Goal: Task Accomplishment & Management: Manage account settings

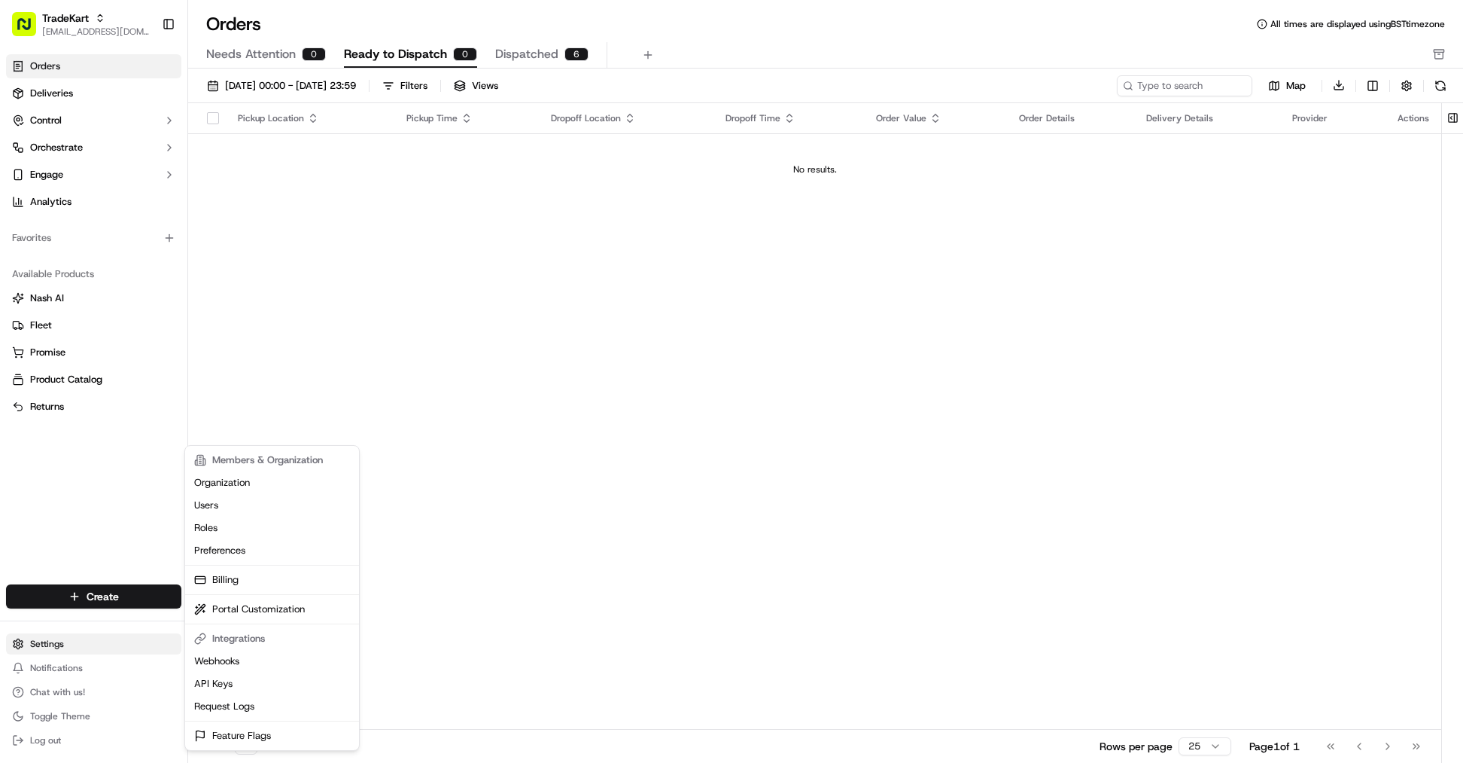
click at [92, 641] on html "TradeKart [EMAIL_ADDRESS][DOMAIN_NAME] Toggle Sidebar Orders Deliveries Control…" at bounding box center [731, 381] width 1463 height 763
click at [108, 326] on html "TradeKart [EMAIL_ADDRESS][DOMAIN_NAME] Toggle Sidebar Orders Deliveries Control…" at bounding box center [731, 381] width 1463 height 763
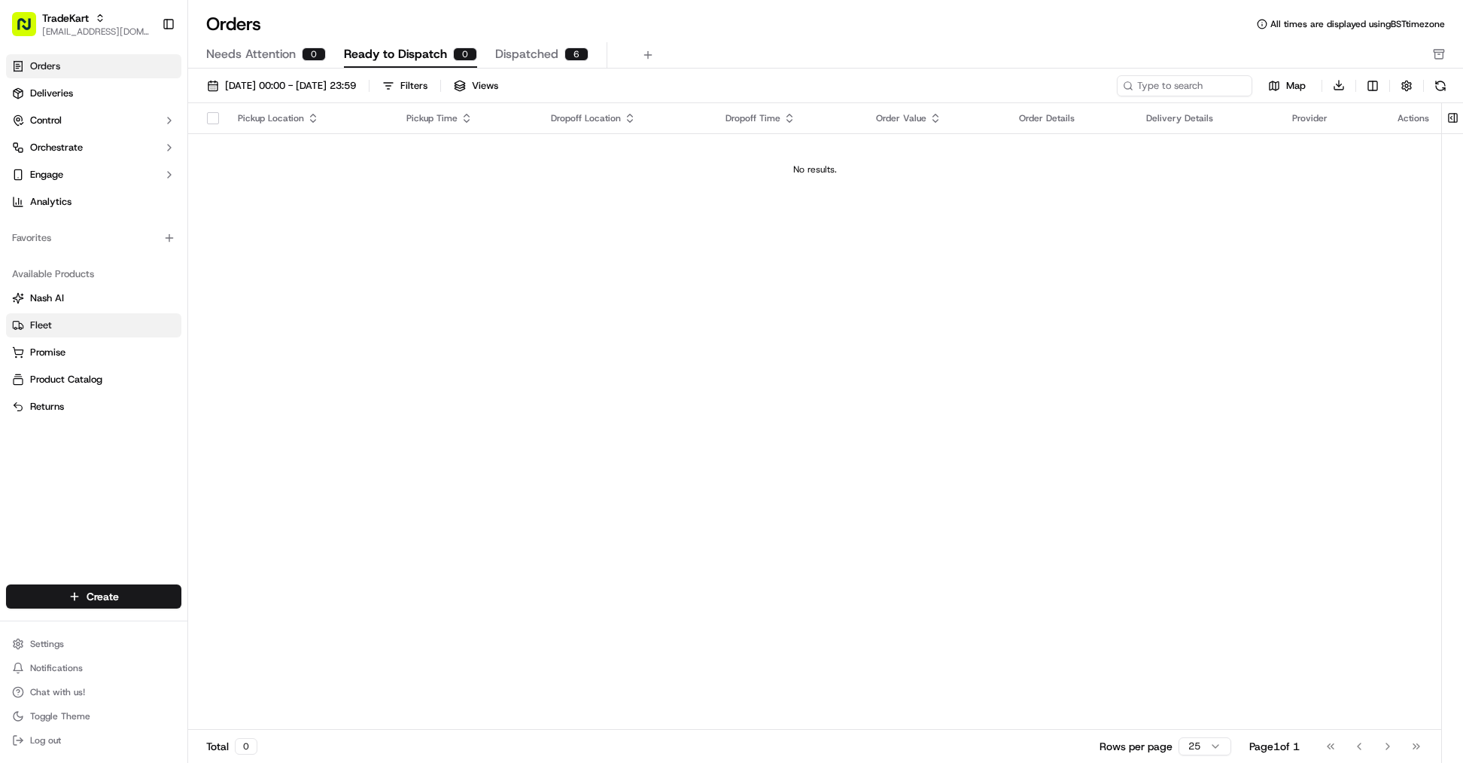
click at [102, 324] on link "Fleet" at bounding box center [93, 325] width 163 height 14
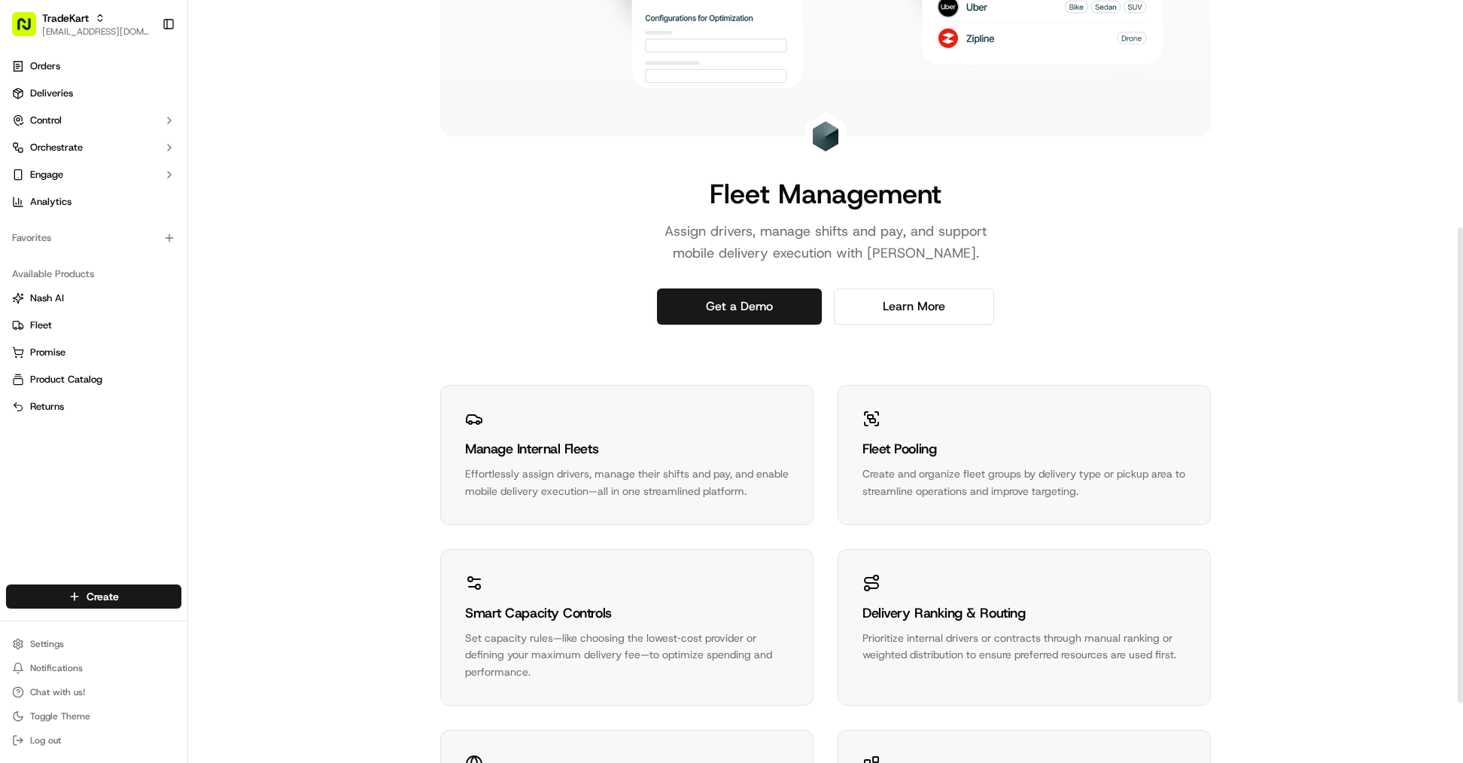
scroll to position [452, 0]
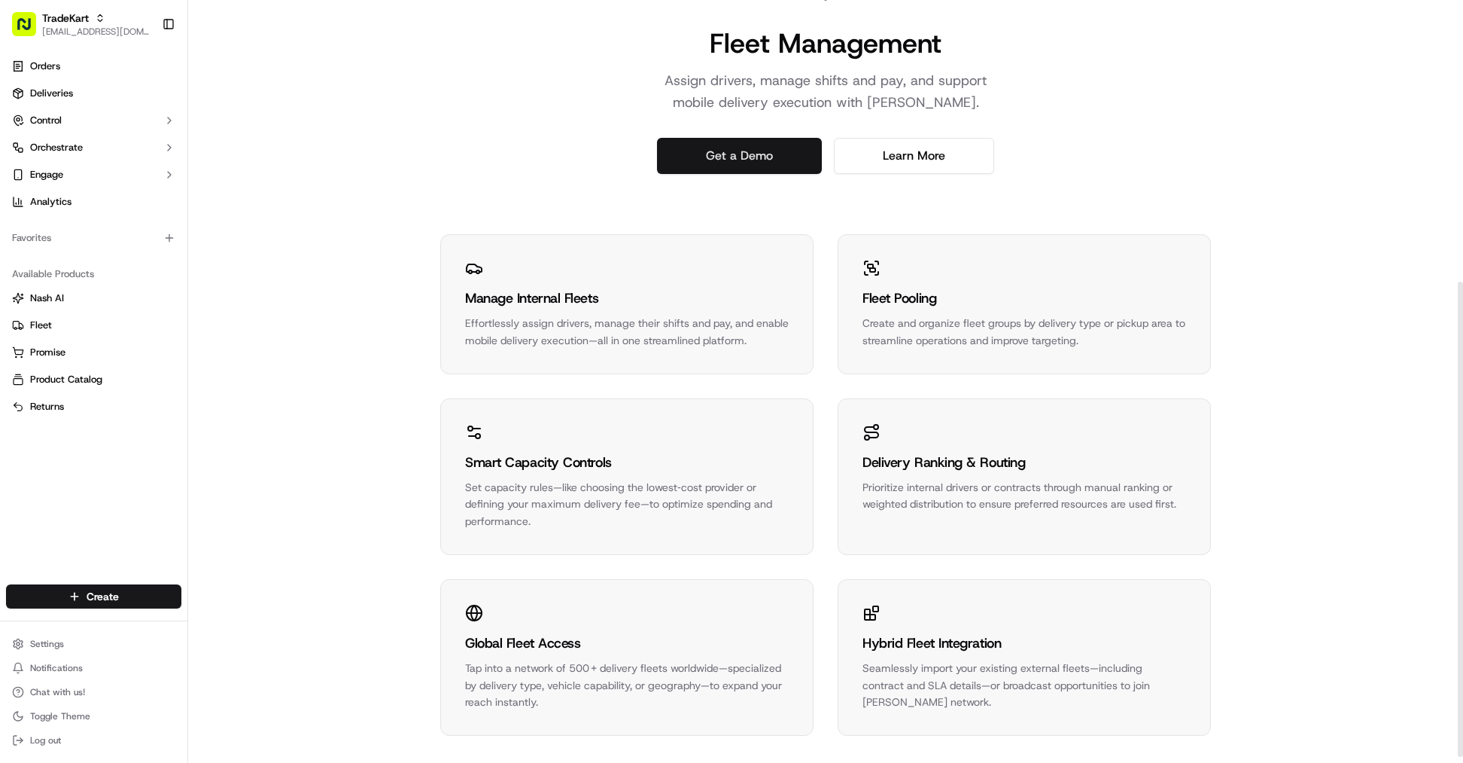
click at [768, 153] on link "Get a Demo" at bounding box center [739, 156] width 165 height 36
drag, startPoint x: 1403, startPoint y: 0, endPoint x: 1104, endPoint y: 111, distance: 319.4
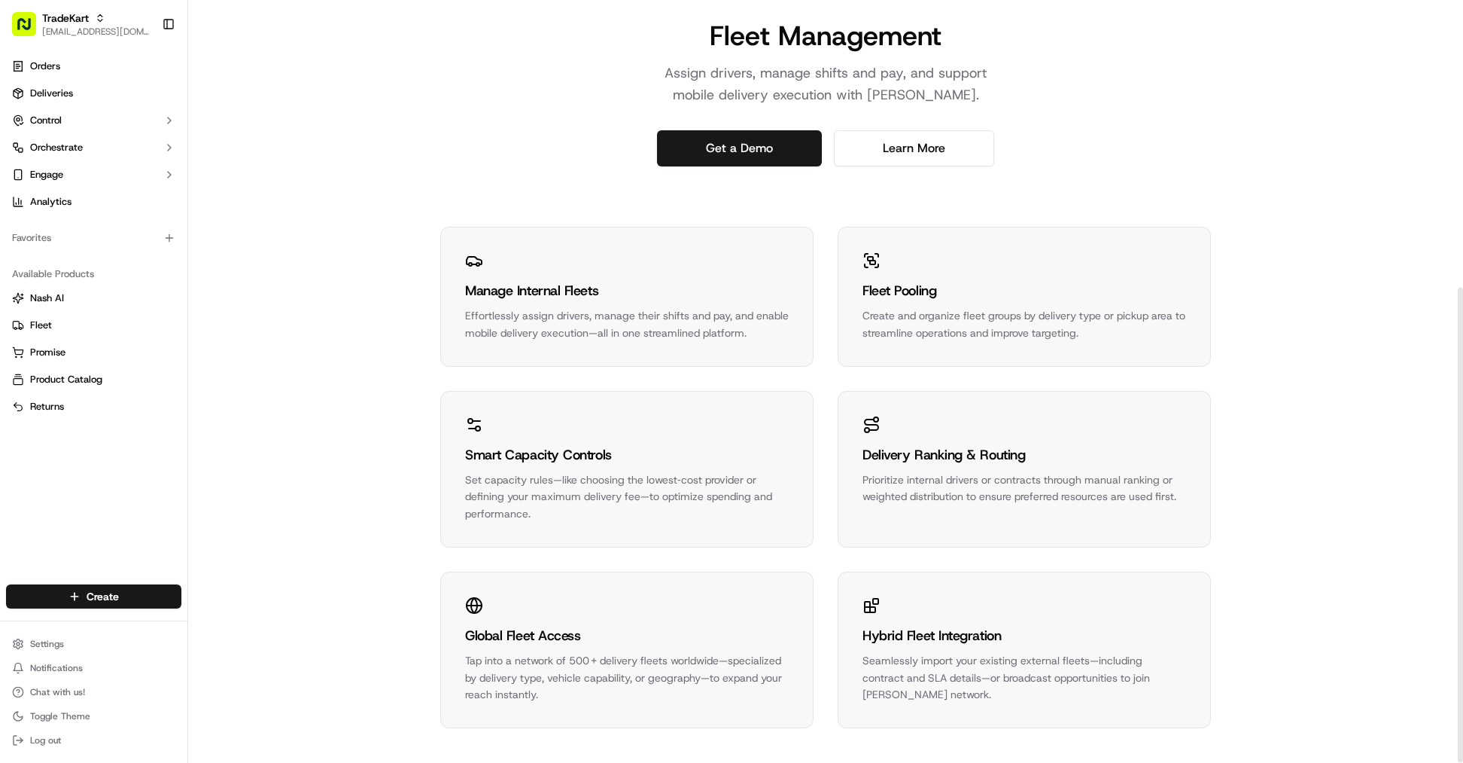
scroll to position [461, 0]
click at [553, 293] on div "Manage Internal Fleets" at bounding box center [627, 289] width 324 height 21
click at [467, 279] on div "Manage Internal Fleets" at bounding box center [627, 289] width 324 height 21
click at [477, 266] on icon at bounding box center [474, 259] width 18 height 18
click at [591, 320] on div "Effortlessly assign drivers, manage their shifts and pay, and enable mobile del…" at bounding box center [627, 323] width 324 height 35
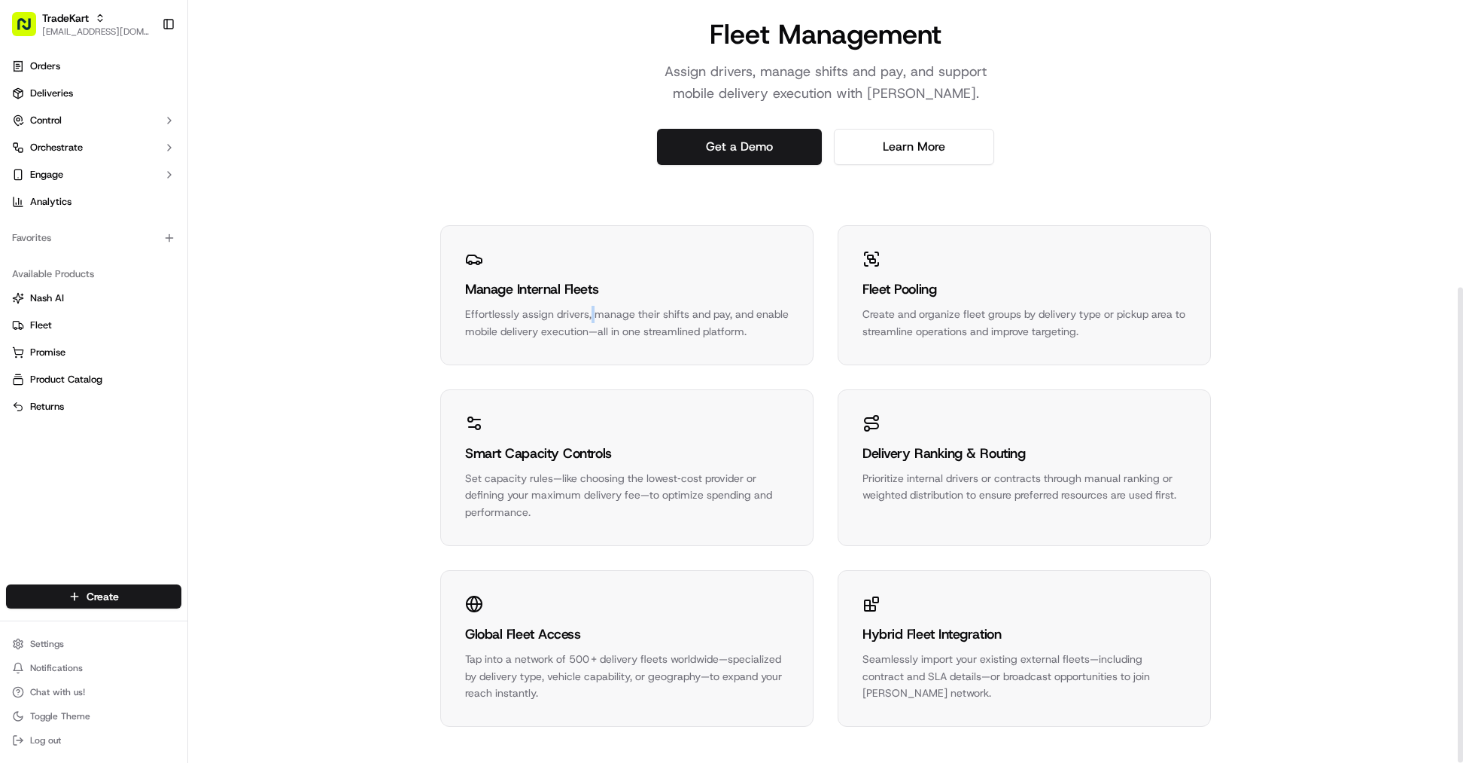
click at [591, 321] on div "Effortlessly assign drivers, manage their shifts and pay, and enable mobile del…" at bounding box center [627, 323] width 324 height 35
click at [592, 330] on div "Effortlessly assign drivers, manage their shifts and pay, and enable mobile del…" at bounding box center [627, 323] width 324 height 35
click at [924, 145] on link "Learn More" at bounding box center [914, 147] width 160 height 36
click at [736, 154] on link "Get a Demo" at bounding box center [739, 147] width 165 height 36
click at [908, 627] on div "Hybrid Fleet Integration" at bounding box center [1025, 633] width 324 height 21
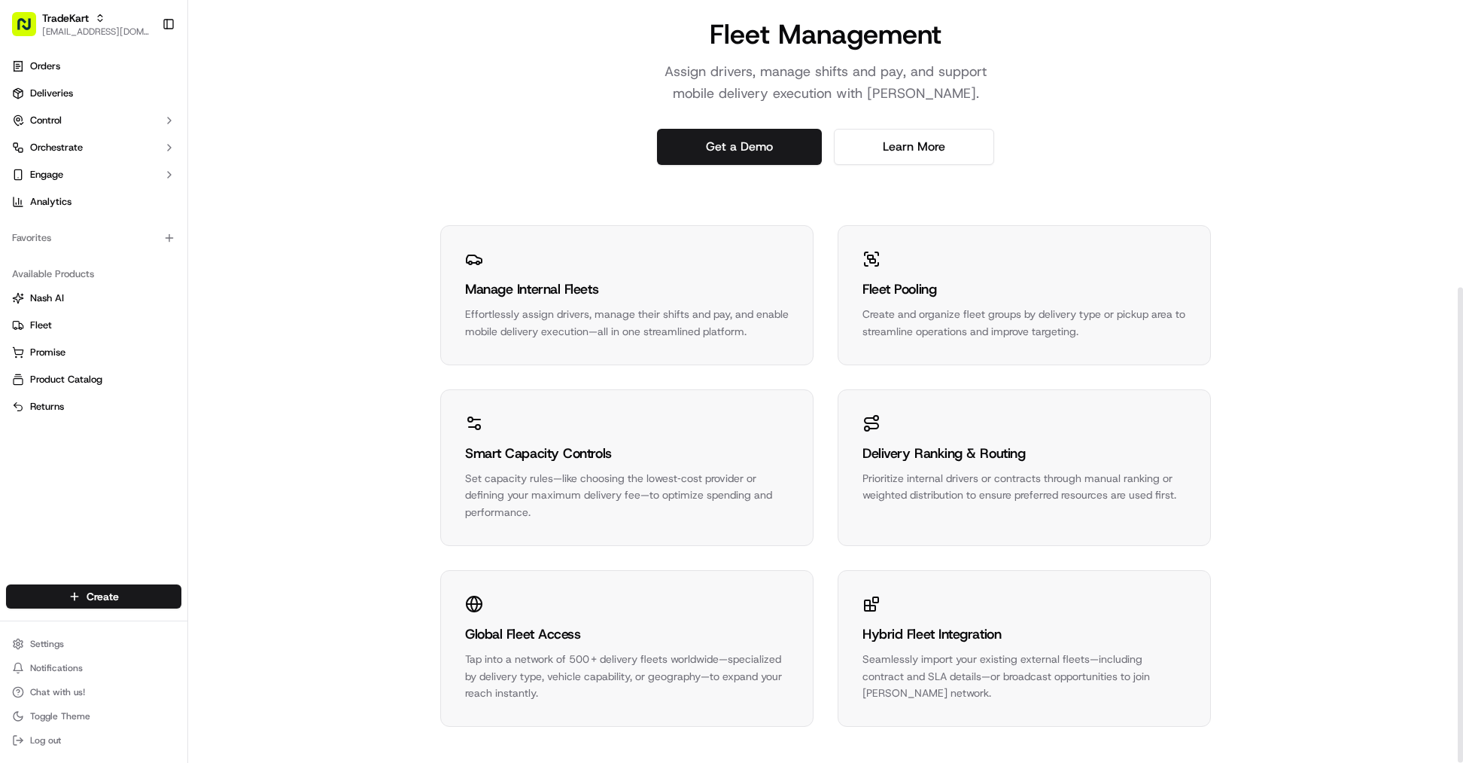
click at [614, 642] on div "Global Fleet Access" at bounding box center [627, 633] width 324 height 21
click at [76, 350] on link "Promise" at bounding box center [93, 353] width 163 height 14
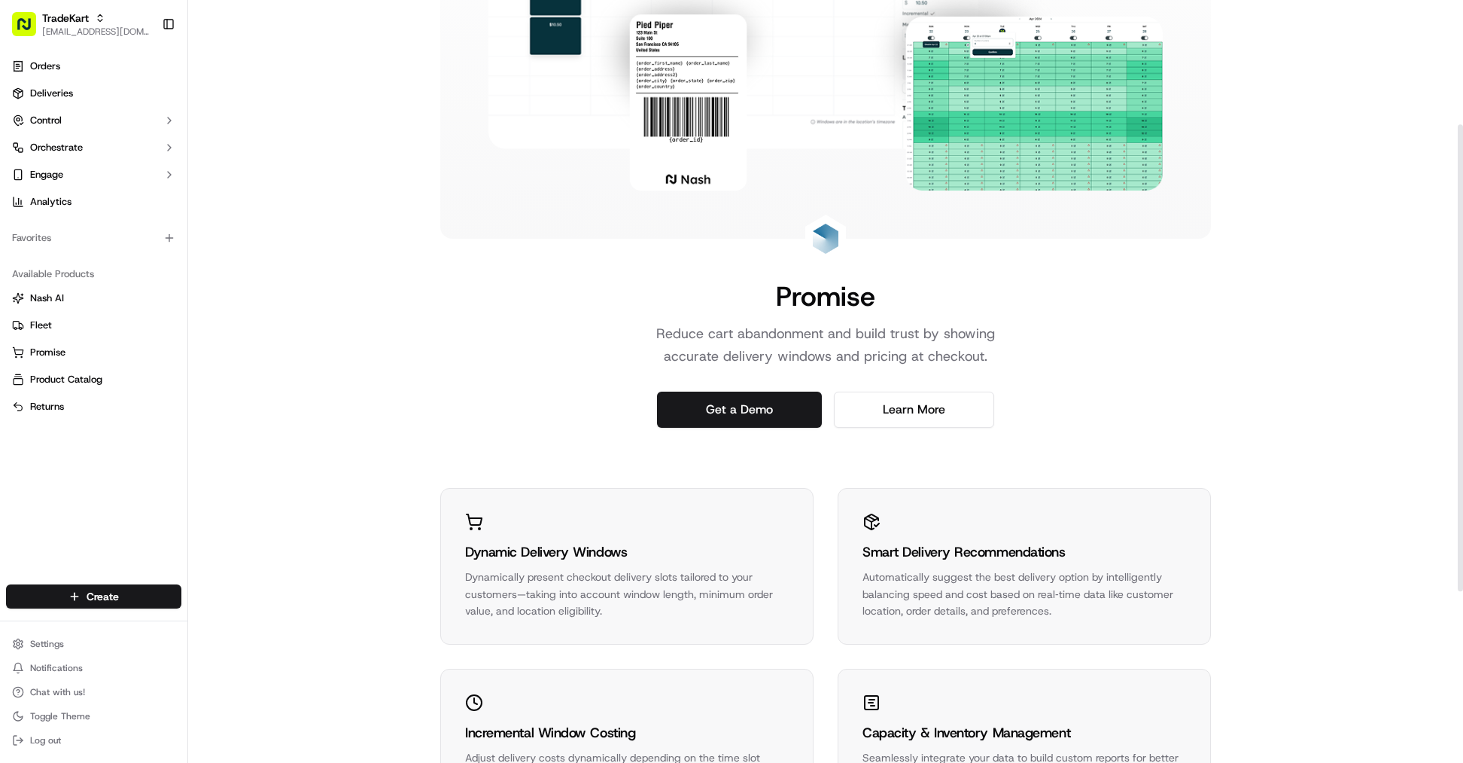
scroll to position [376, 0]
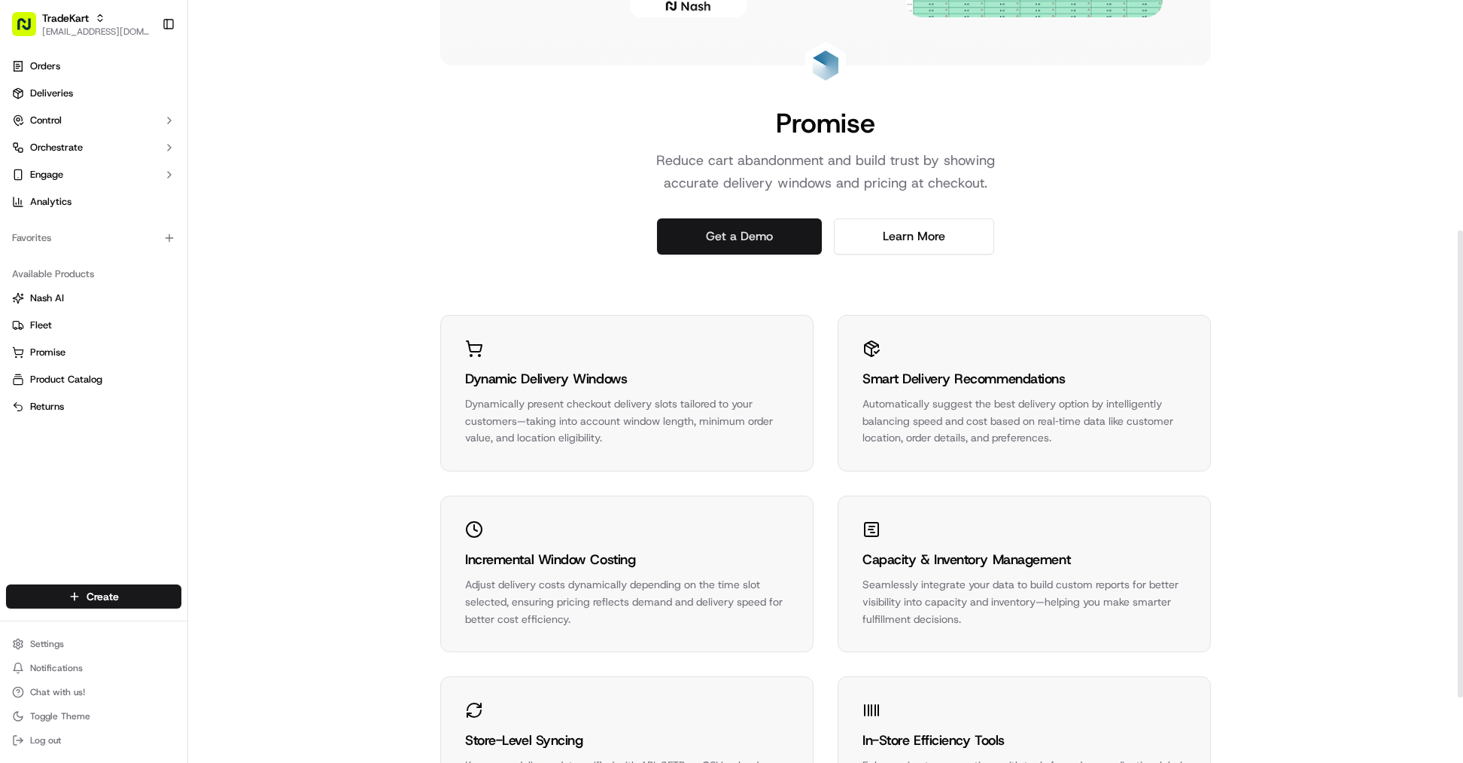
click at [719, 230] on link "Get a Demo" at bounding box center [739, 236] width 165 height 36
click at [109, 388] on button "Product Catalog" at bounding box center [93, 379] width 175 height 24
click at [121, 377] on link "Product Catalog" at bounding box center [93, 380] width 163 height 14
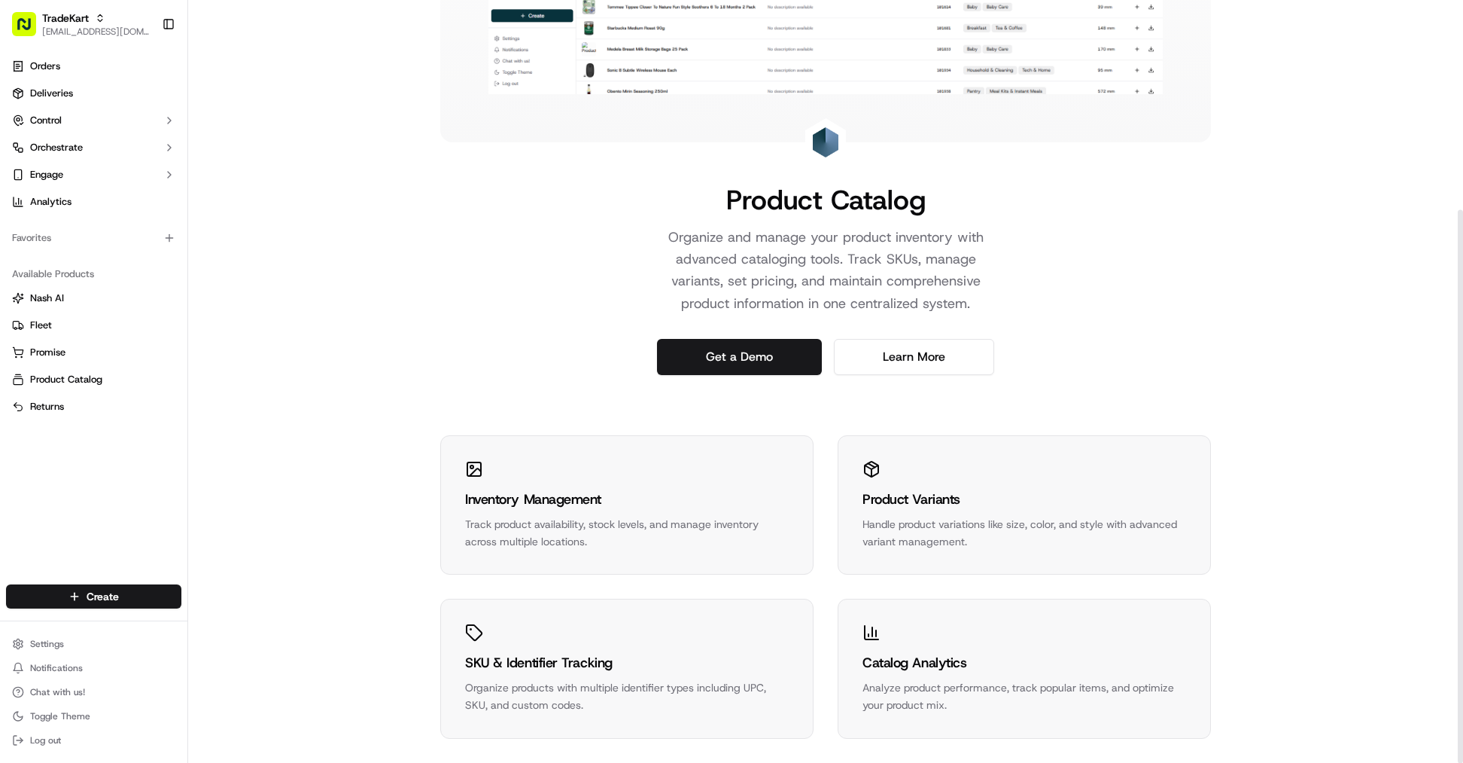
scroll to position [289, 0]
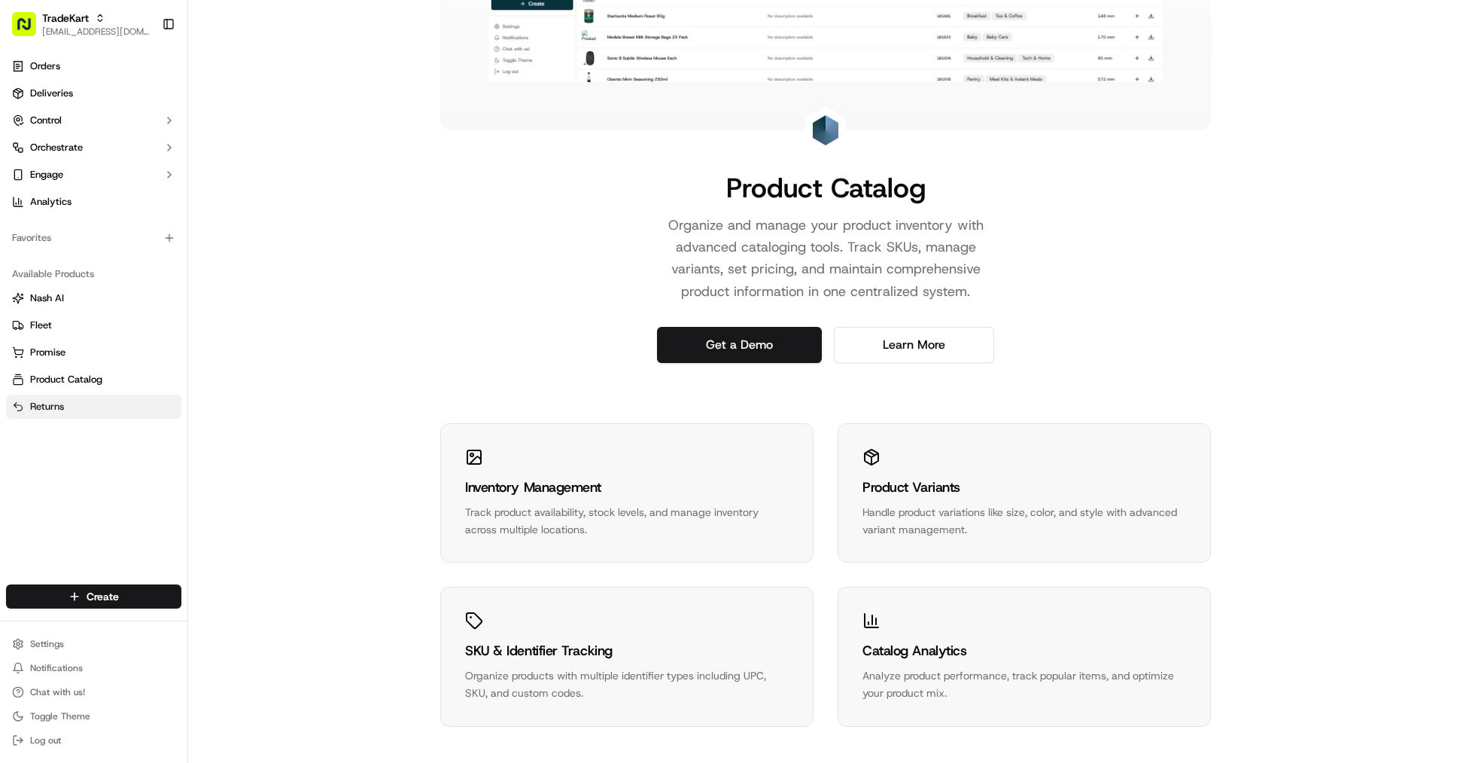
click at [75, 407] on link "Returns" at bounding box center [93, 407] width 163 height 14
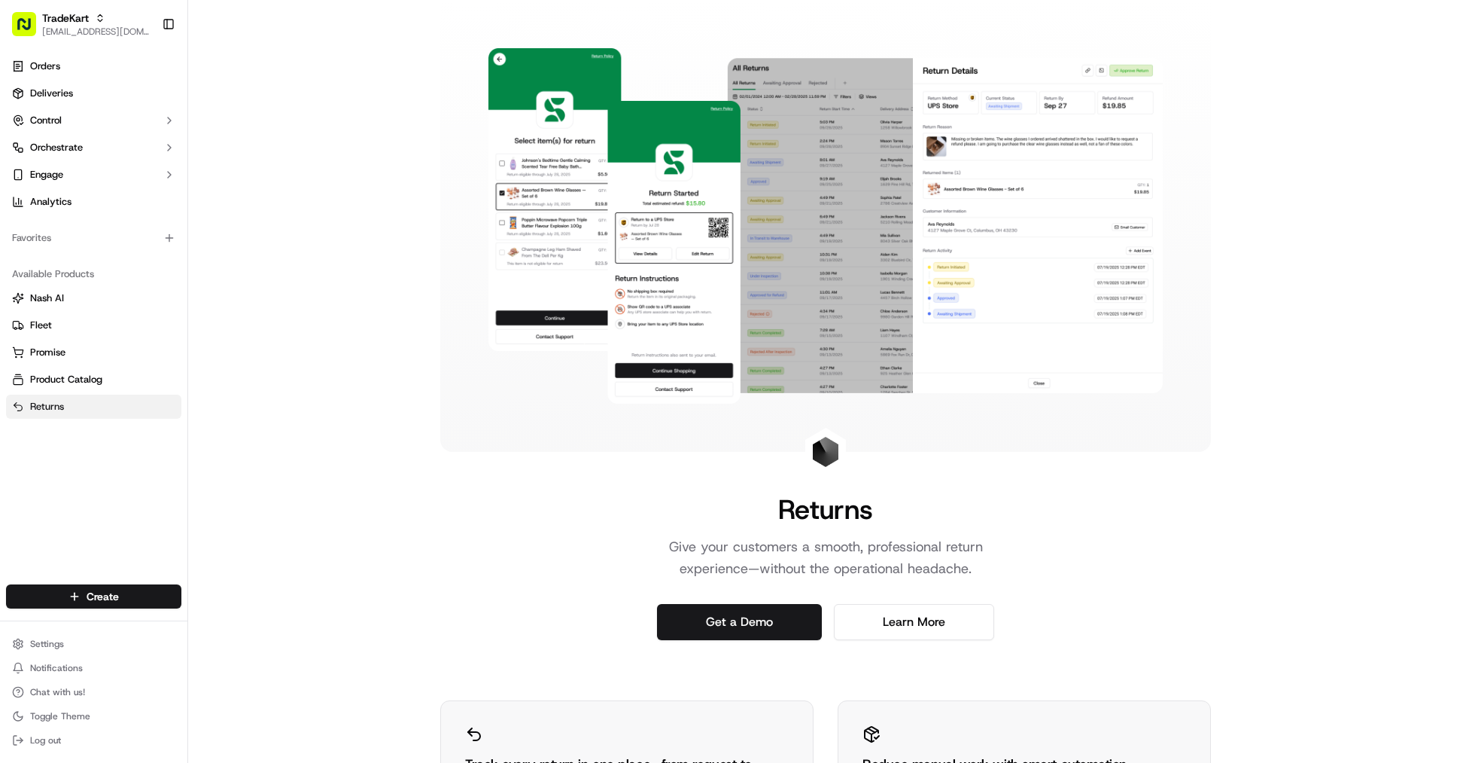
click at [67, 395] on button "Returns" at bounding box center [93, 406] width 175 height 24
click at [117, 172] on button "Engage" at bounding box center [93, 175] width 175 height 24
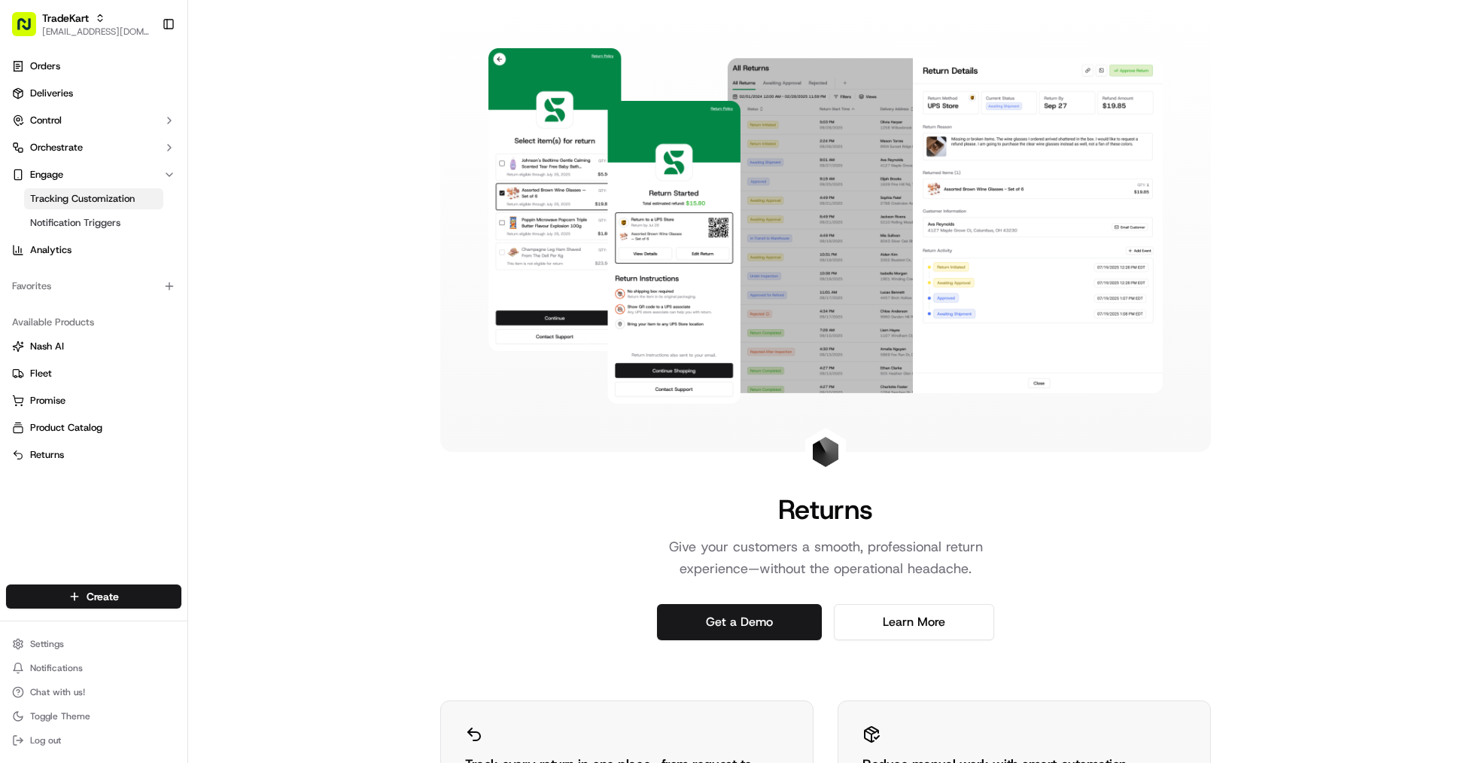
click at [116, 204] on span "Tracking Customization" at bounding box center [82, 199] width 105 height 14
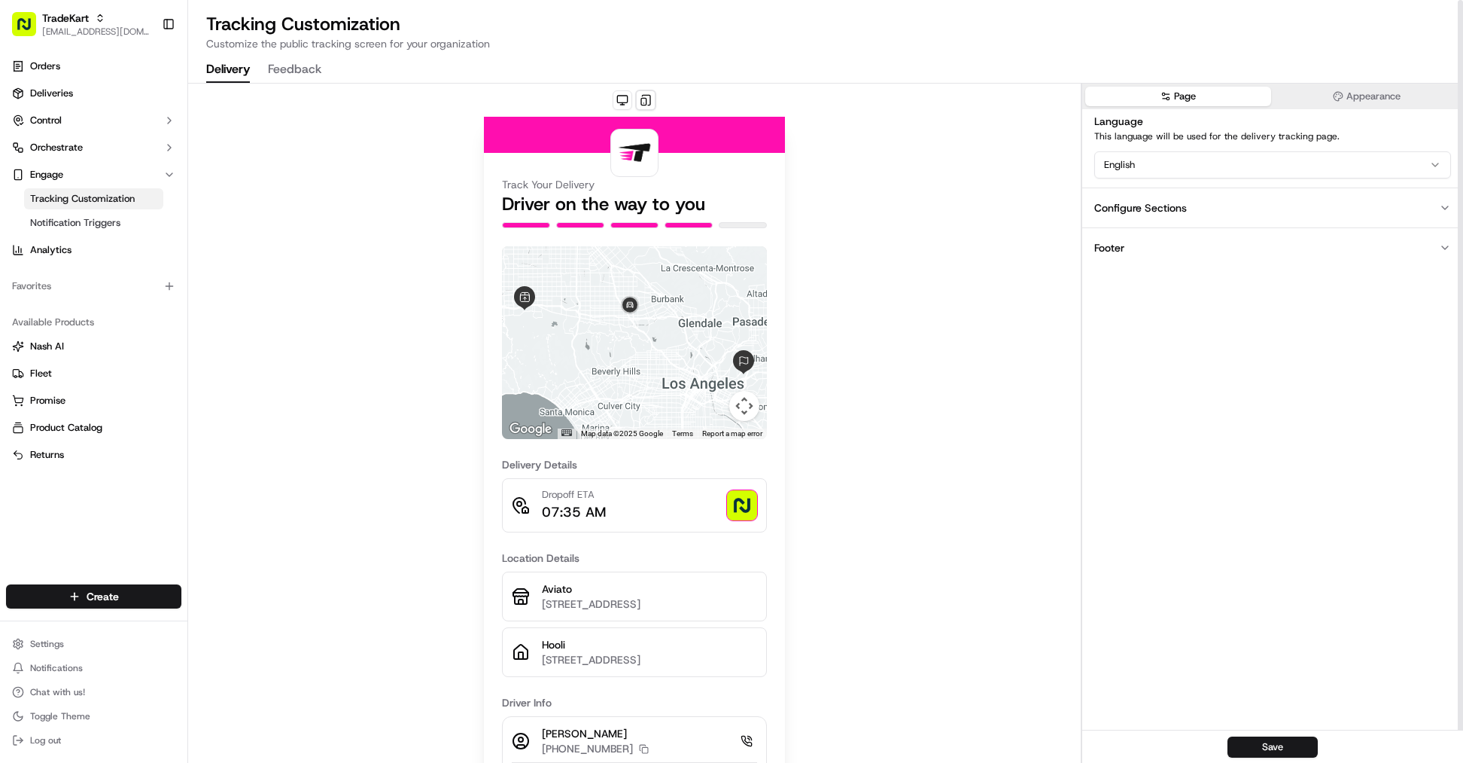
click at [1390, 94] on button "Appearance" at bounding box center [1367, 97] width 186 height 20
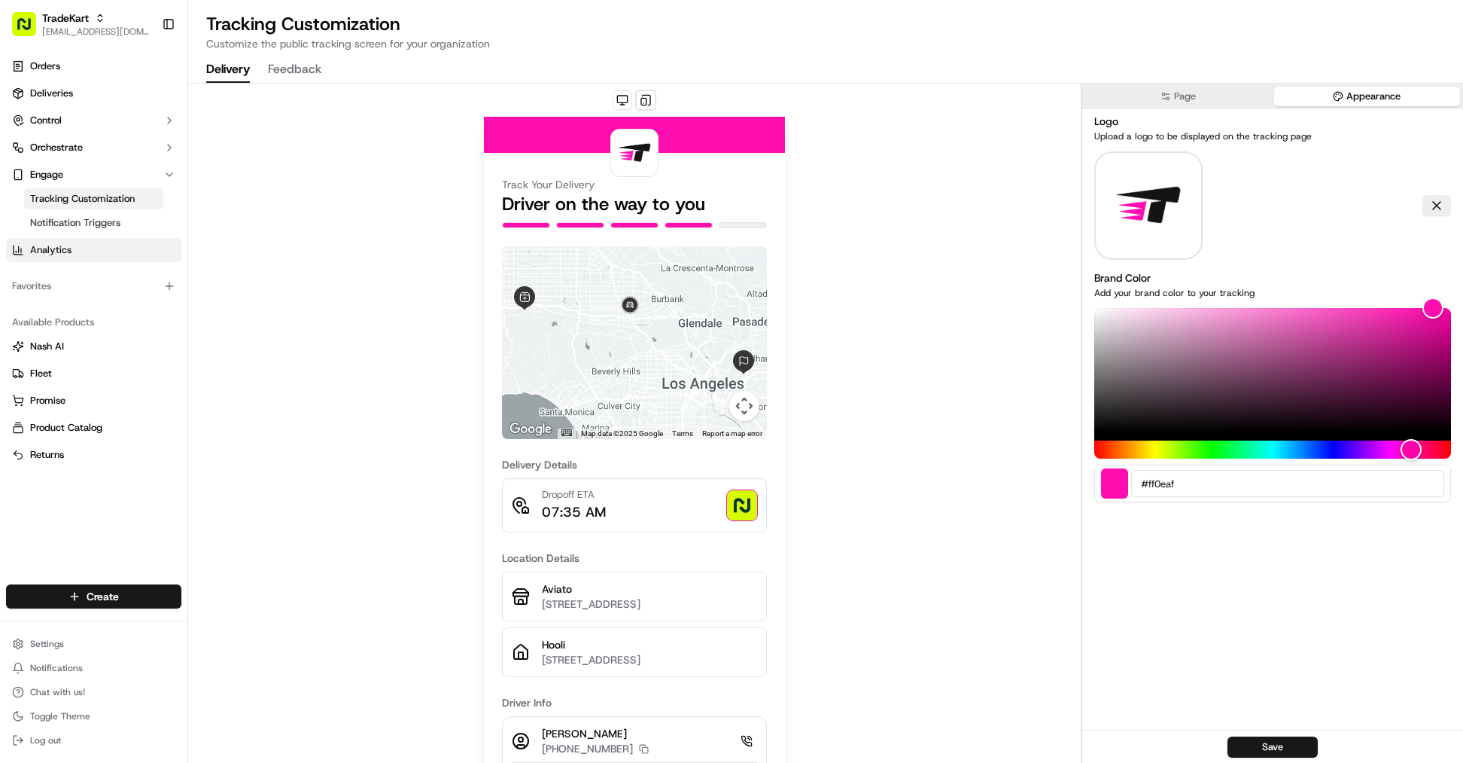
click at [79, 256] on link "Analytics" at bounding box center [93, 250] width 175 height 24
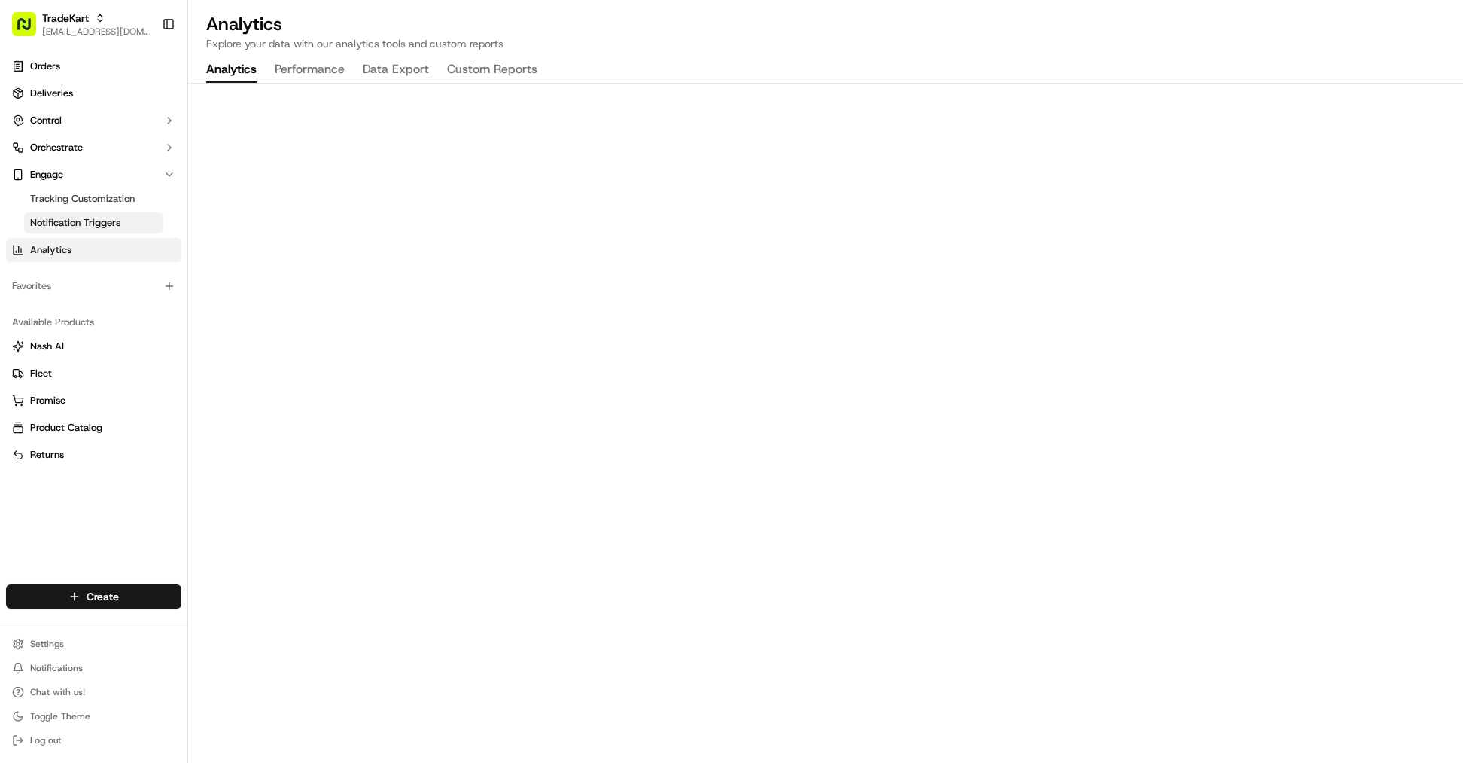
click at [117, 218] on span "Notification Triggers" at bounding box center [75, 223] width 90 height 14
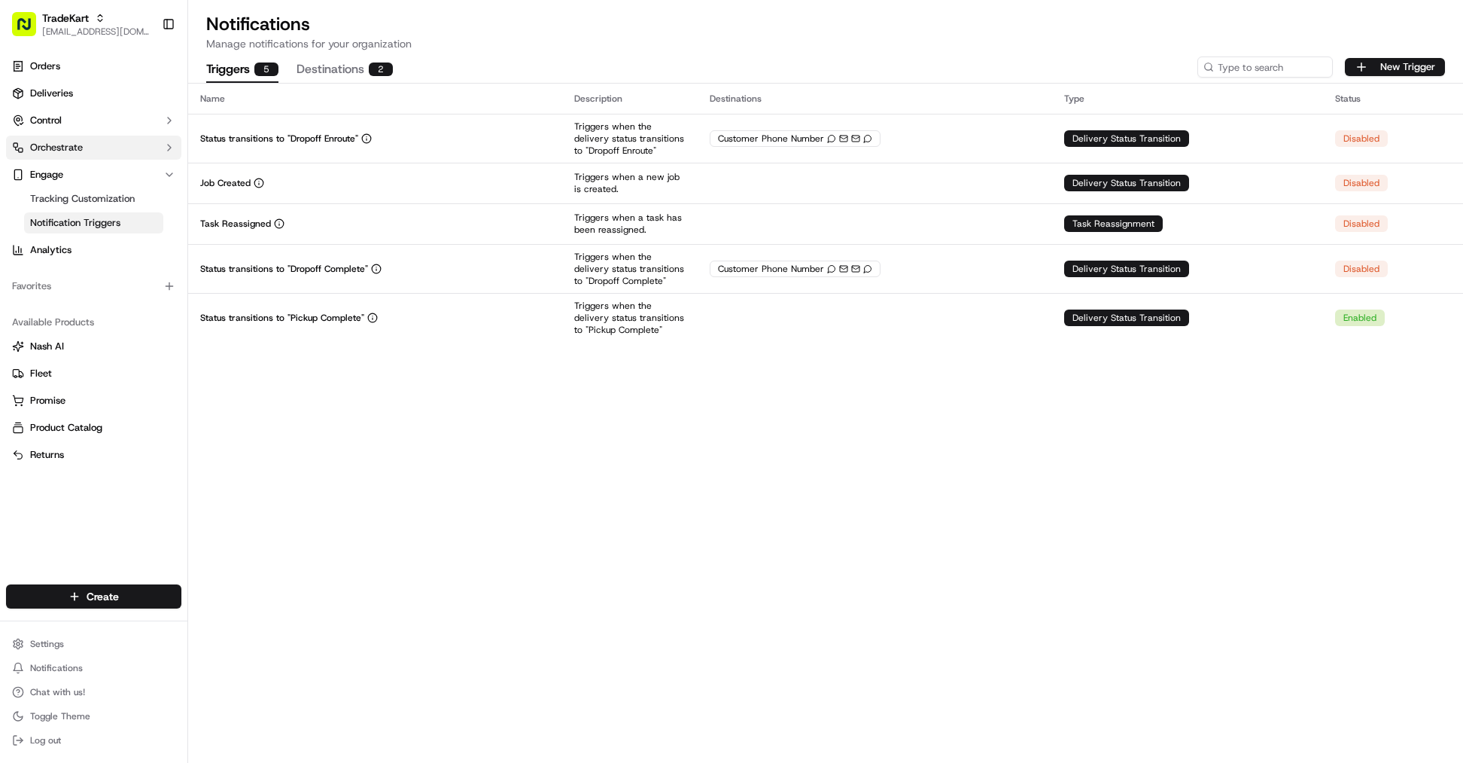
click at [120, 149] on button "Orchestrate" at bounding box center [93, 148] width 175 height 24
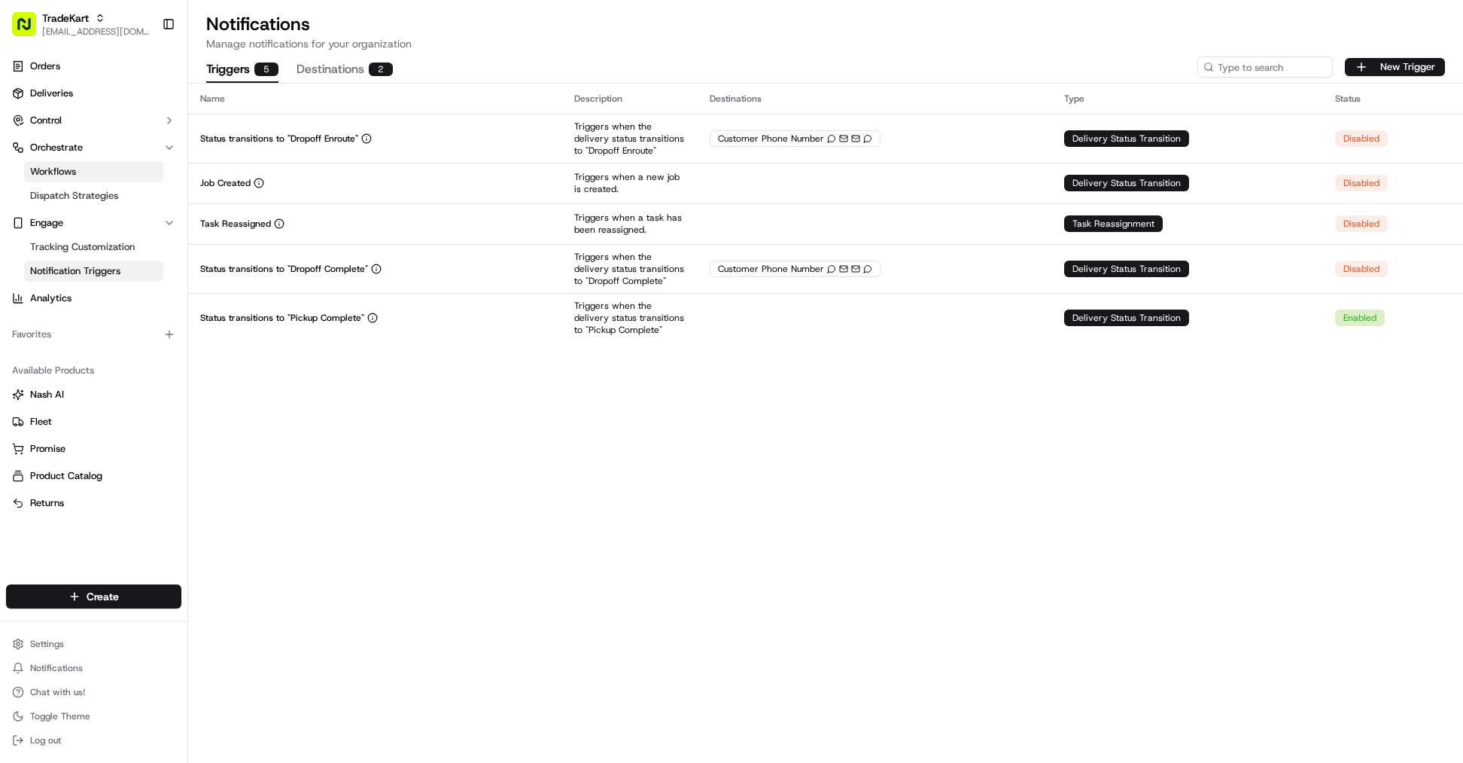
click at [129, 175] on link "Workflows" at bounding box center [93, 171] width 139 height 21
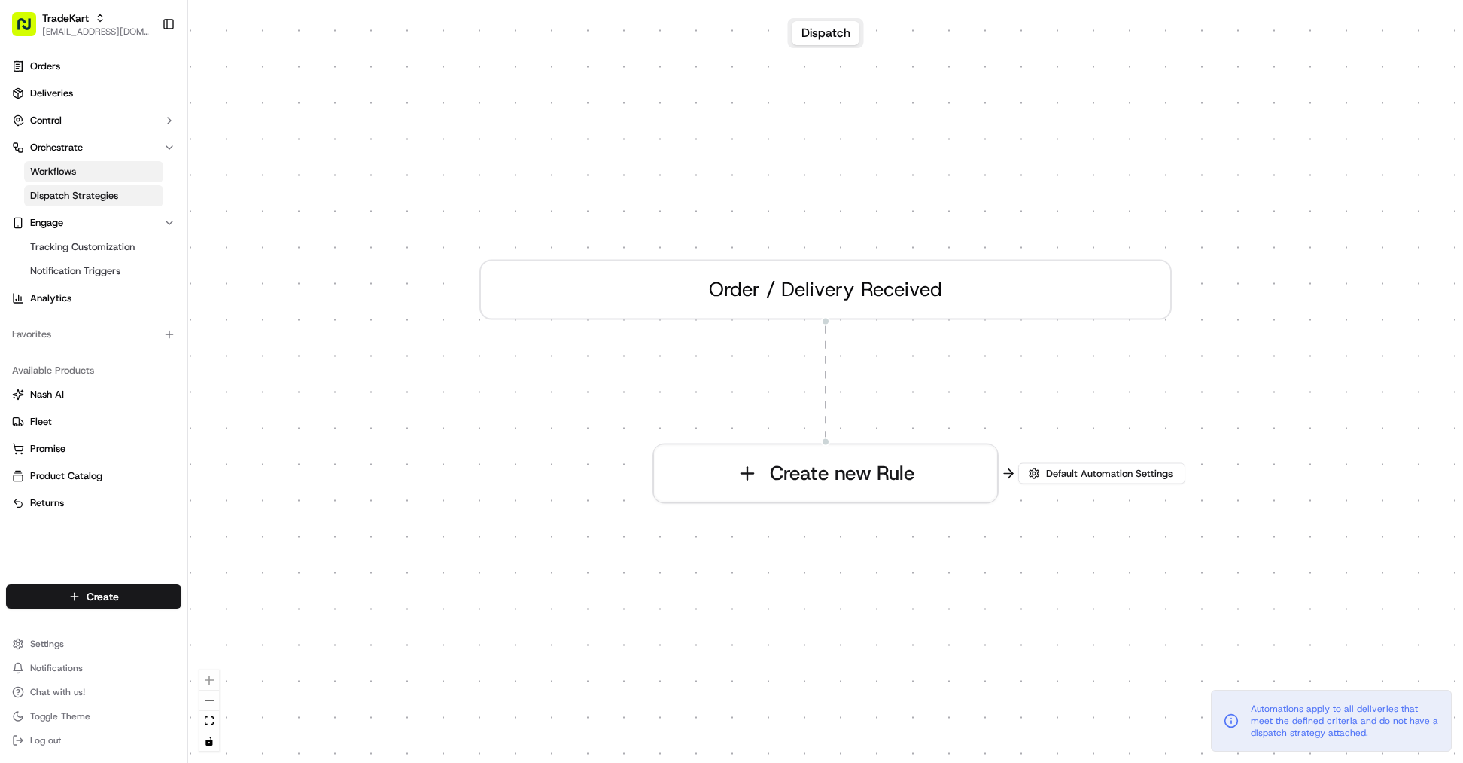
click at [87, 196] on span "Dispatch Strategies" at bounding box center [74, 196] width 88 height 14
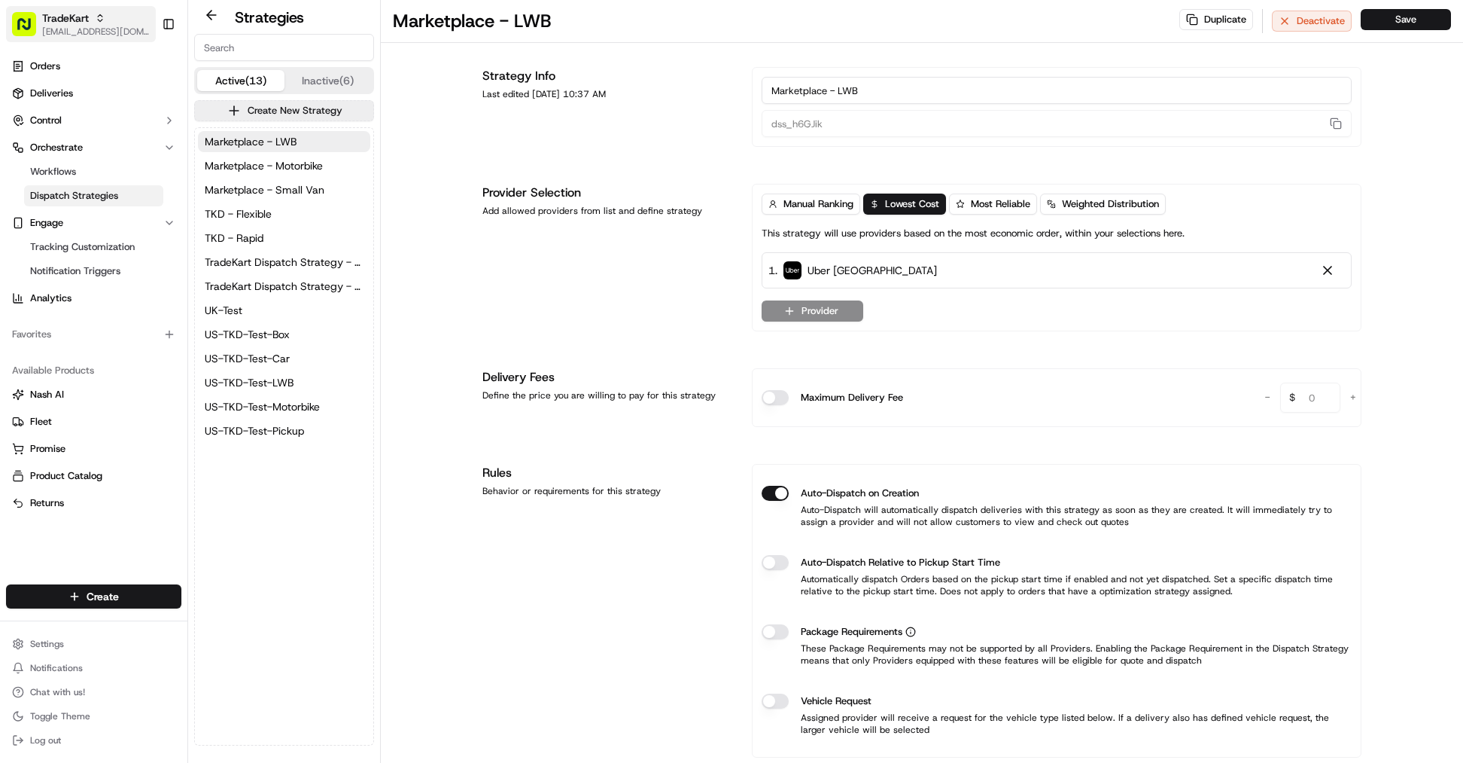
click at [99, 19] on icon "button" at bounding box center [100, 18] width 11 height 11
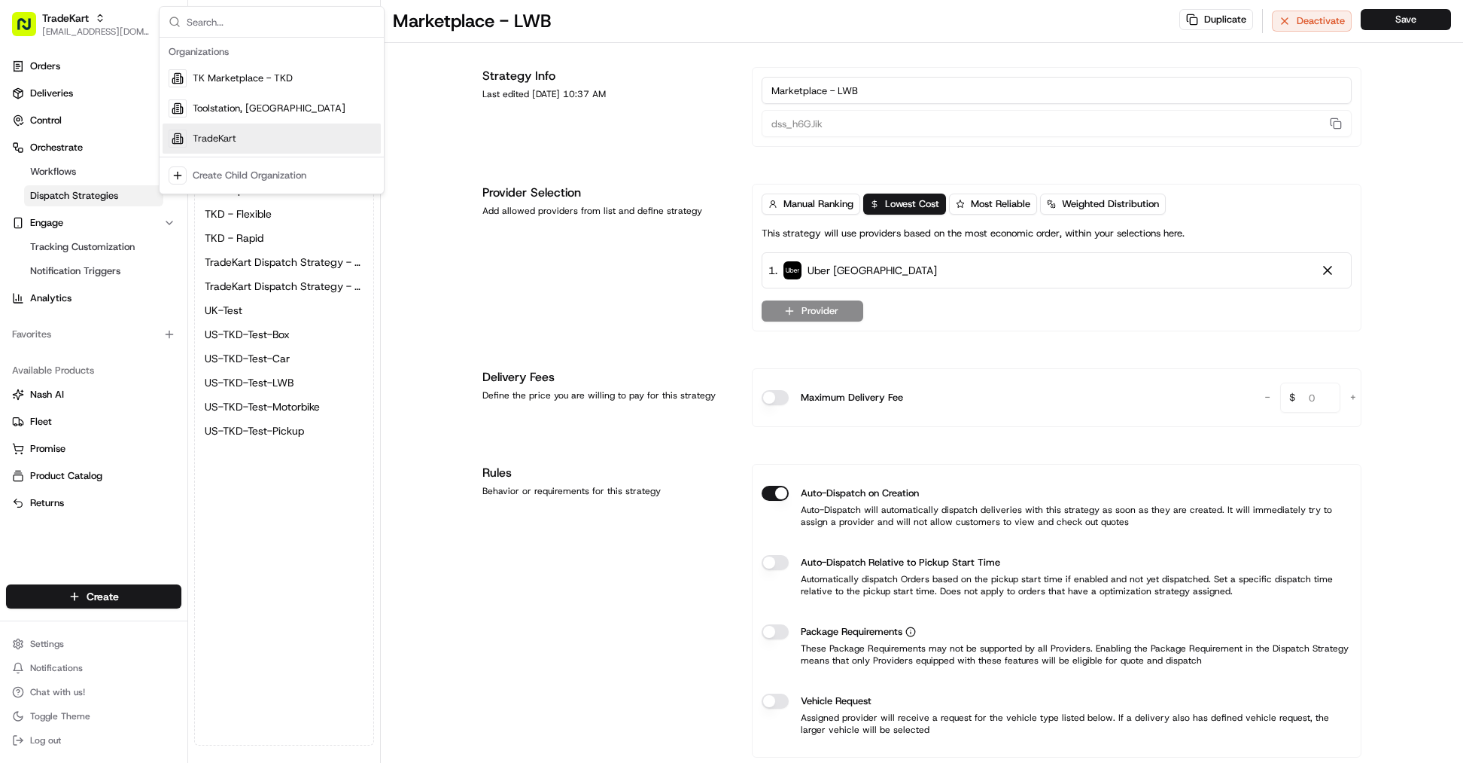
click at [266, 141] on div "TradeKart" at bounding box center [272, 138] width 218 height 30
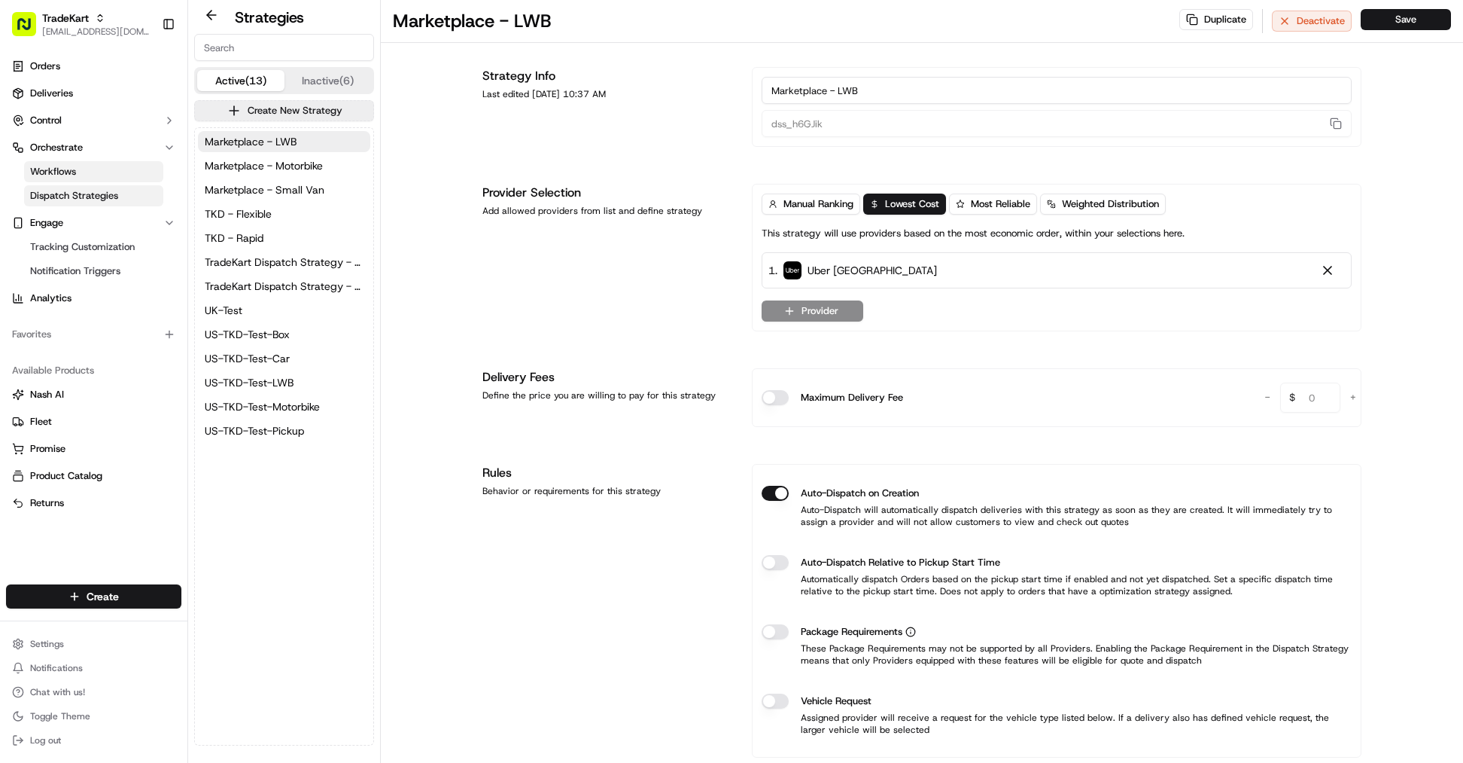
click at [96, 172] on link "Workflows" at bounding box center [93, 171] width 139 height 21
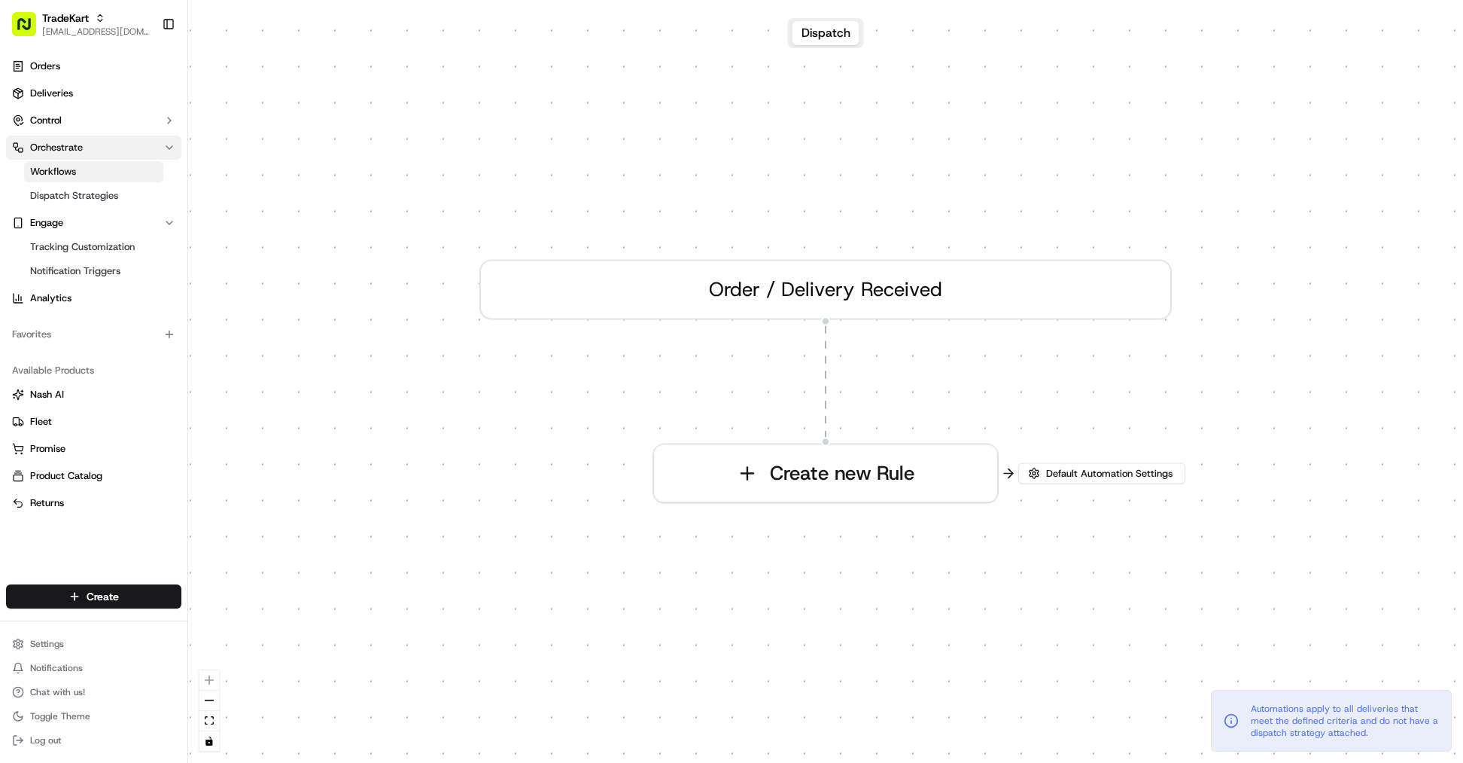
click at [117, 151] on button "Orchestrate" at bounding box center [93, 148] width 175 height 24
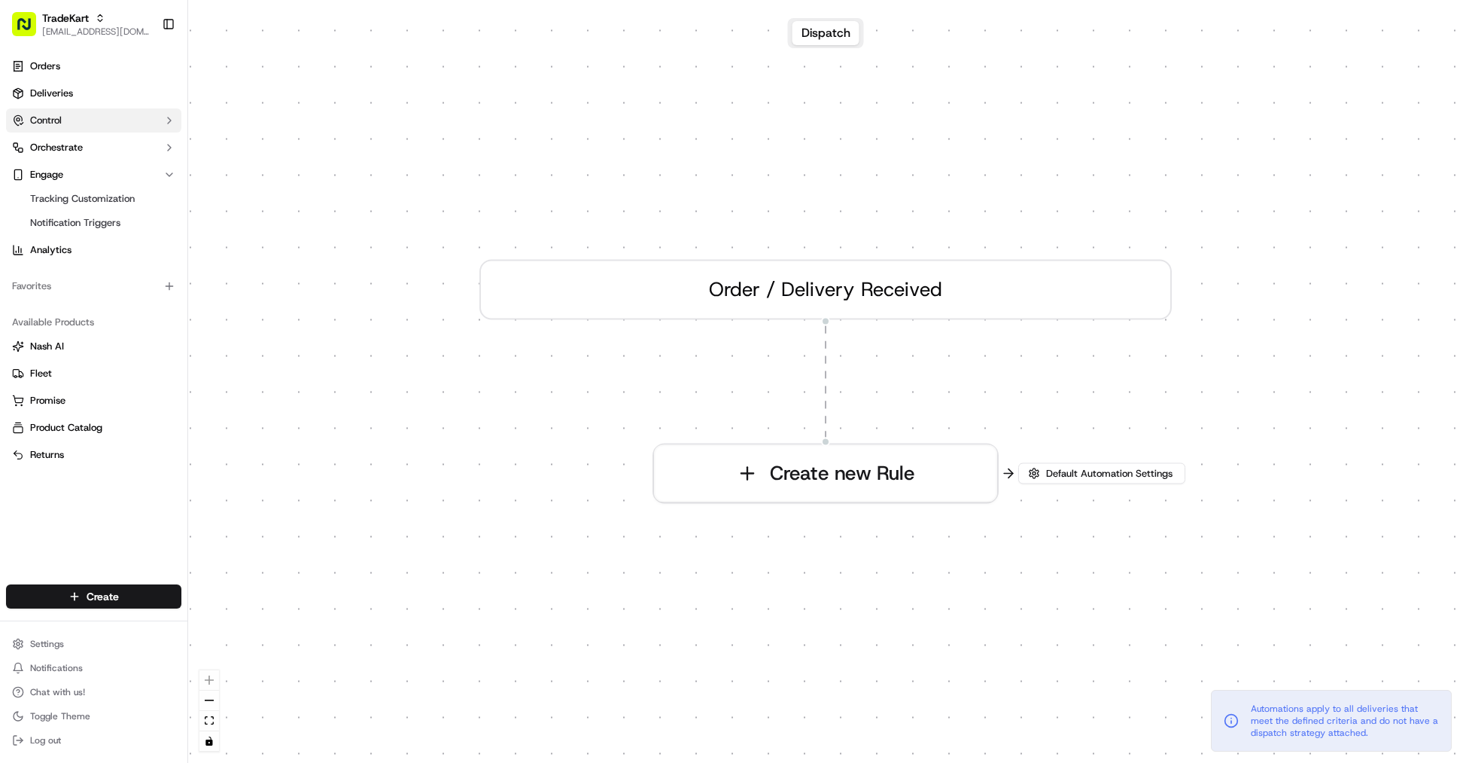
click at [135, 126] on button "Control" at bounding box center [93, 120] width 175 height 24
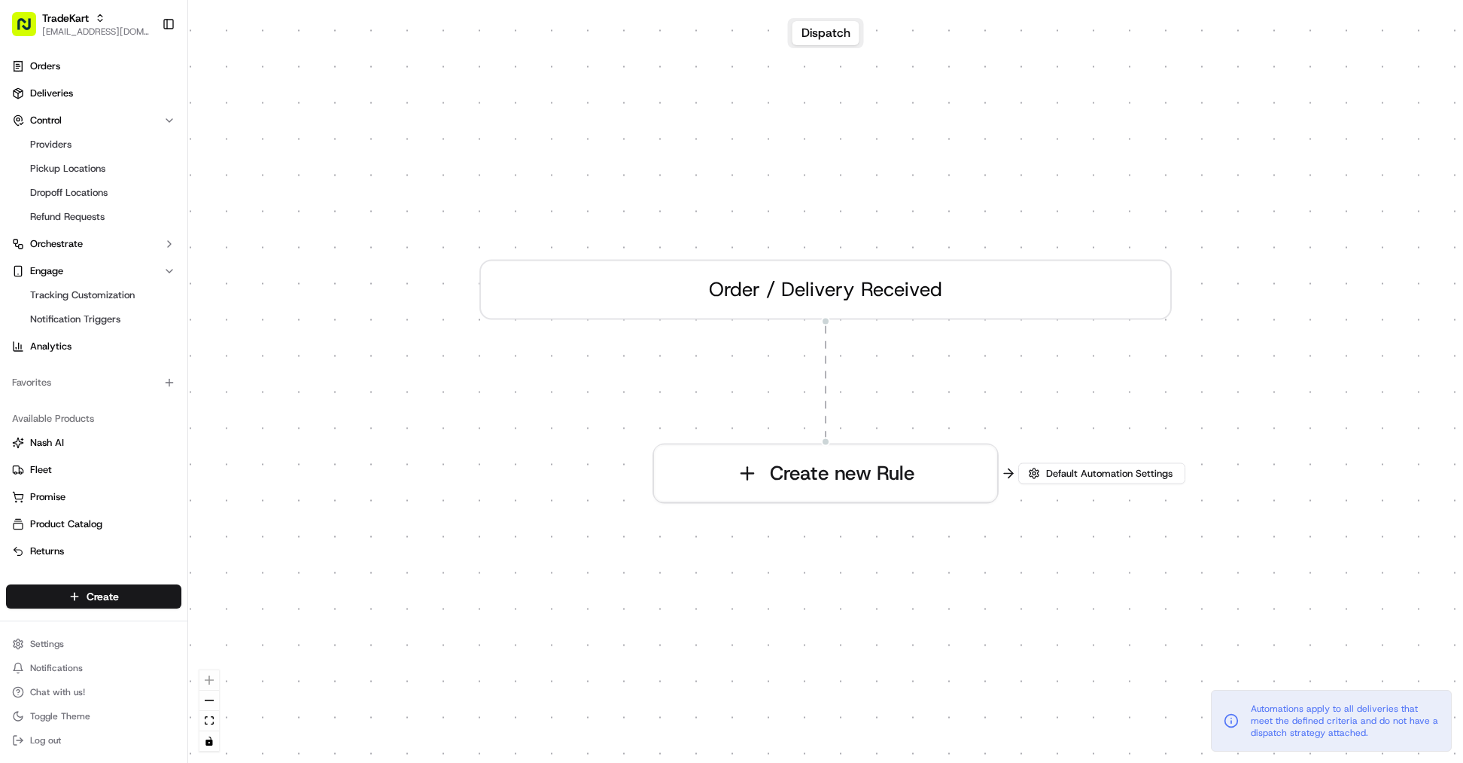
click at [117, 155] on ul "Providers Pickup Locations Dropoff Locations Refund Requests" at bounding box center [94, 180] width 154 height 96
click at [105, 142] on link "Providers" at bounding box center [93, 144] width 139 height 21
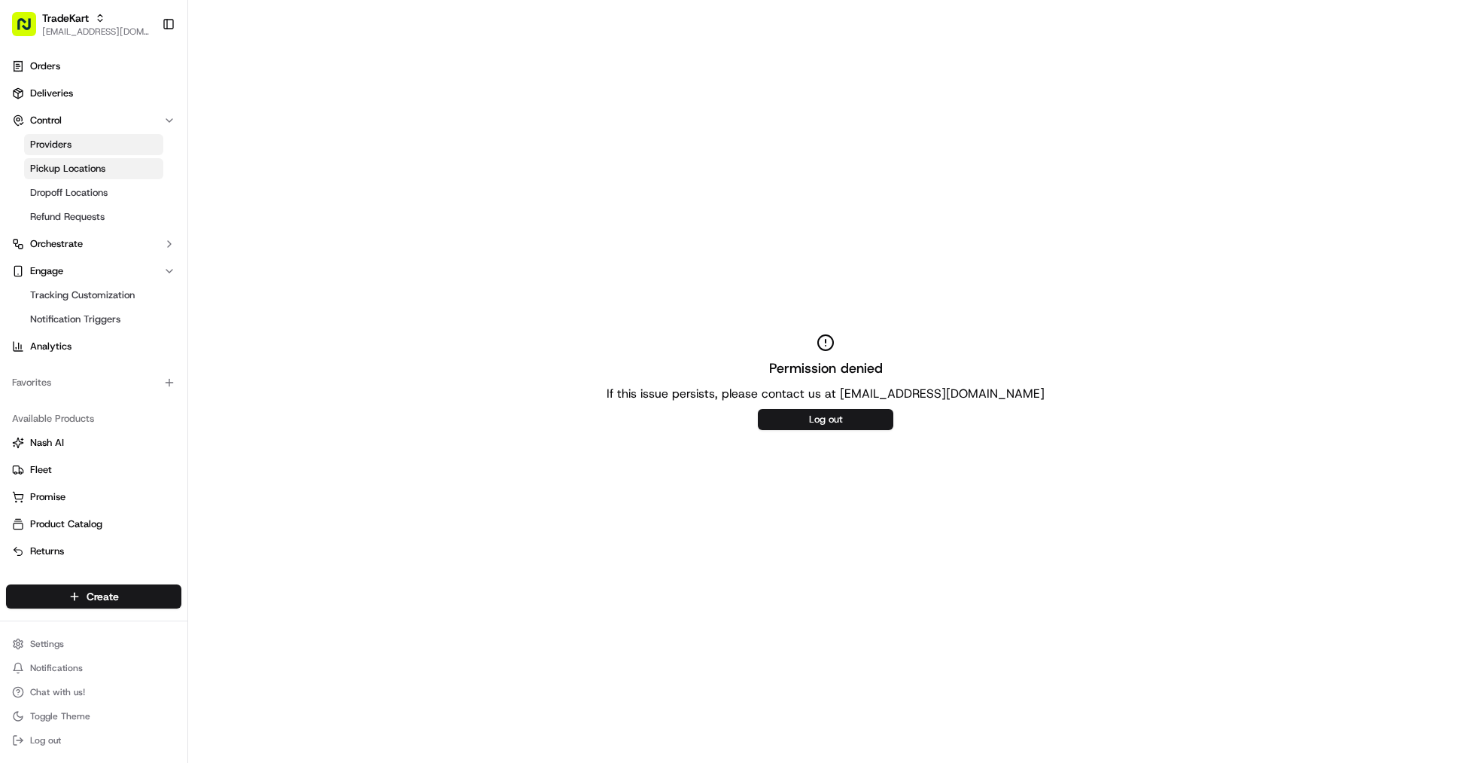
click at [117, 173] on link "Pickup Locations" at bounding box center [93, 168] width 139 height 21
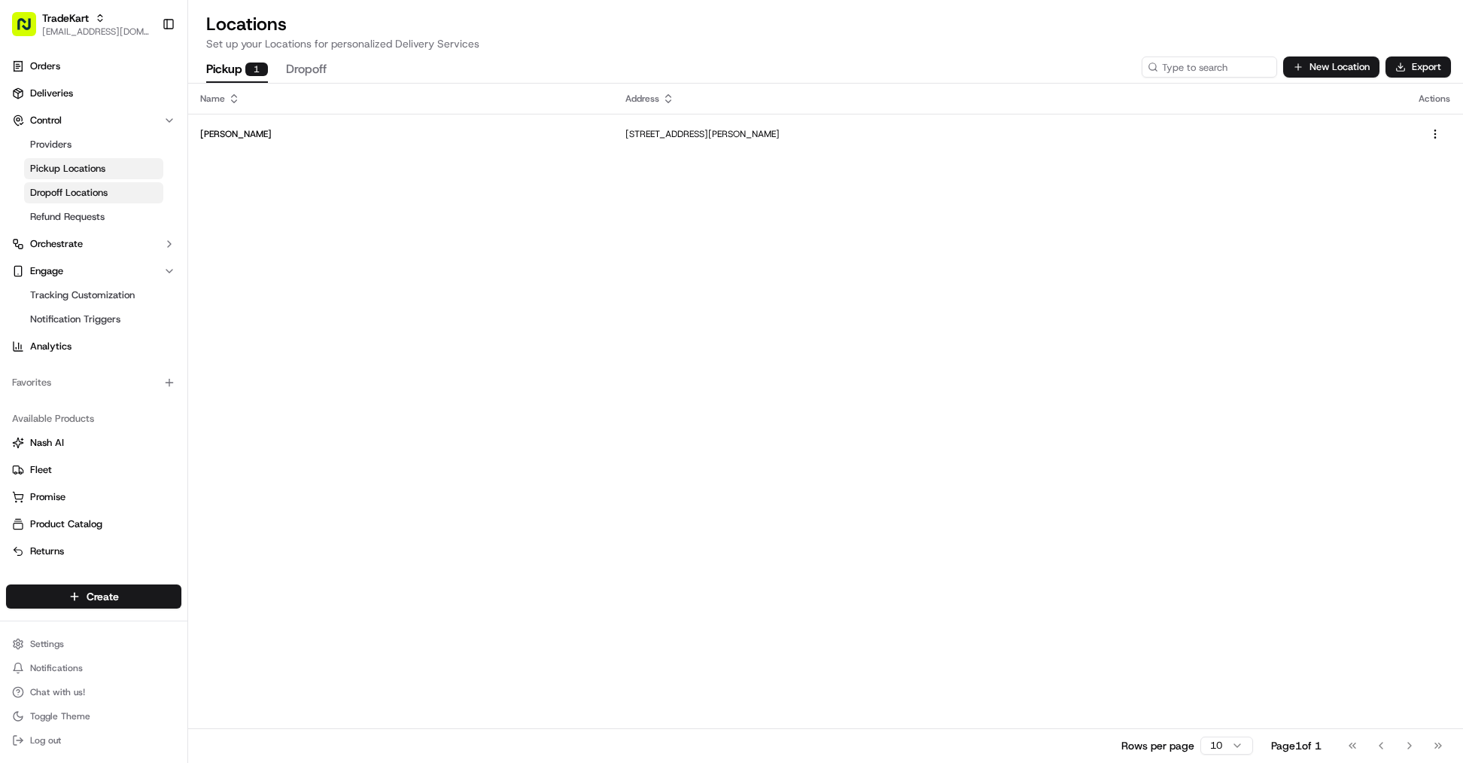
click at [122, 191] on link "Dropoff Locations" at bounding box center [93, 192] width 139 height 21
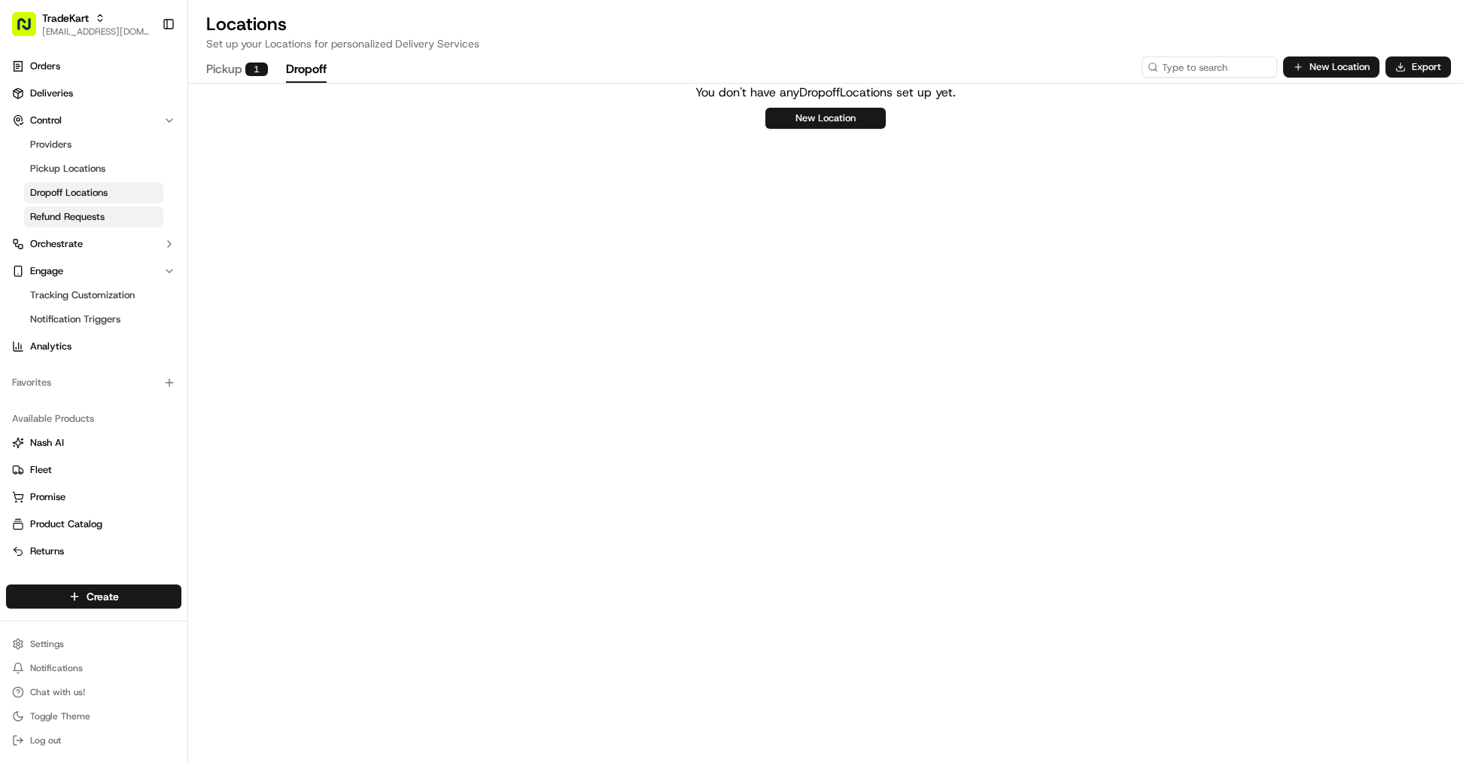
click at [128, 213] on link "Refund Requests" at bounding box center [93, 216] width 139 height 21
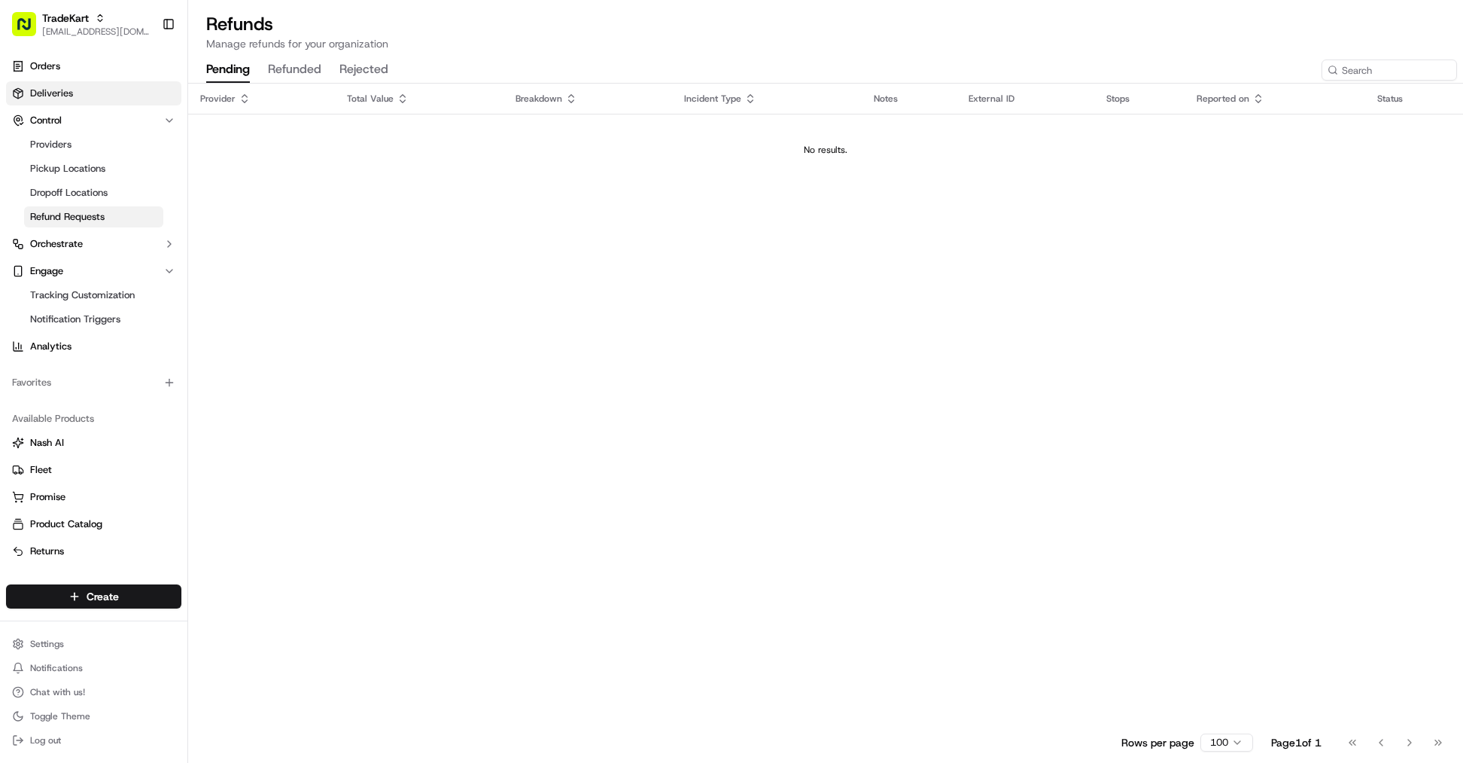
click at [90, 98] on link "Deliveries" at bounding box center [93, 93] width 175 height 24
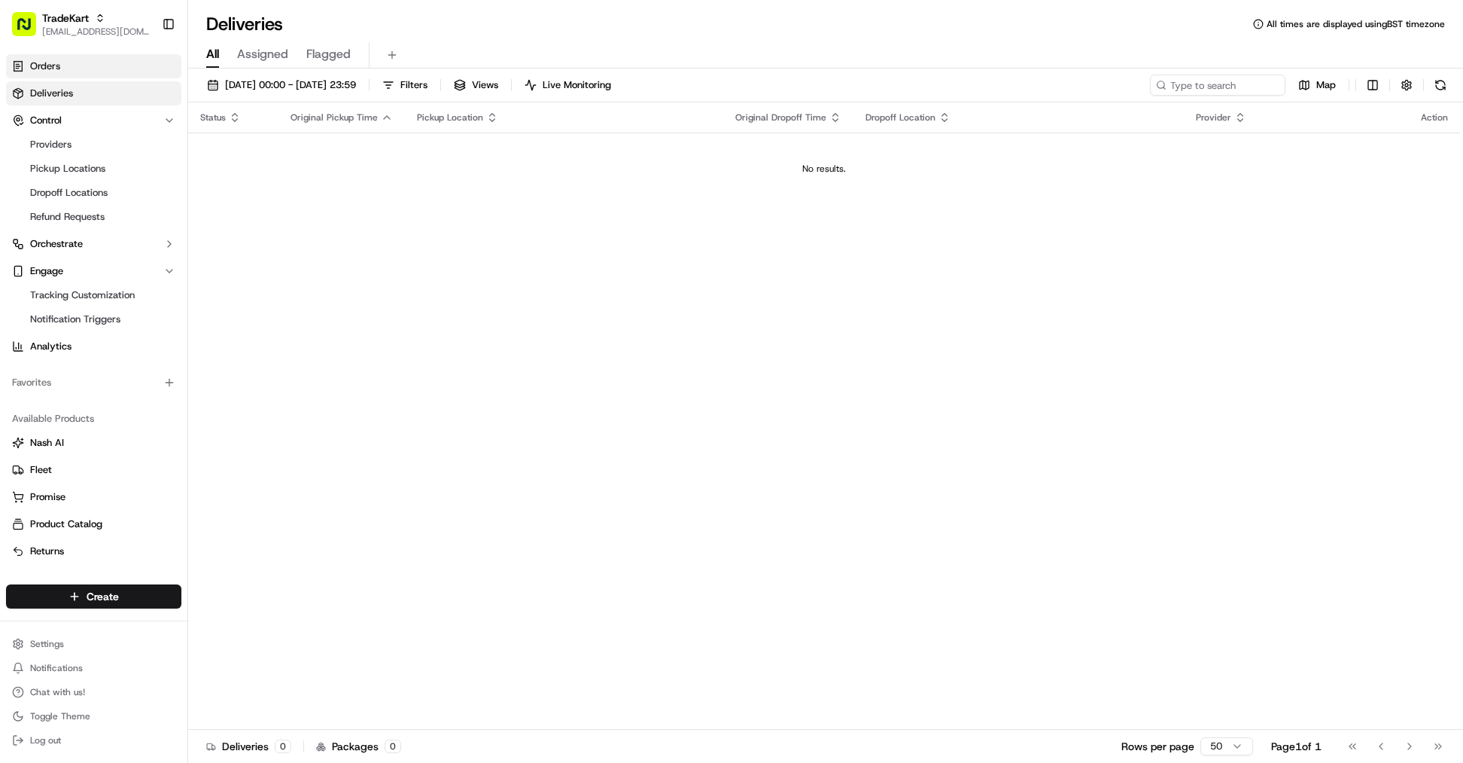
click at [97, 72] on link "Orders" at bounding box center [93, 66] width 175 height 24
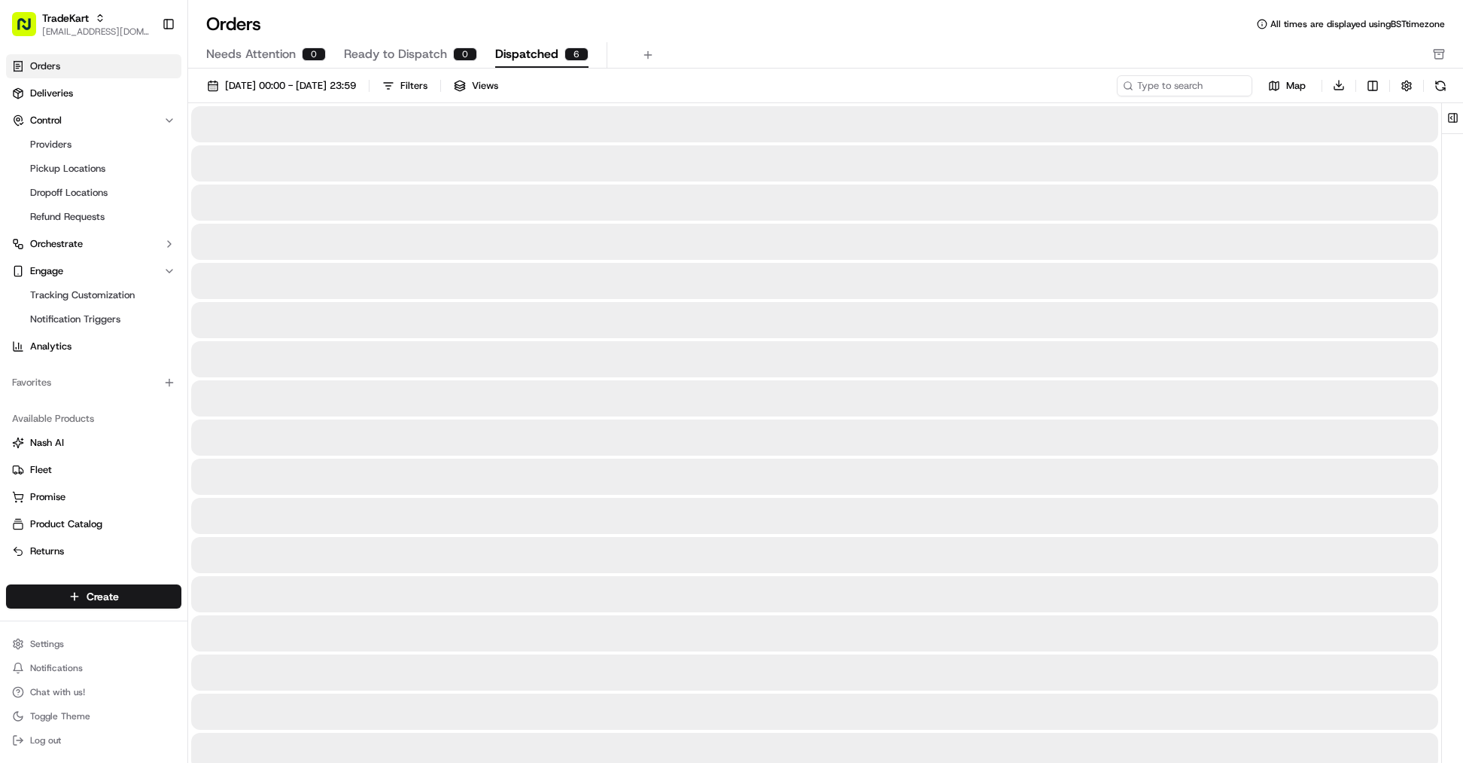
click at [553, 55] on span "Dispatched" at bounding box center [526, 54] width 63 height 18
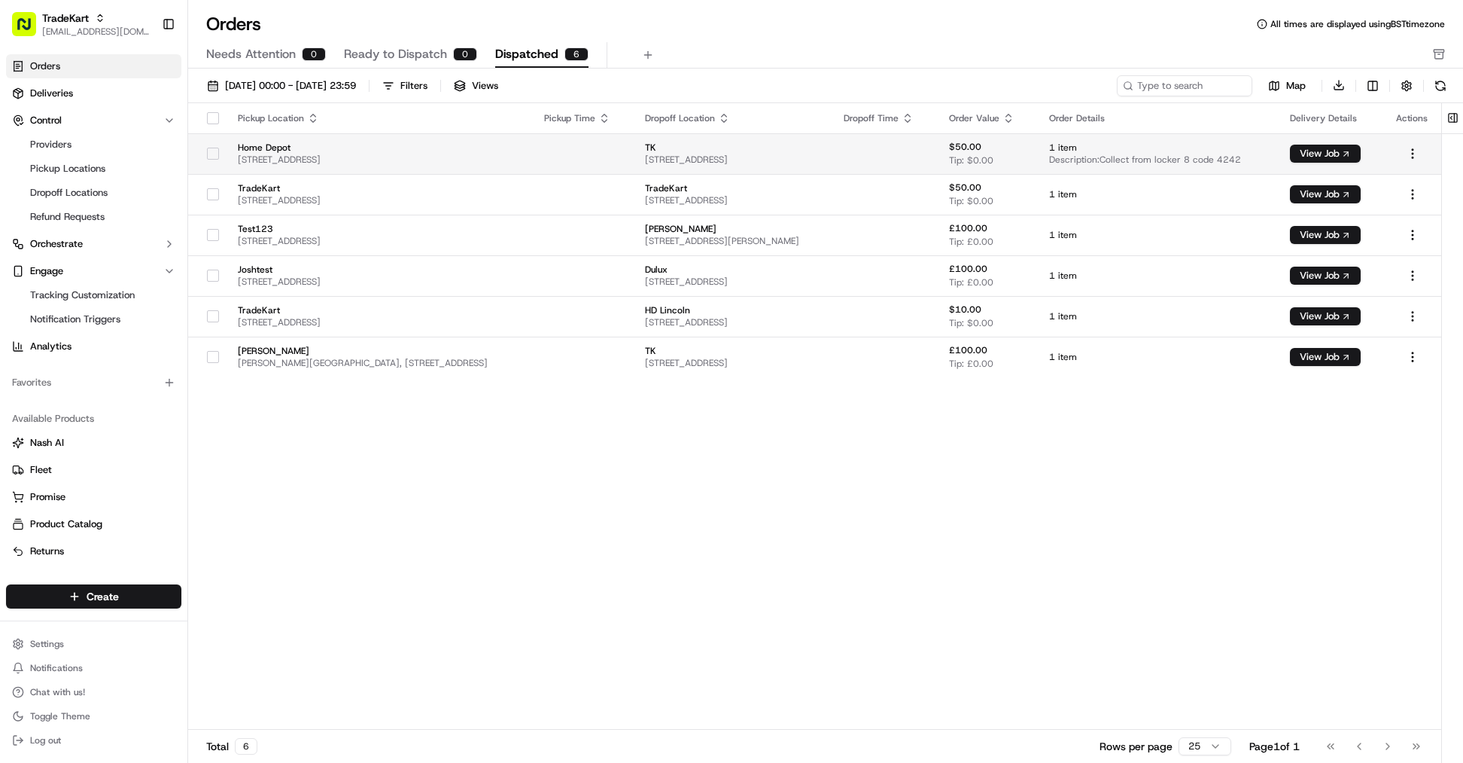
click at [286, 161] on span "[STREET_ADDRESS]" at bounding box center [379, 160] width 282 height 12
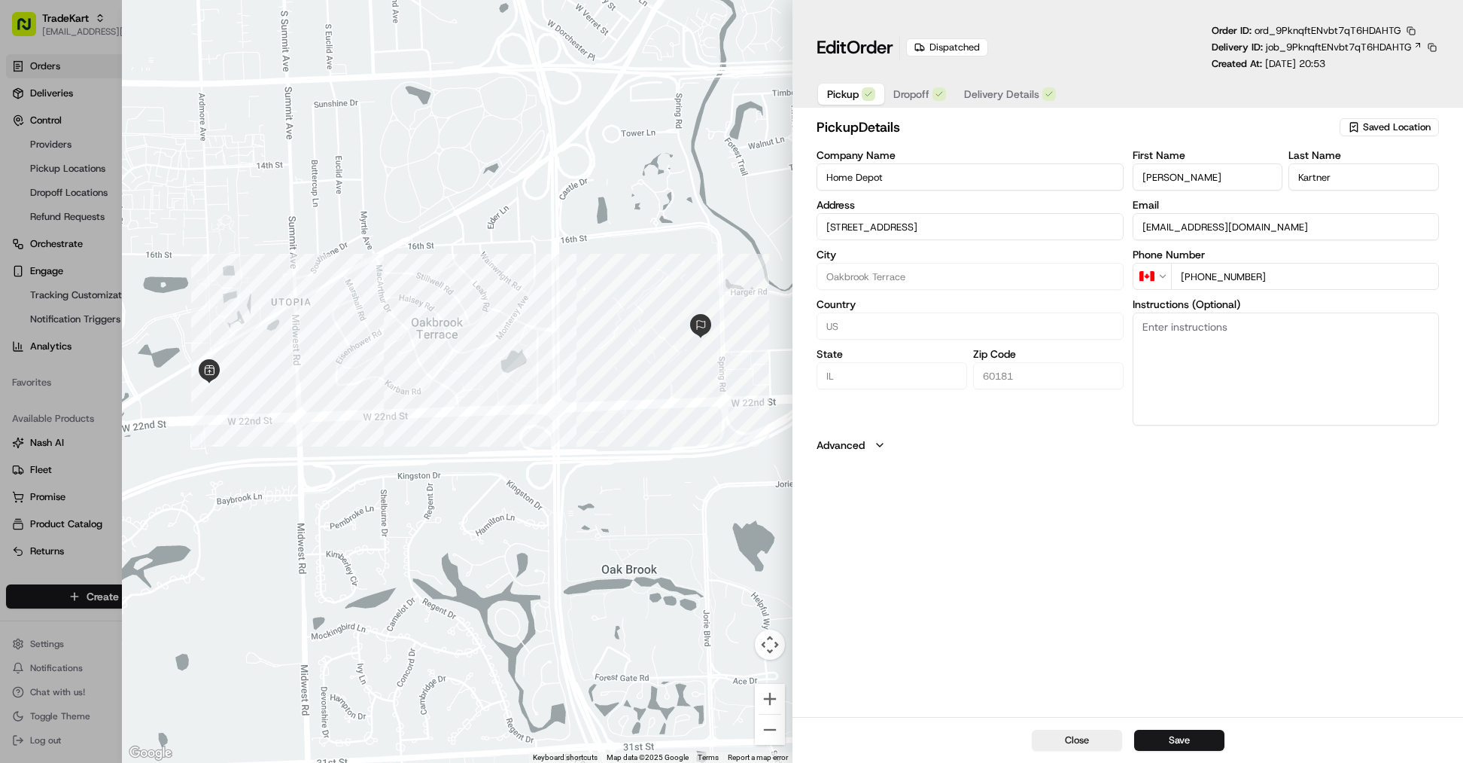
drag, startPoint x: 947, startPoint y: 87, endPoint x: 929, endPoint y: 90, distance: 18.3
click at [941, 88] on button "Dropoff" at bounding box center [920, 94] width 71 height 21
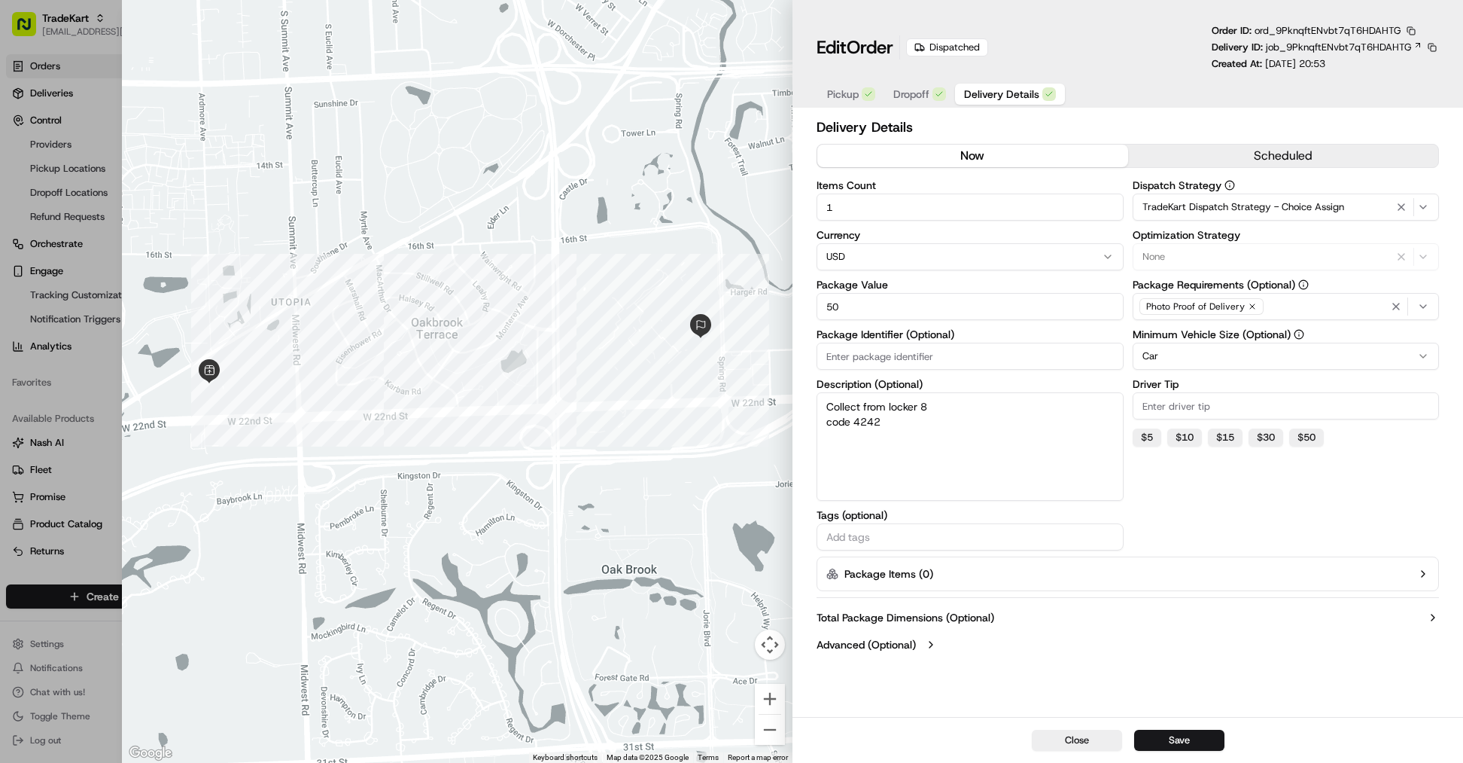
click at [992, 93] on span "Delivery Details" at bounding box center [1001, 94] width 75 height 15
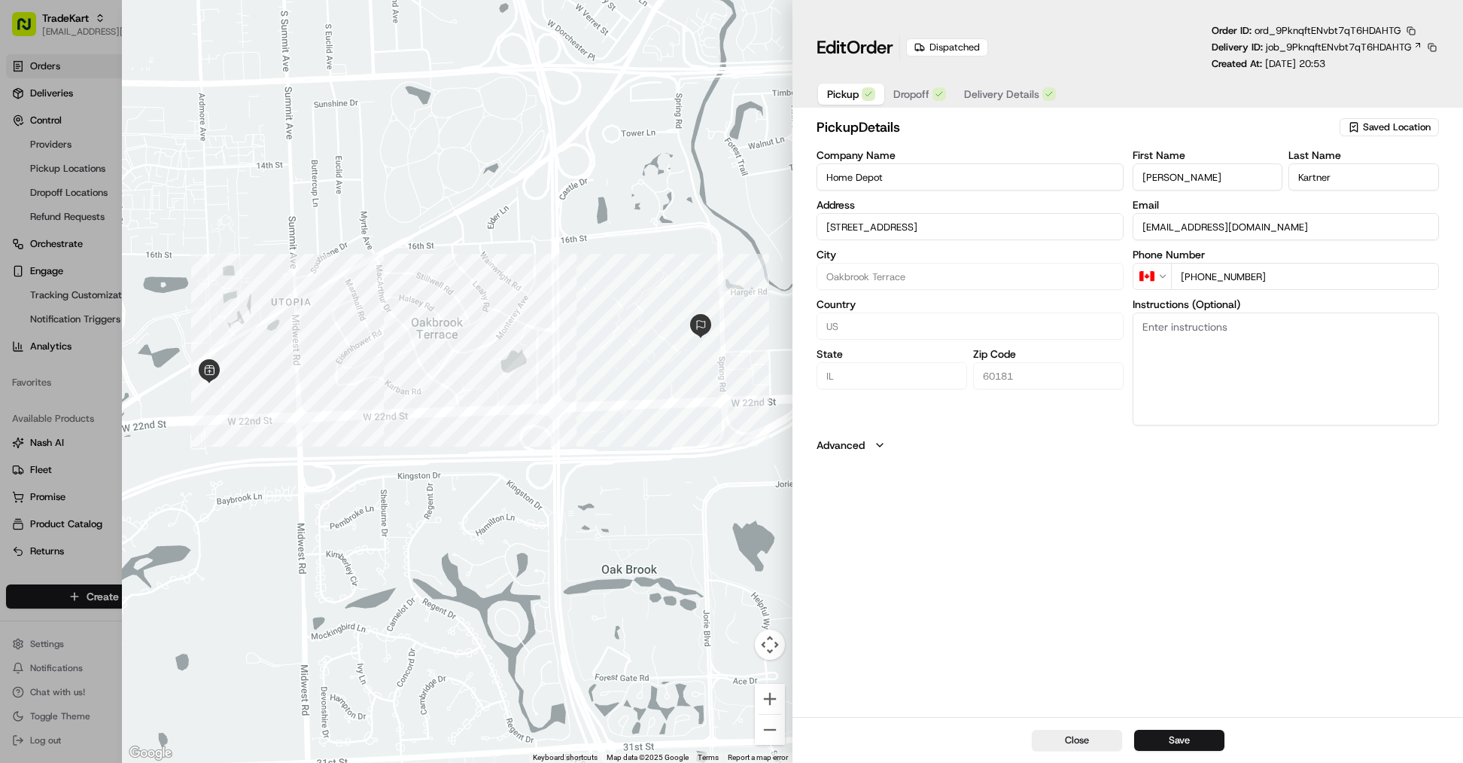
click at [828, 98] on span "Pickup" at bounding box center [843, 94] width 32 height 15
click at [907, 94] on span "Dropoff" at bounding box center [912, 94] width 36 height 15
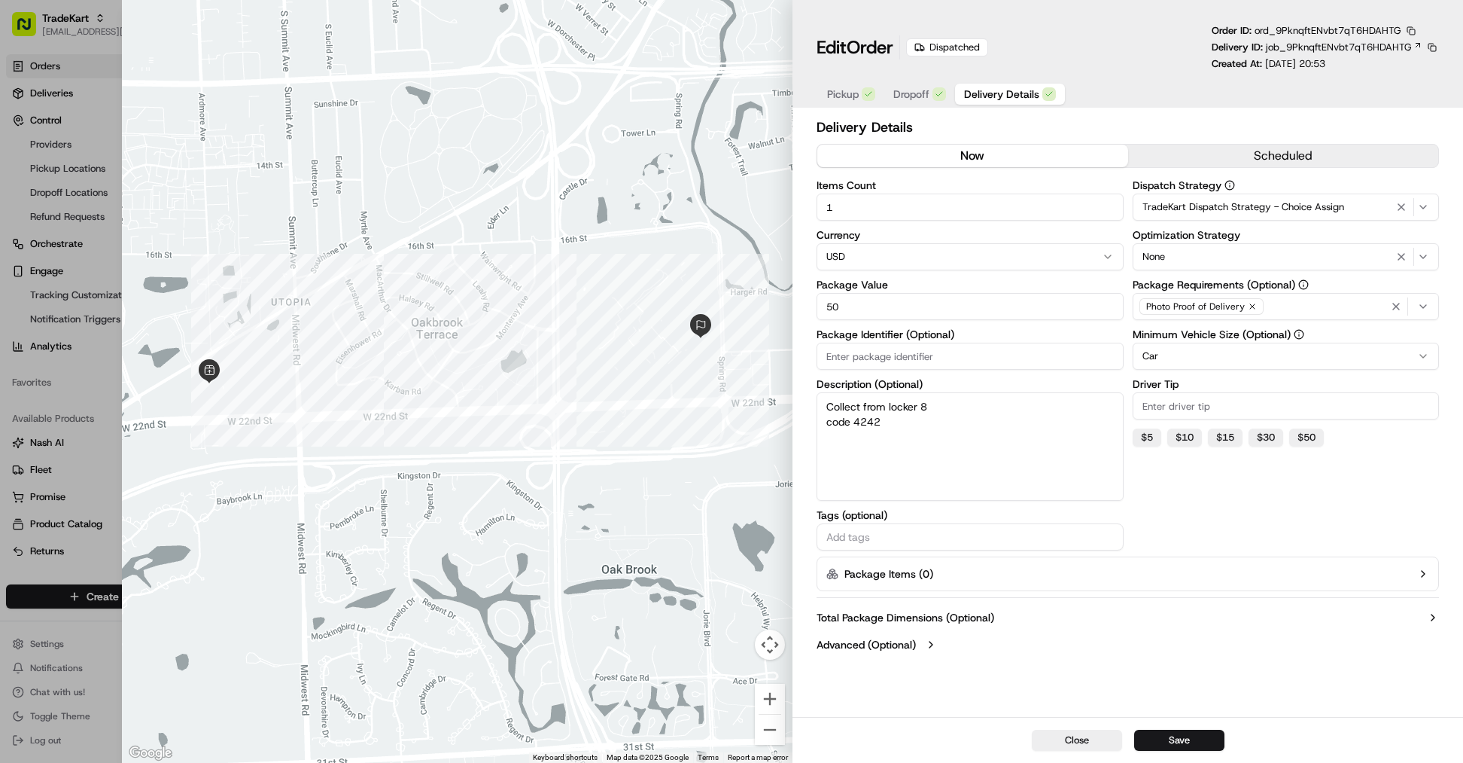
click at [975, 96] on span "Delivery Details" at bounding box center [1001, 94] width 75 height 15
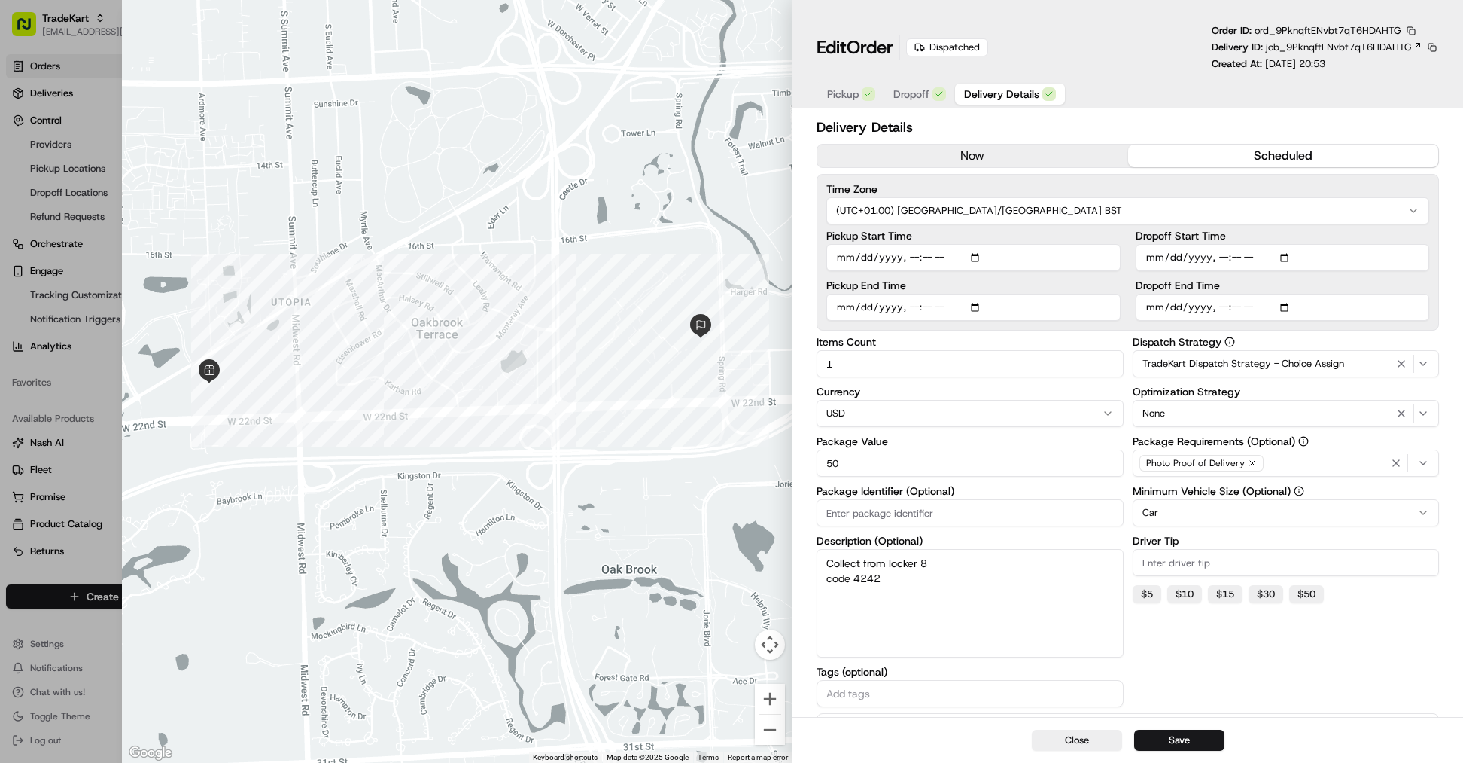
click at [1261, 152] on button "scheduled" at bounding box center [1283, 156] width 311 height 23
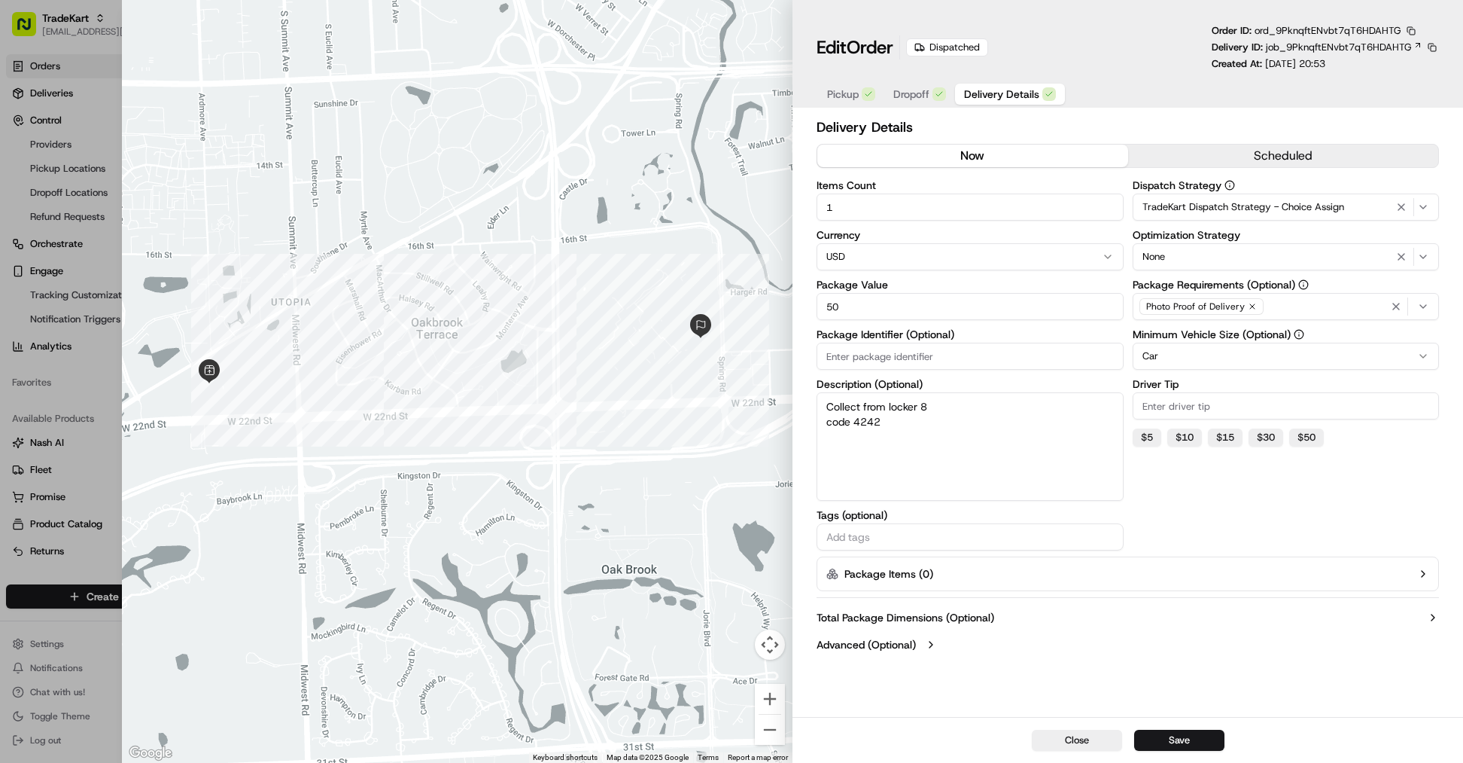
click at [1069, 163] on button "now" at bounding box center [973, 156] width 311 height 23
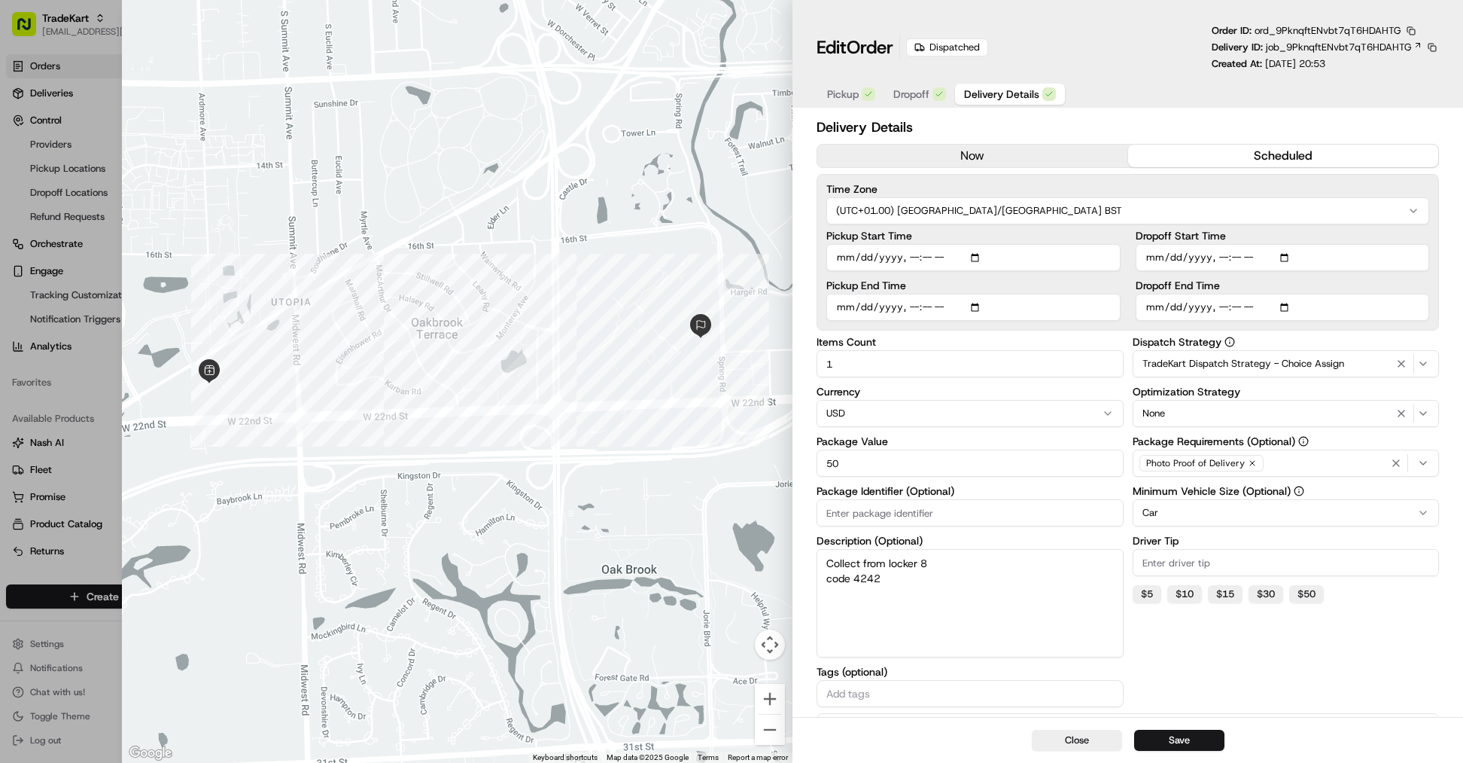
click at [1232, 156] on button "scheduled" at bounding box center [1283, 156] width 311 height 23
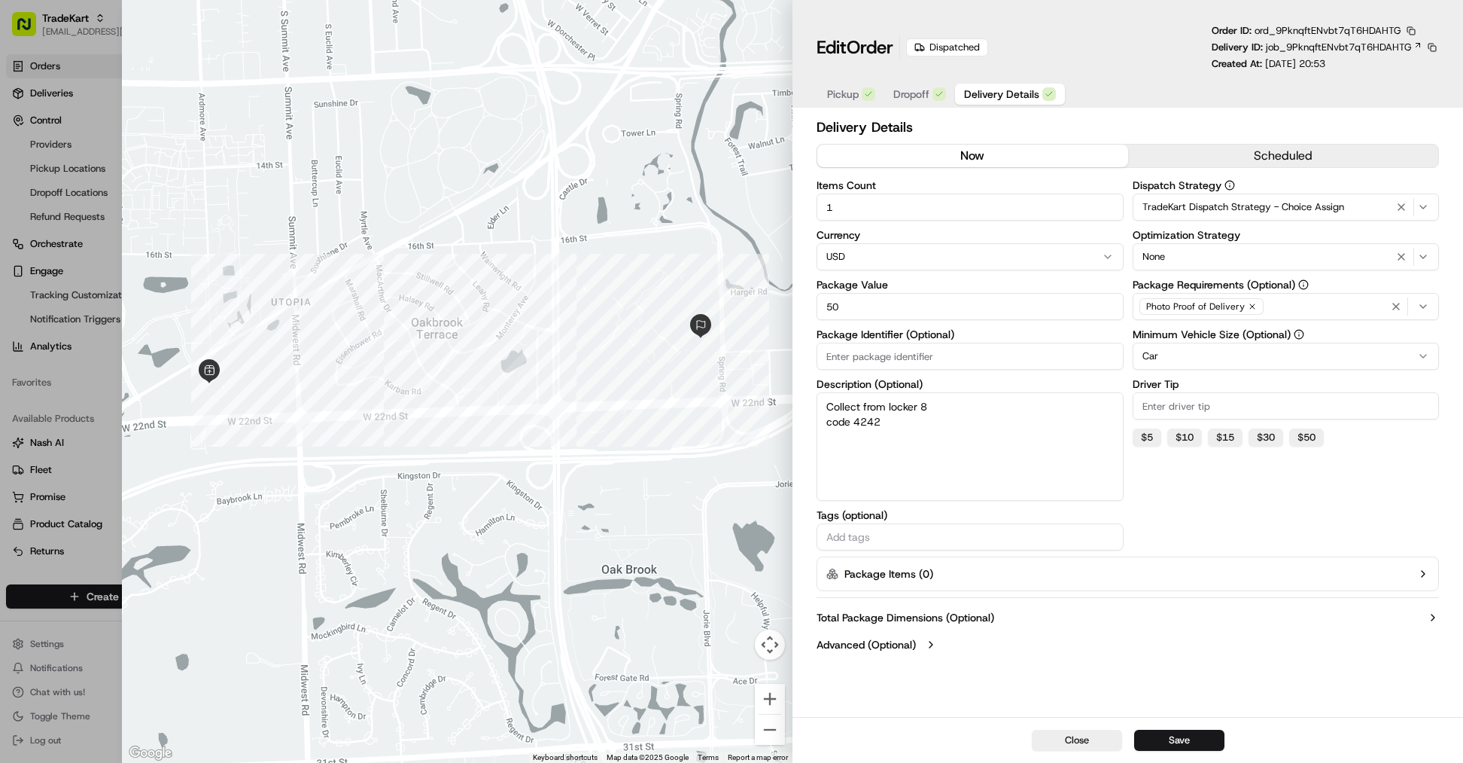
click at [1065, 166] on button "now" at bounding box center [973, 156] width 311 height 23
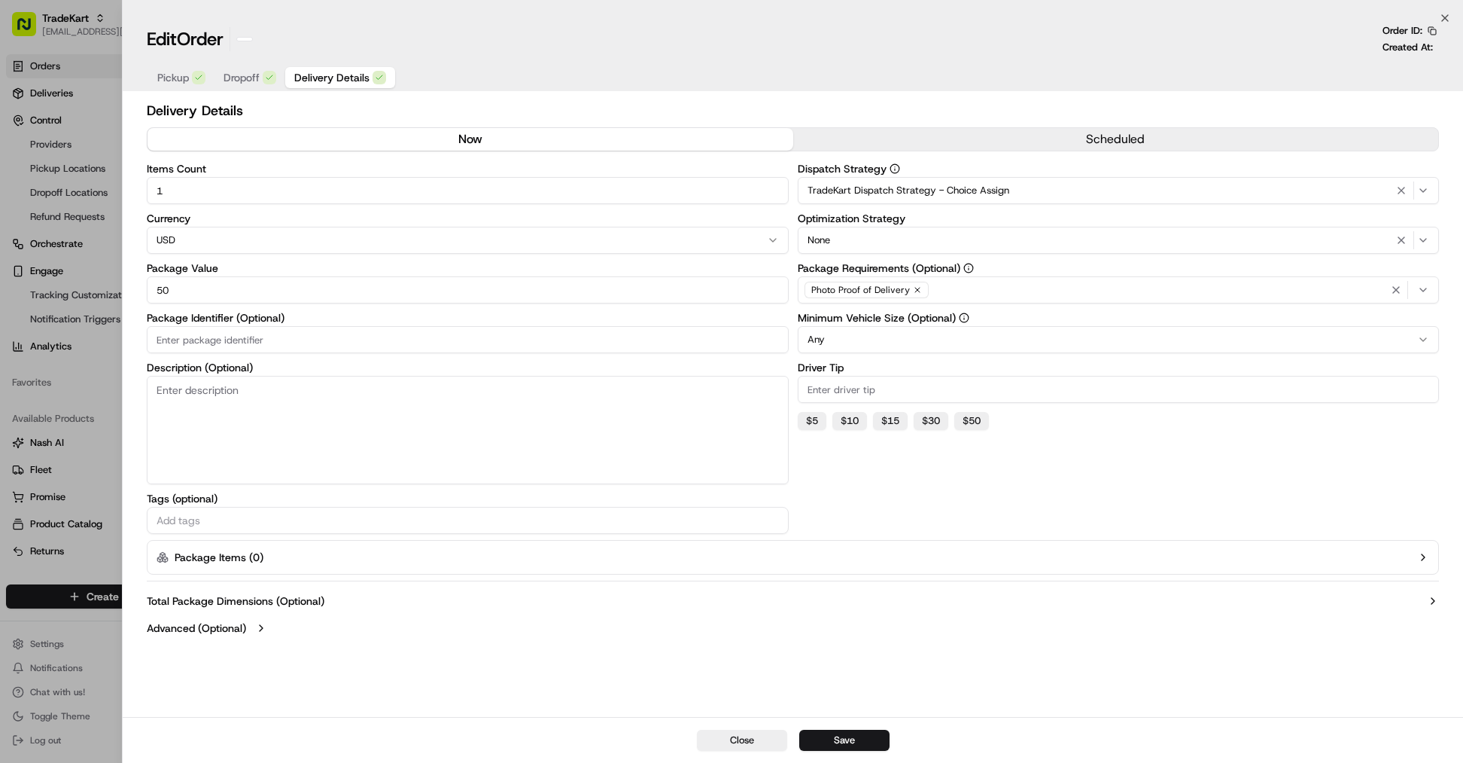
click at [73, 268] on div at bounding box center [731, 381] width 1463 height 763
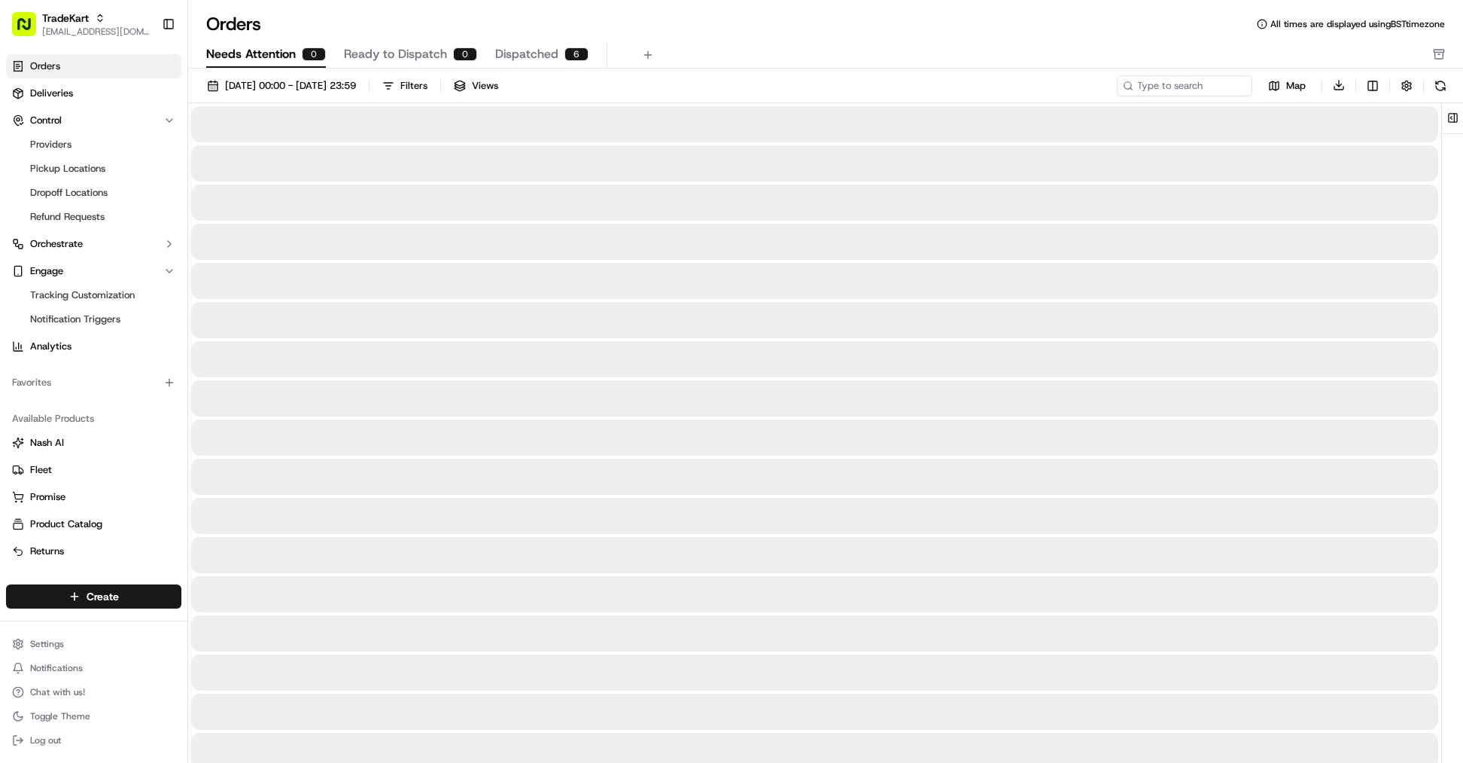
click at [273, 52] on span "Needs Attention" at bounding box center [251, 54] width 90 height 18
click at [400, 48] on span "Ready to Dispatch" at bounding box center [395, 54] width 103 height 18
click at [498, 49] on span "Dispatched" at bounding box center [526, 54] width 63 height 18
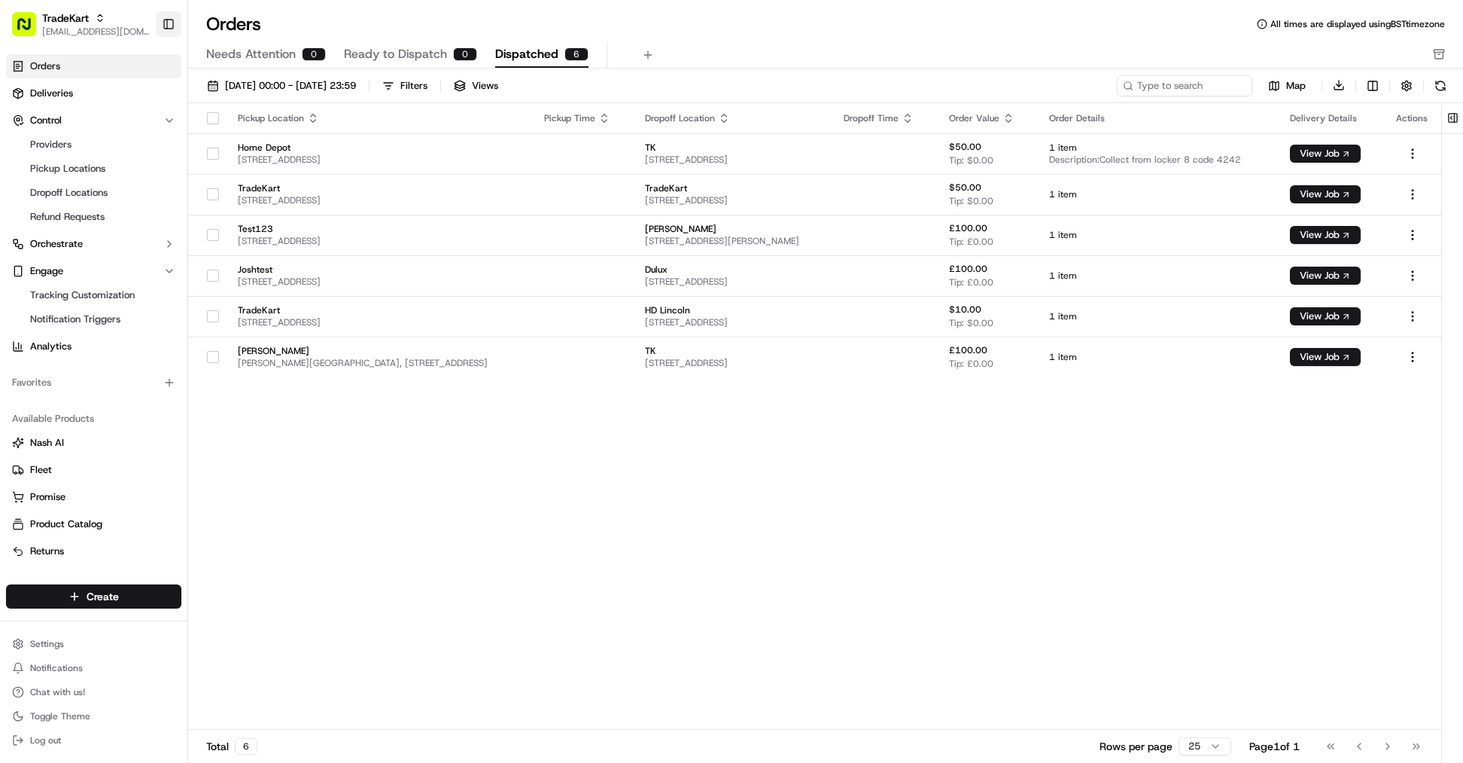
click at [162, 25] on button "Toggle Sidebar" at bounding box center [169, 24] width 26 height 26
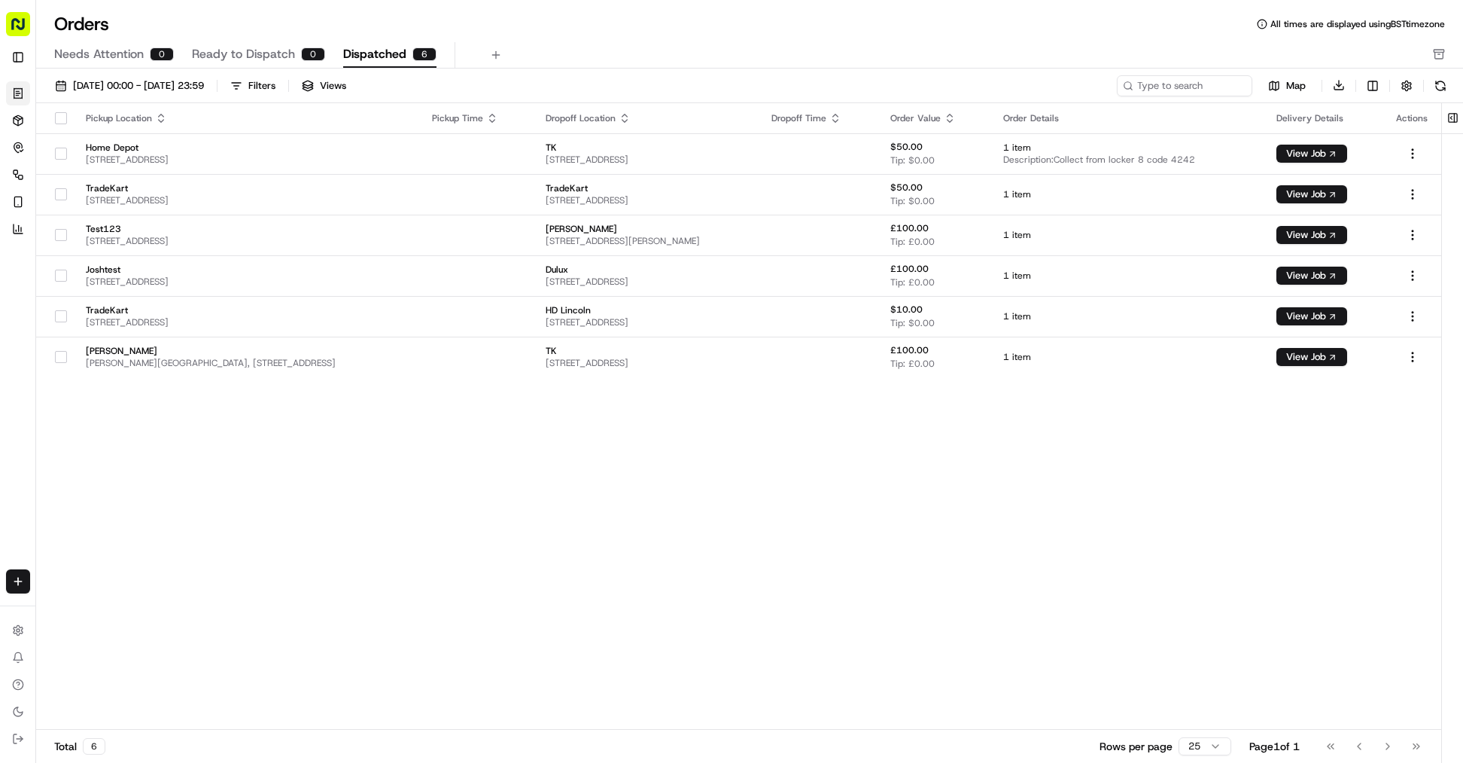
click at [17, 23] on rect "button" at bounding box center [18, 24] width 24 height 24
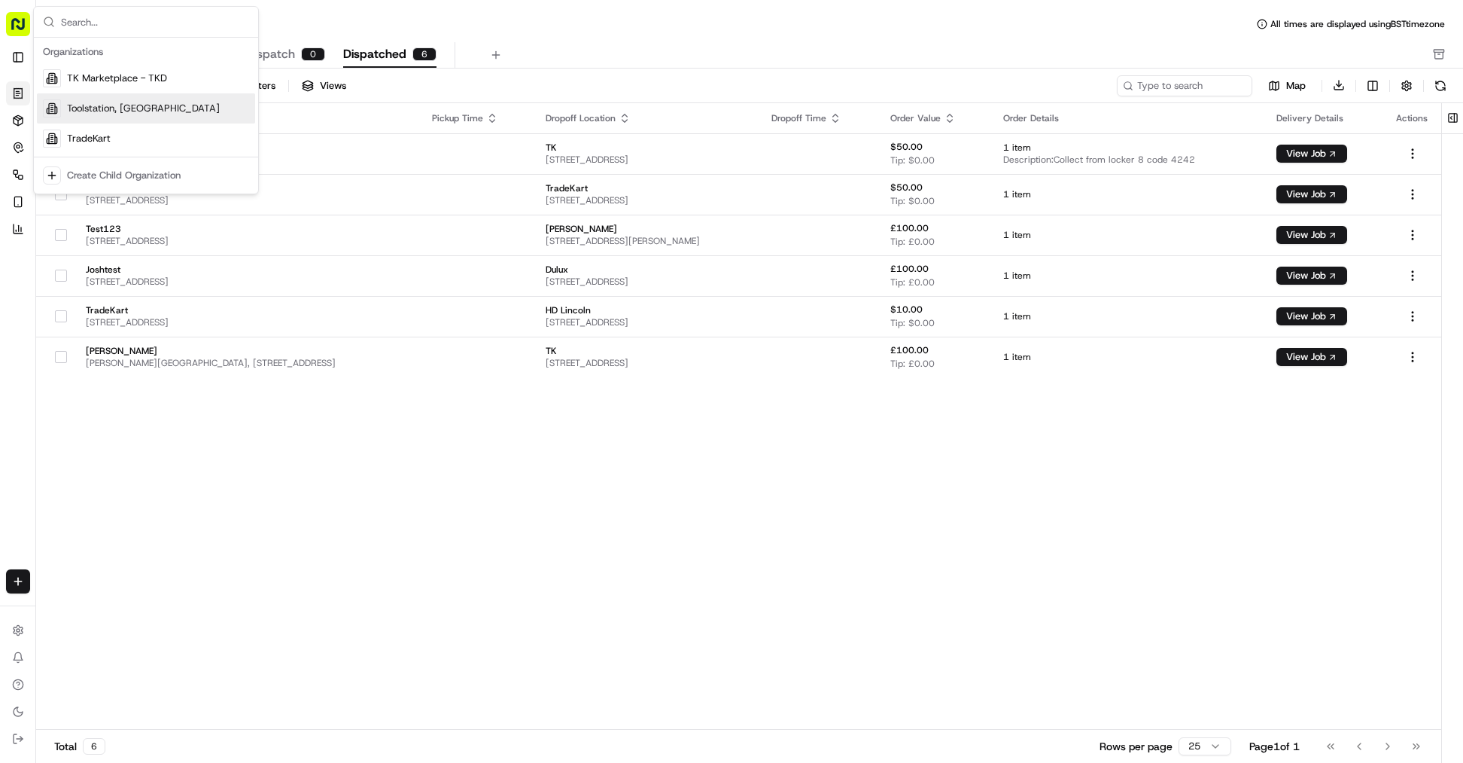
click at [96, 105] on span "Toolstation, [GEOGRAPHIC_DATA]" at bounding box center [143, 109] width 153 height 14
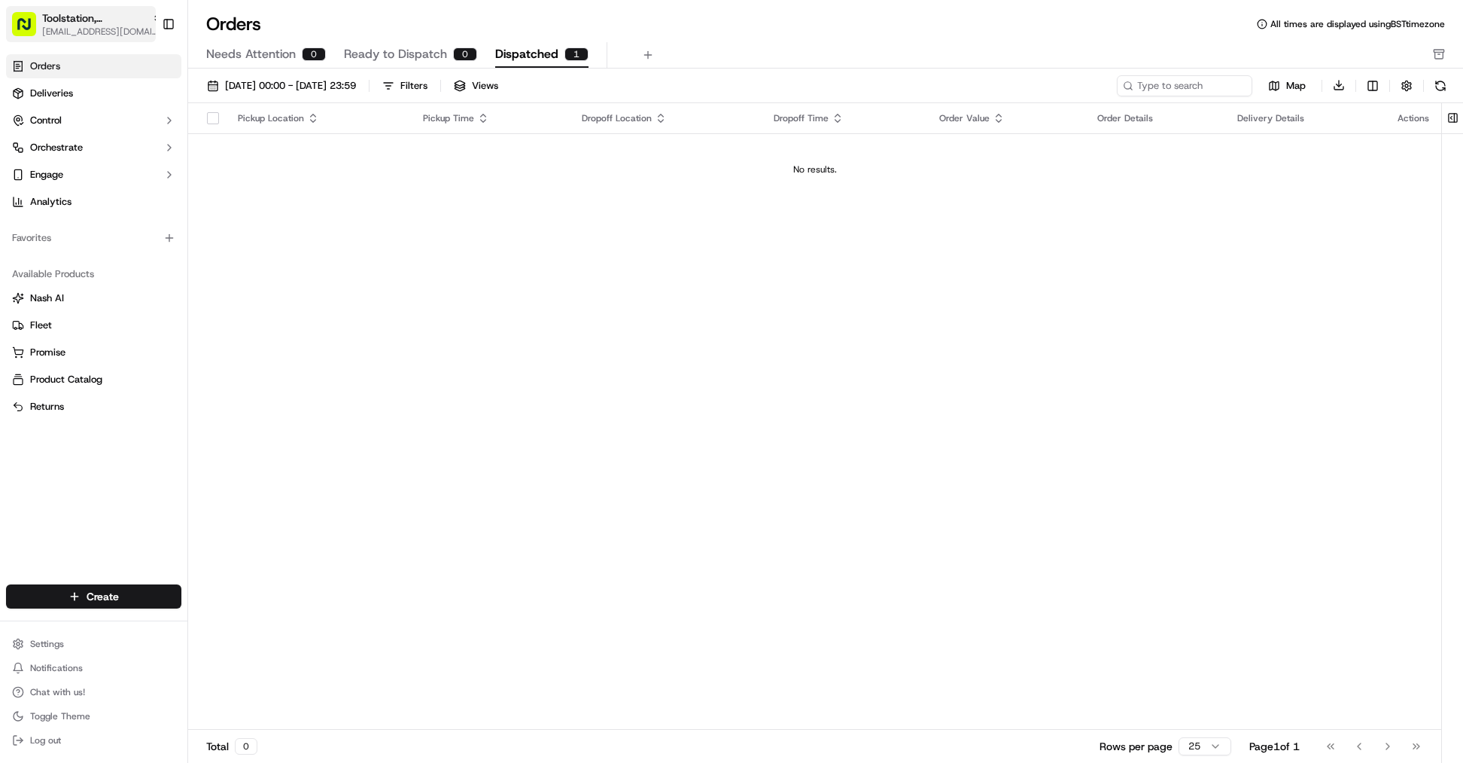
click at [89, 21] on span "Toolstation, [GEOGRAPHIC_DATA]" at bounding box center [94, 18] width 104 height 15
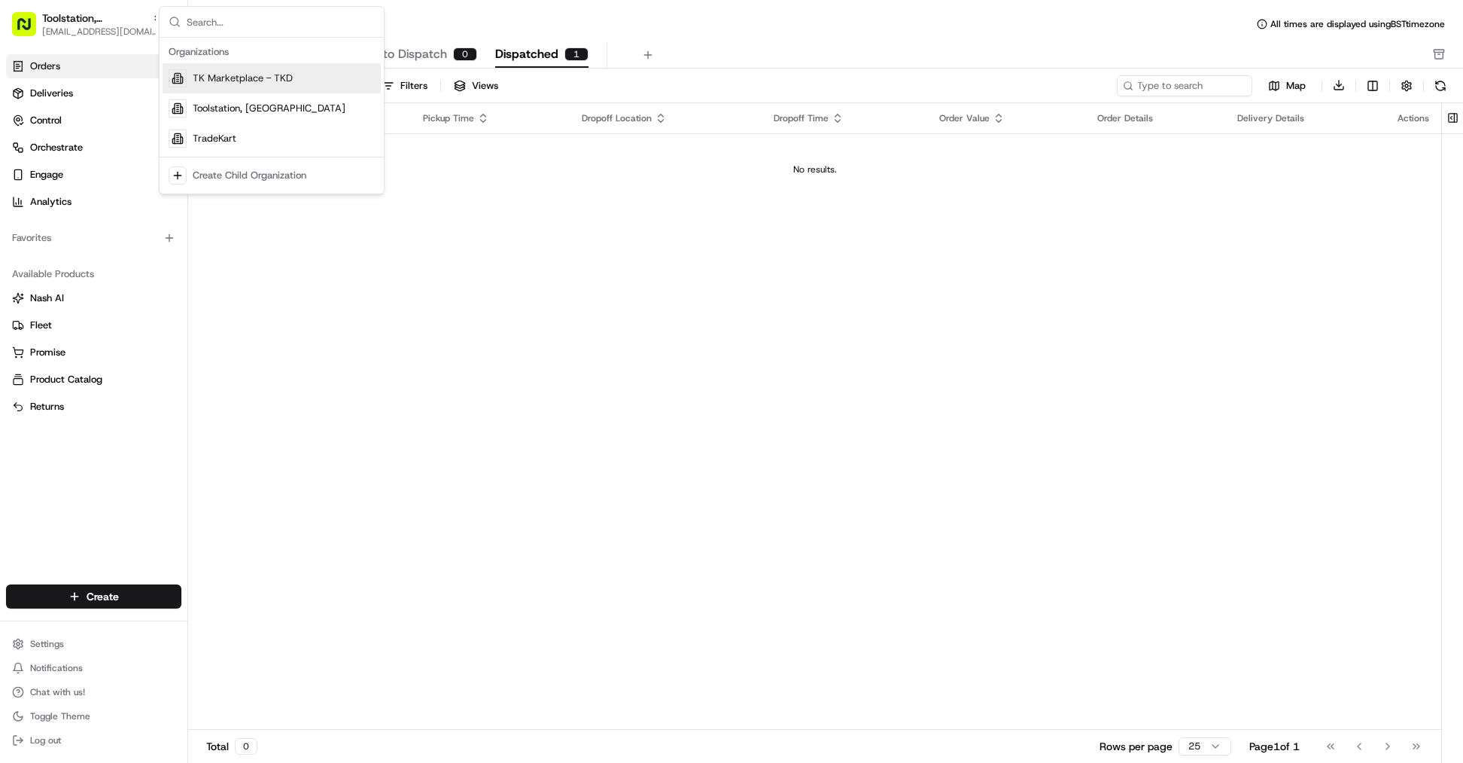
click at [234, 80] on span "TK Marketplace - TKD" at bounding box center [243, 79] width 100 height 14
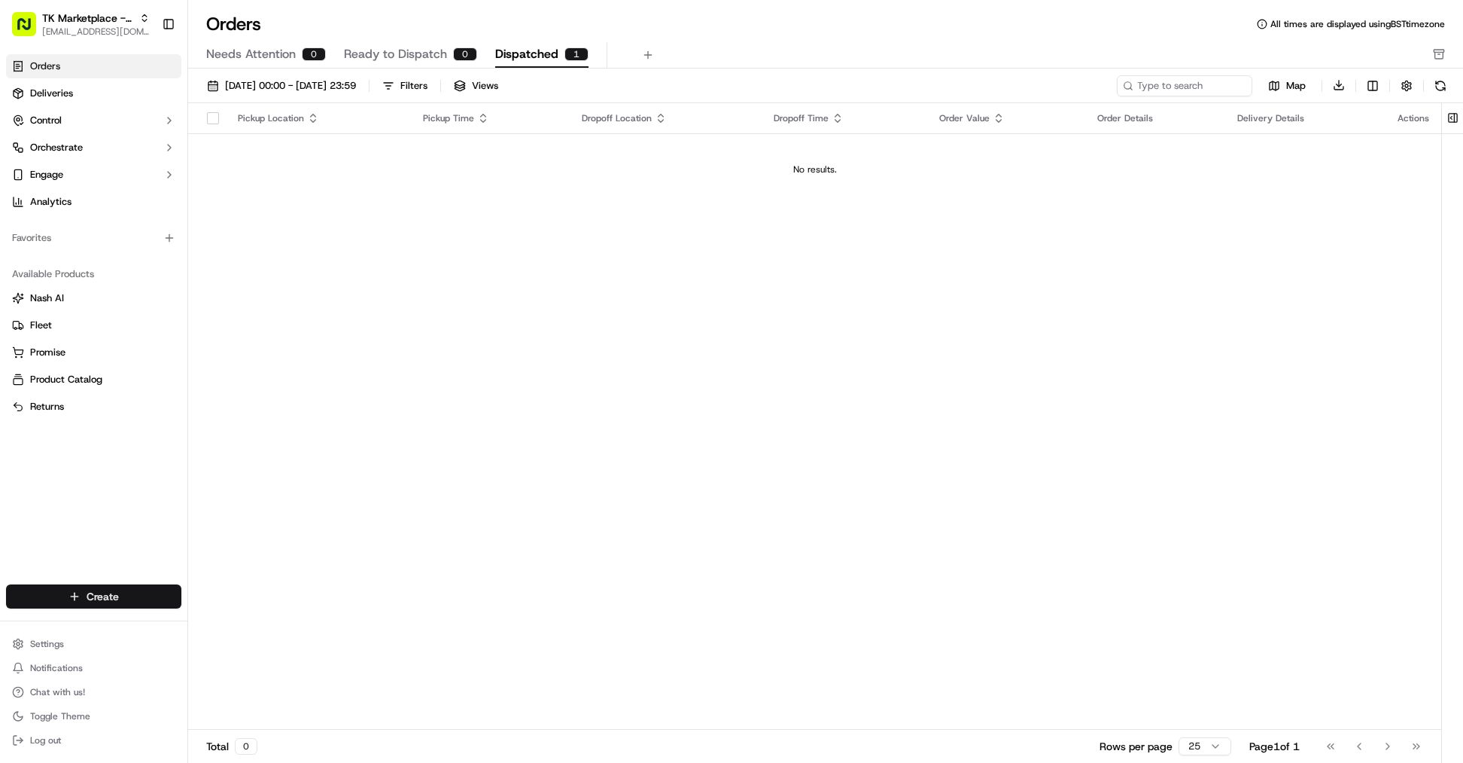
click at [106, 590] on html "TK Marketplace - TKD [EMAIL_ADDRESS][DOMAIN_NAME] Toggle Sidebar Orders Deliver…" at bounding box center [731, 381] width 1463 height 763
click at [278, 632] on link "Delivery" at bounding box center [272, 624] width 168 height 27
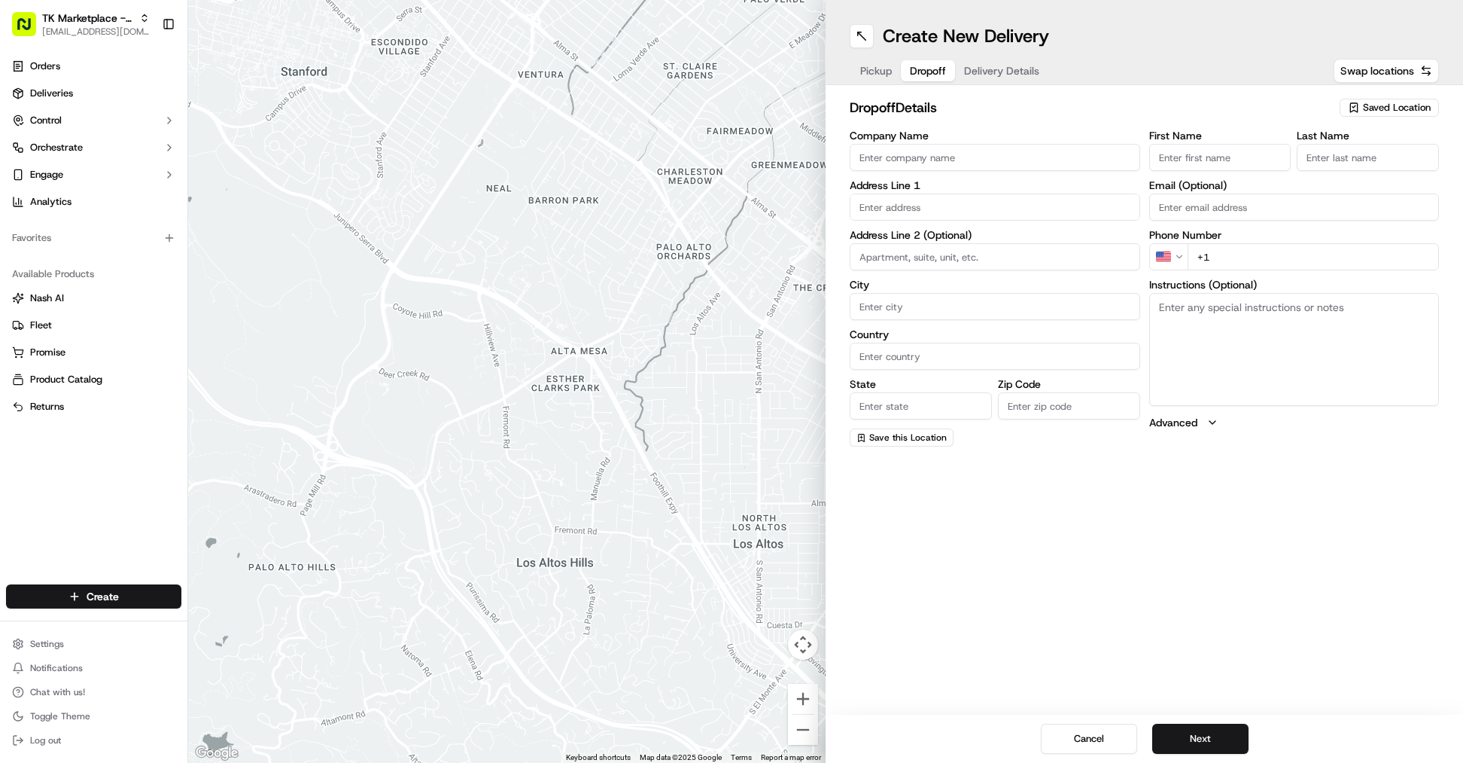
click at [922, 69] on span "Dropoff" at bounding box center [928, 70] width 36 height 15
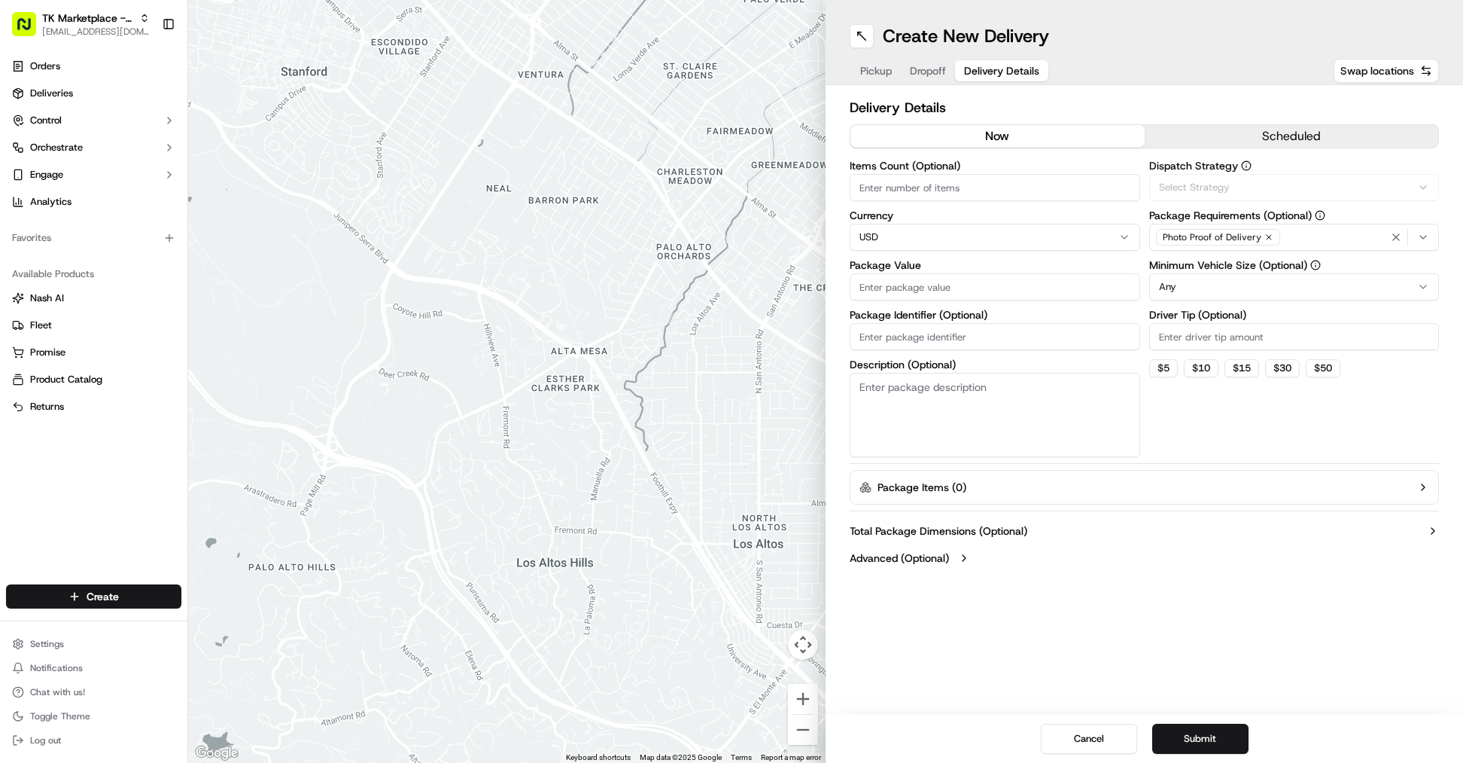
click at [1006, 72] on span "Delivery Details" at bounding box center [1001, 70] width 75 height 15
click at [893, 245] on html "TK Marketplace - TKD [EMAIL_ADDRESS][DOMAIN_NAME] Toggle Sidebar Orders Deliver…" at bounding box center [731, 381] width 1463 height 763
click at [842, 236] on html "TK Marketplace - TKD [EMAIL_ADDRESS][DOMAIN_NAME] Toggle Sidebar Orders Deliver…" at bounding box center [731, 381] width 1463 height 763
click at [86, 65] on link "Orders" at bounding box center [93, 66] width 175 height 24
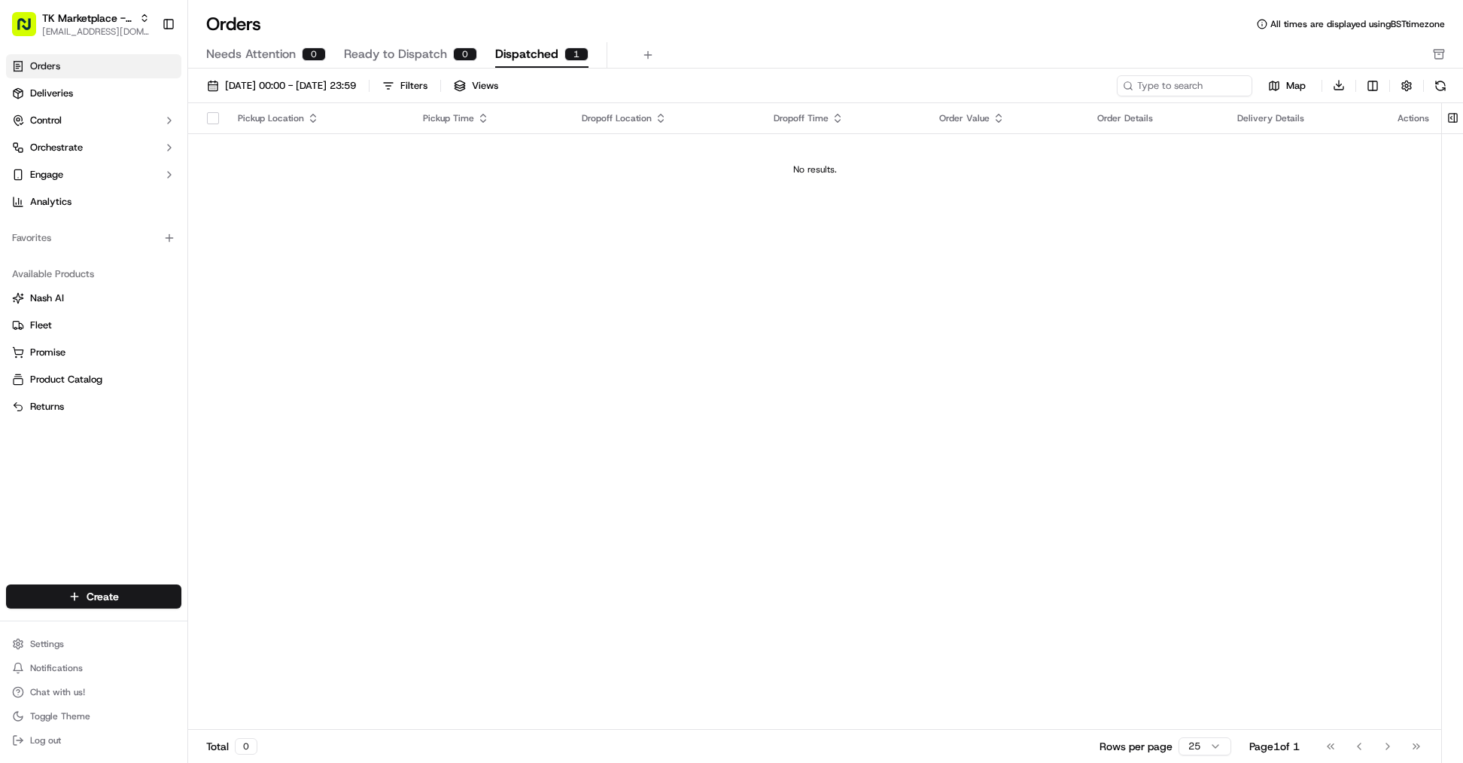
click at [559, 56] on button "Dispatched 1" at bounding box center [541, 55] width 93 height 26
click at [80, 97] on link "Deliveries" at bounding box center [93, 93] width 175 height 24
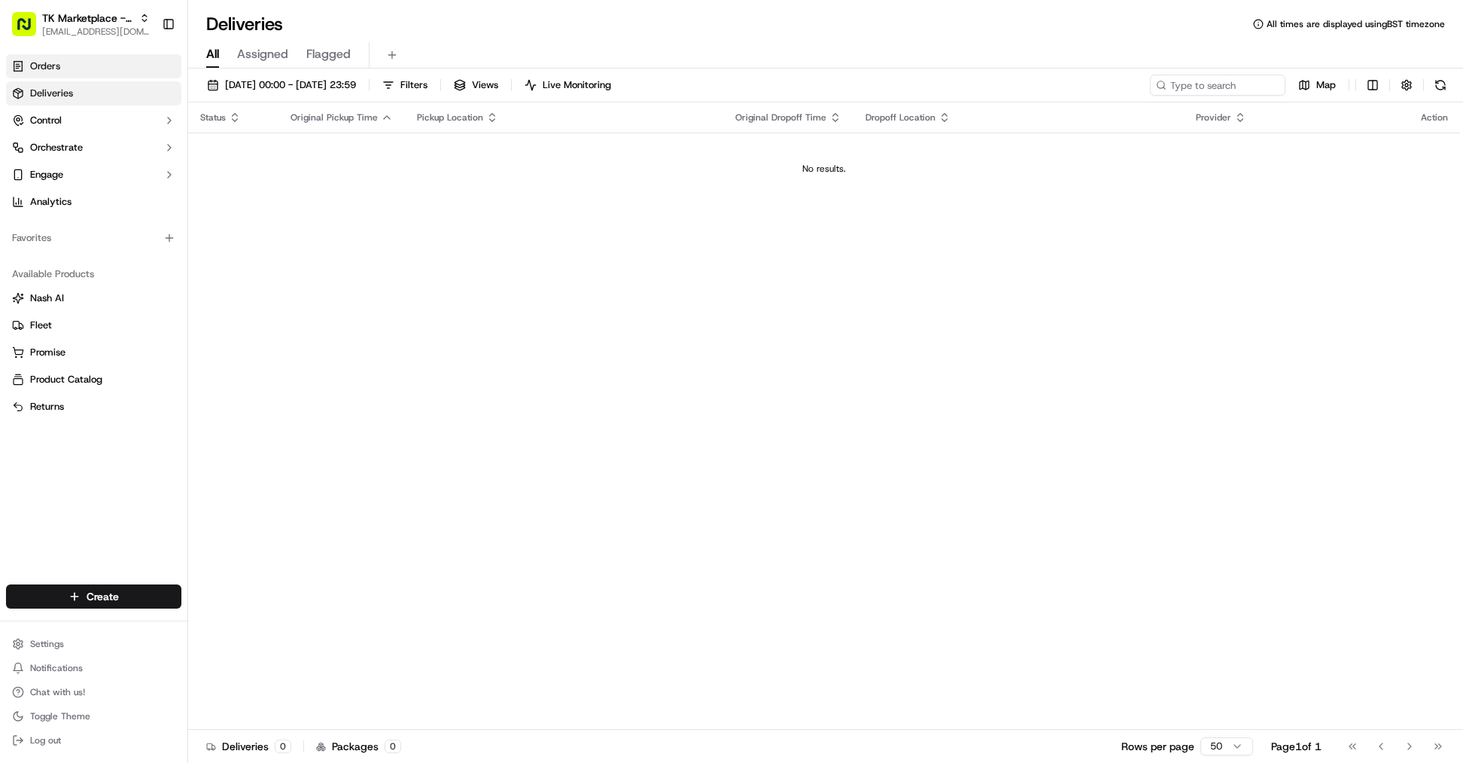
click at [110, 68] on link "Orders" at bounding box center [93, 66] width 175 height 24
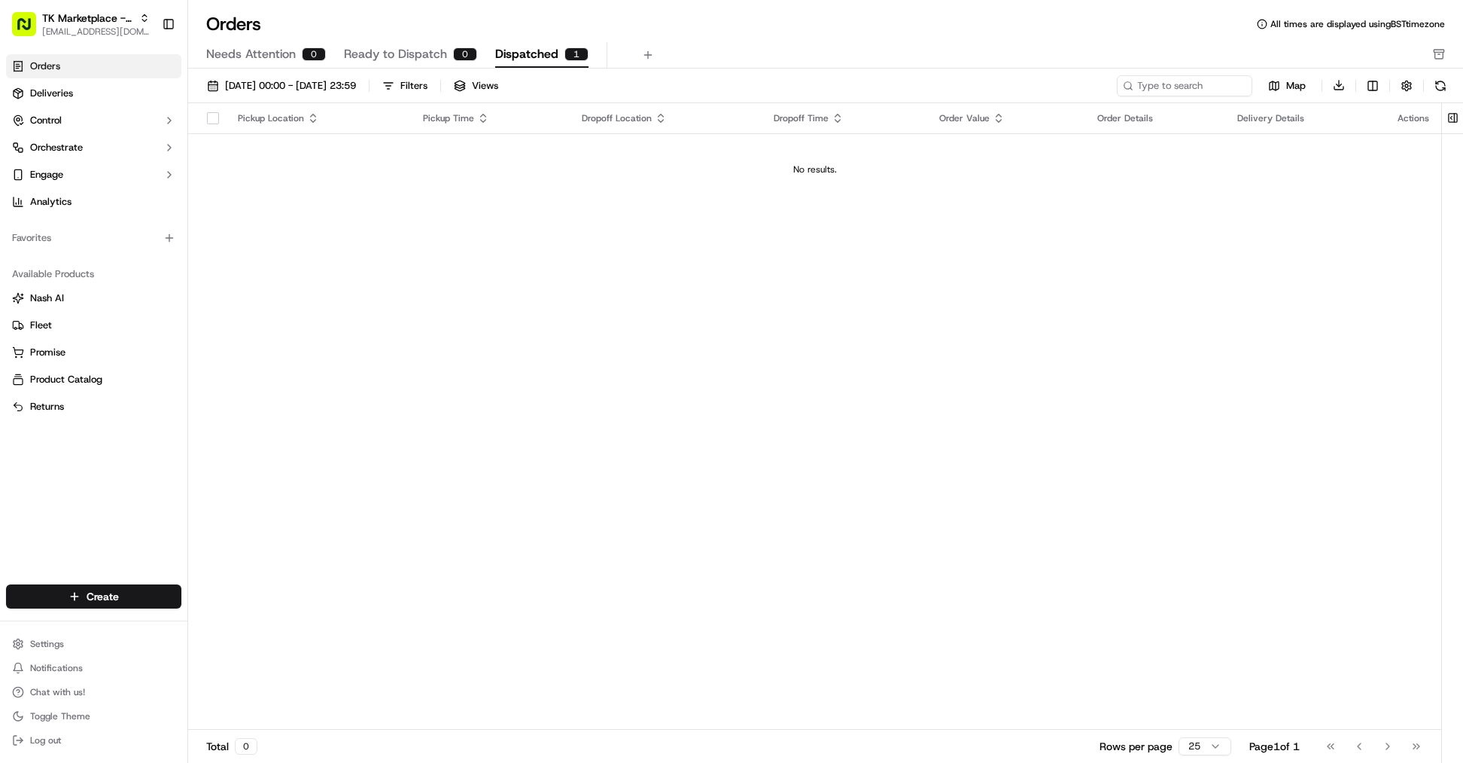
click at [530, 51] on span "Dispatched" at bounding box center [526, 54] width 63 height 18
click at [367, 38] on div "Orders All times are displayed using BST timezone Needs Attention 0 Ready to Di…" at bounding box center [825, 40] width 1275 height 56
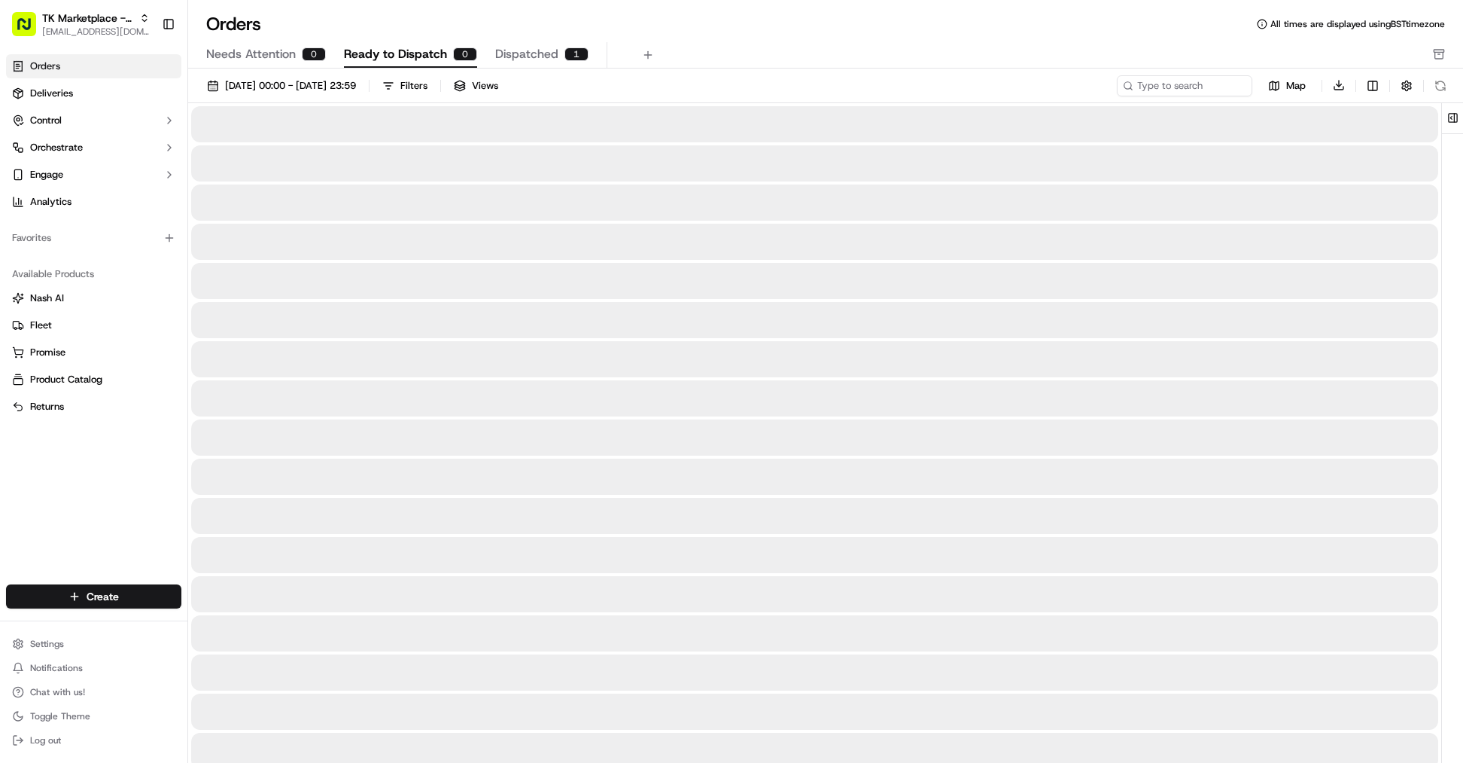
click at [378, 52] on span "Ready to Dispatch" at bounding box center [395, 54] width 103 height 18
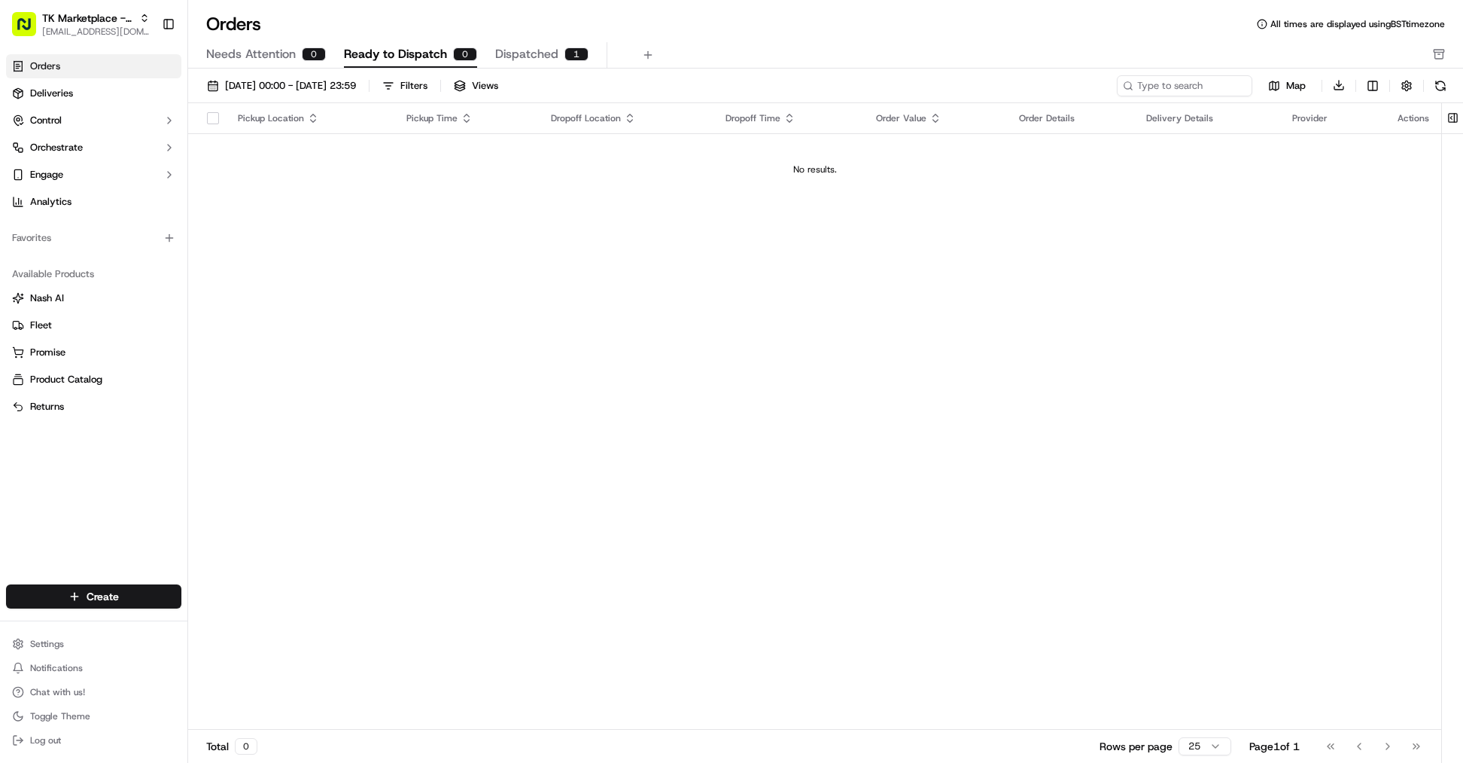
click at [528, 47] on span "Dispatched" at bounding box center [526, 54] width 63 height 18
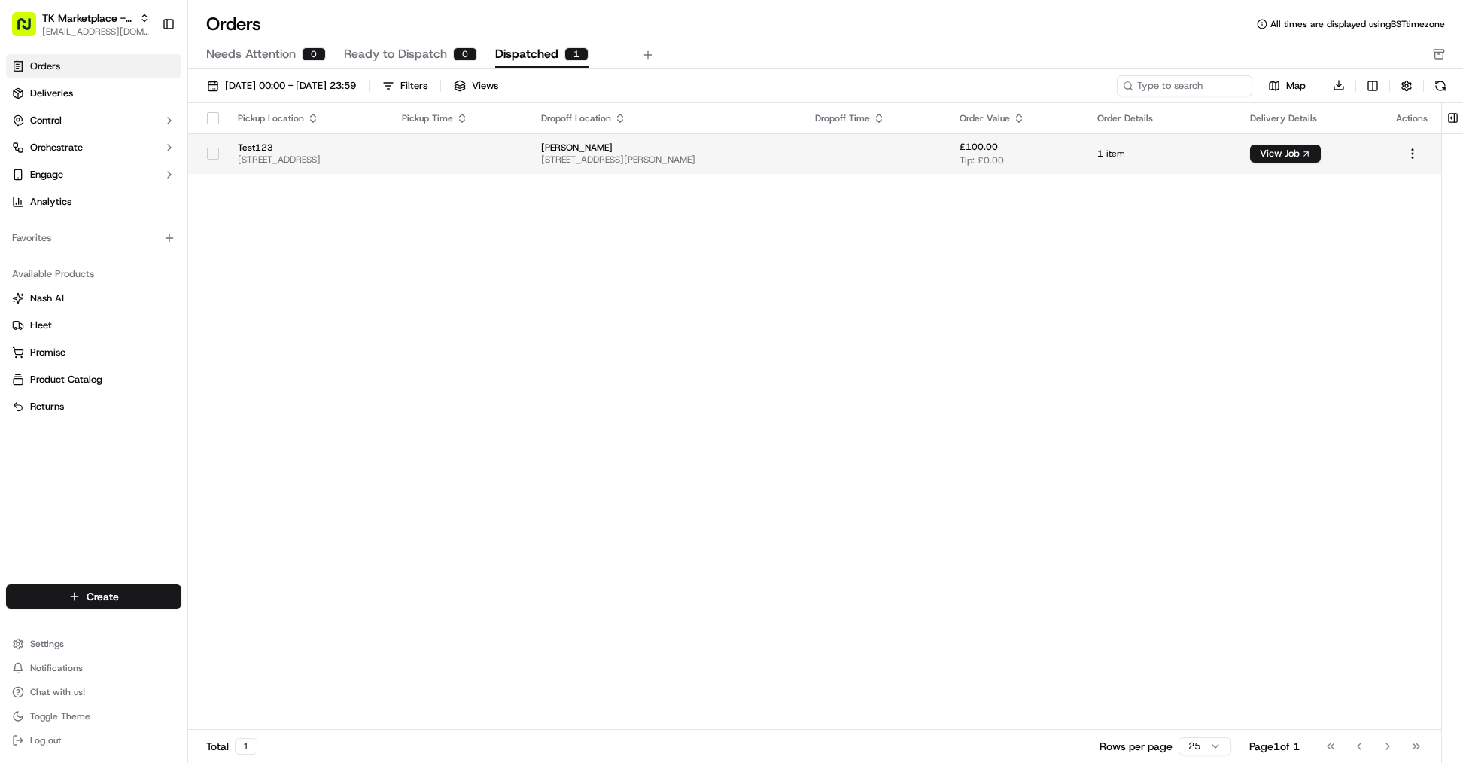
click at [528, 151] on td at bounding box center [459, 153] width 139 height 41
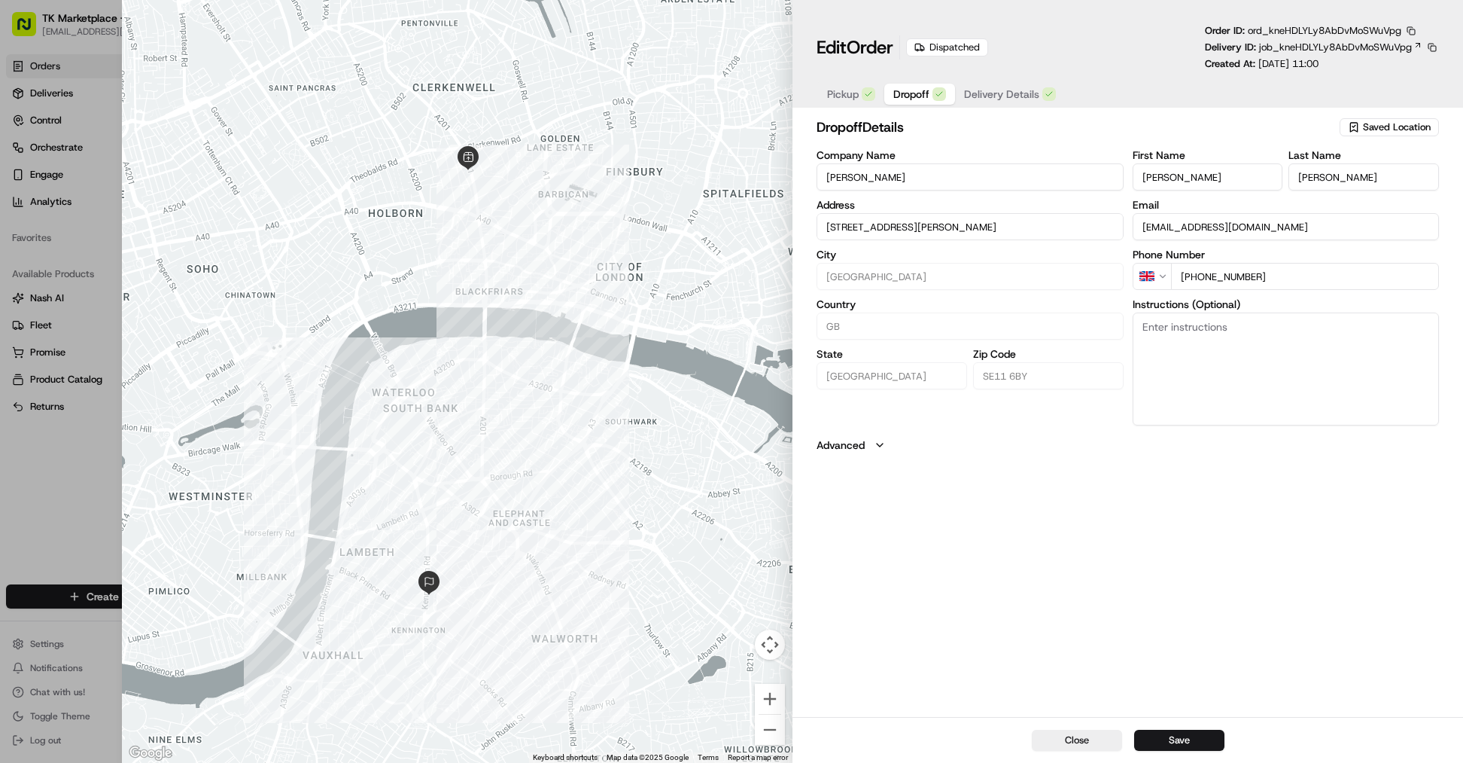
click at [921, 96] on span "Dropoff" at bounding box center [912, 94] width 36 height 15
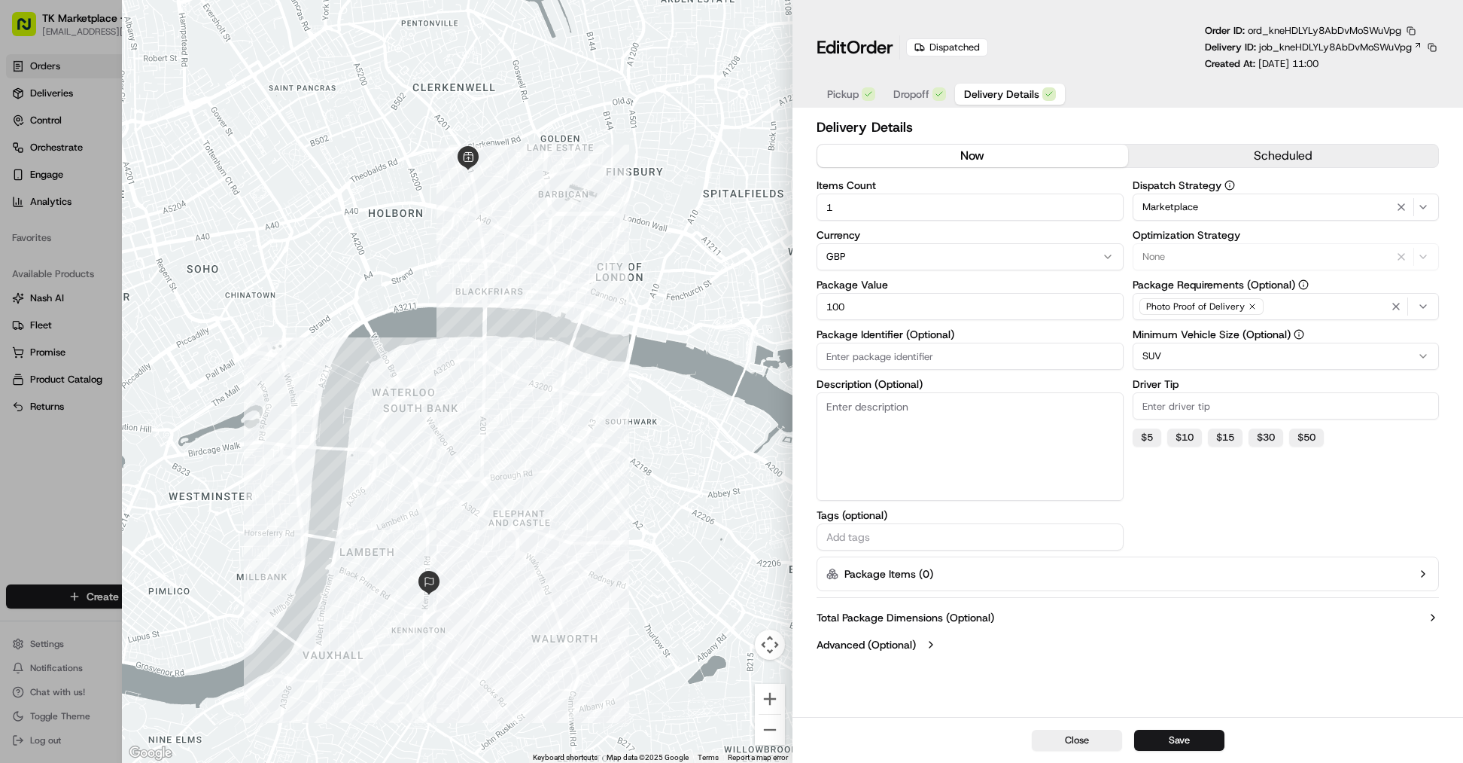
click at [1011, 93] on span "Delivery Details" at bounding box center [1001, 94] width 75 height 15
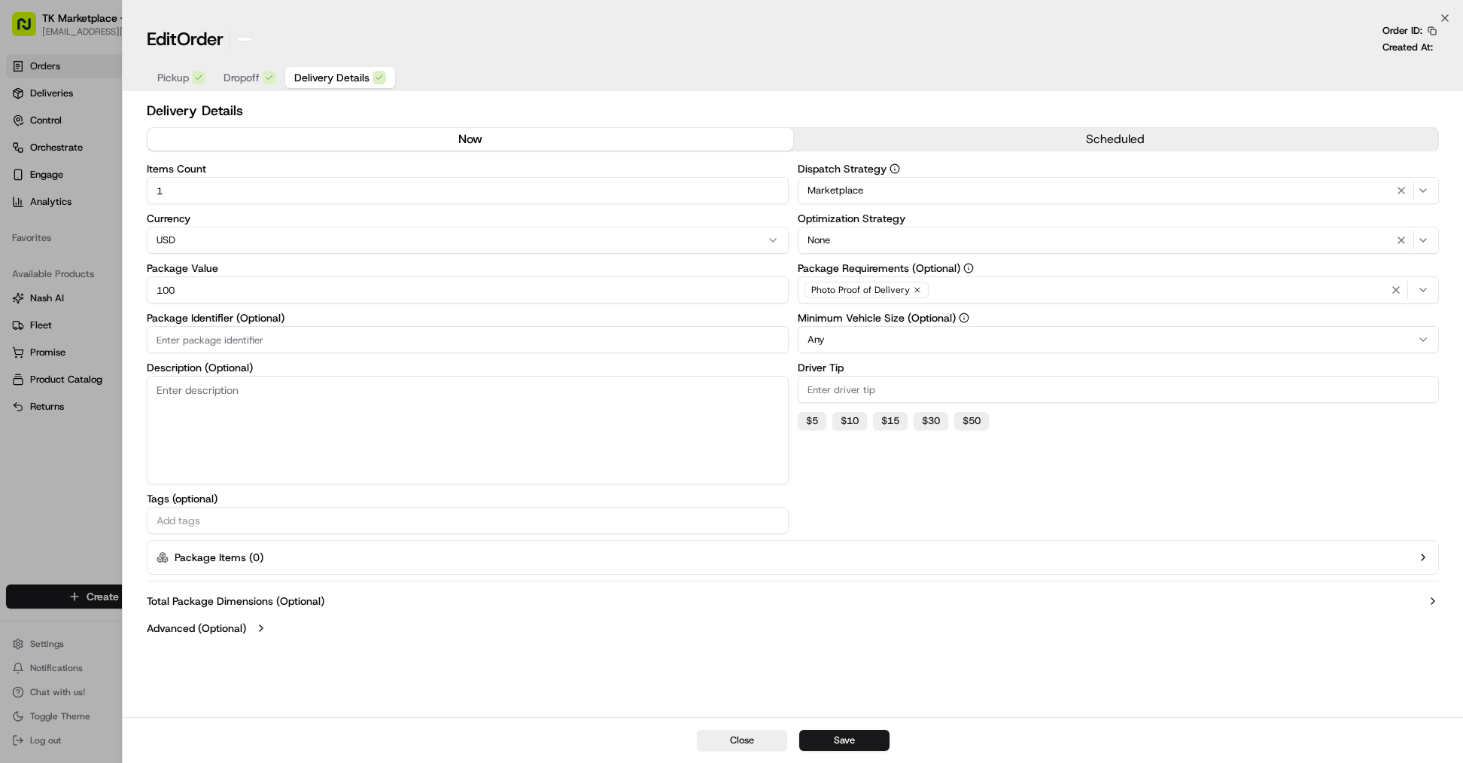
click at [79, 490] on div at bounding box center [731, 381] width 1463 height 763
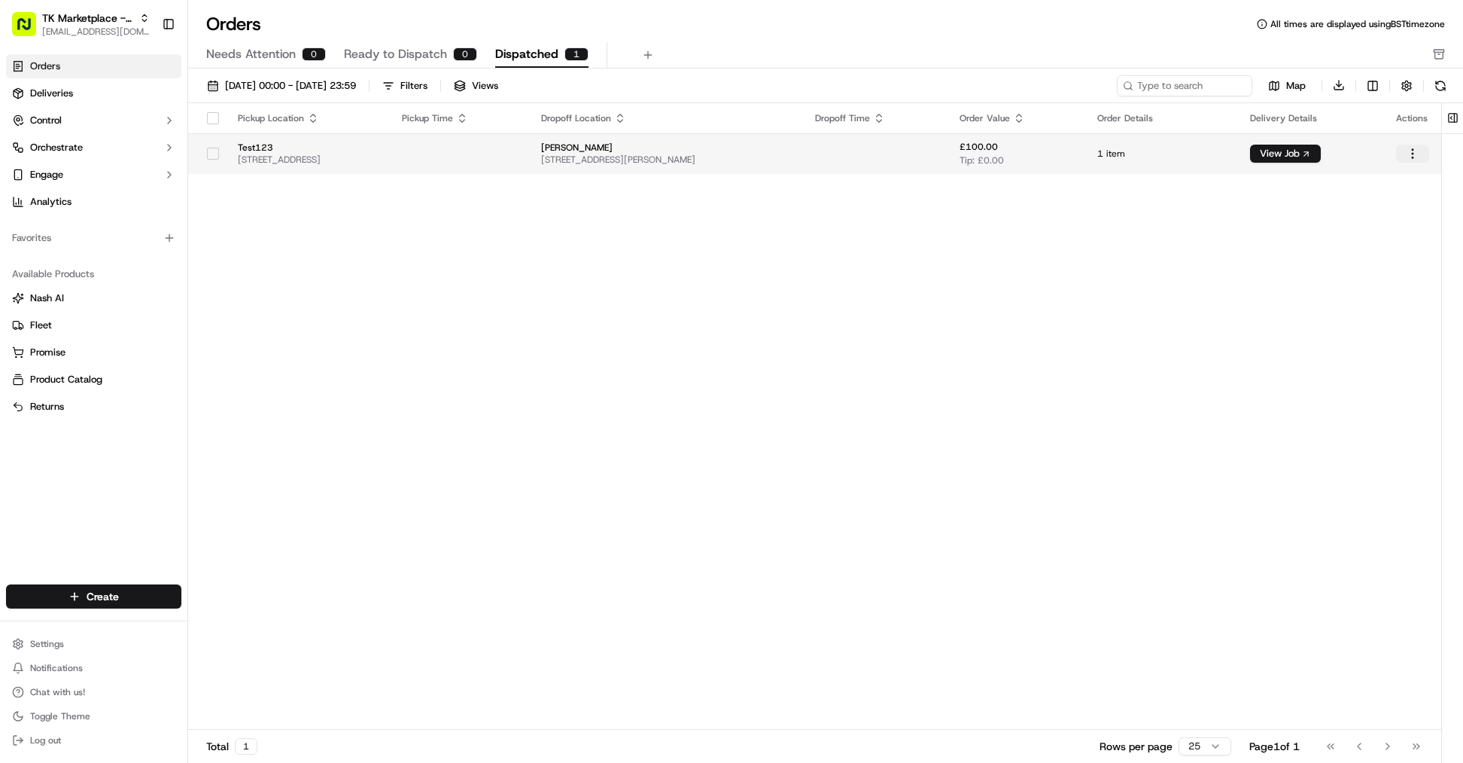
click at [1412, 159] on html "TK Marketplace - TKD [EMAIL_ADDRESS][DOMAIN_NAME] Toggle Sidebar Orders Deliver…" at bounding box center [731, 381] width 1463 height 763
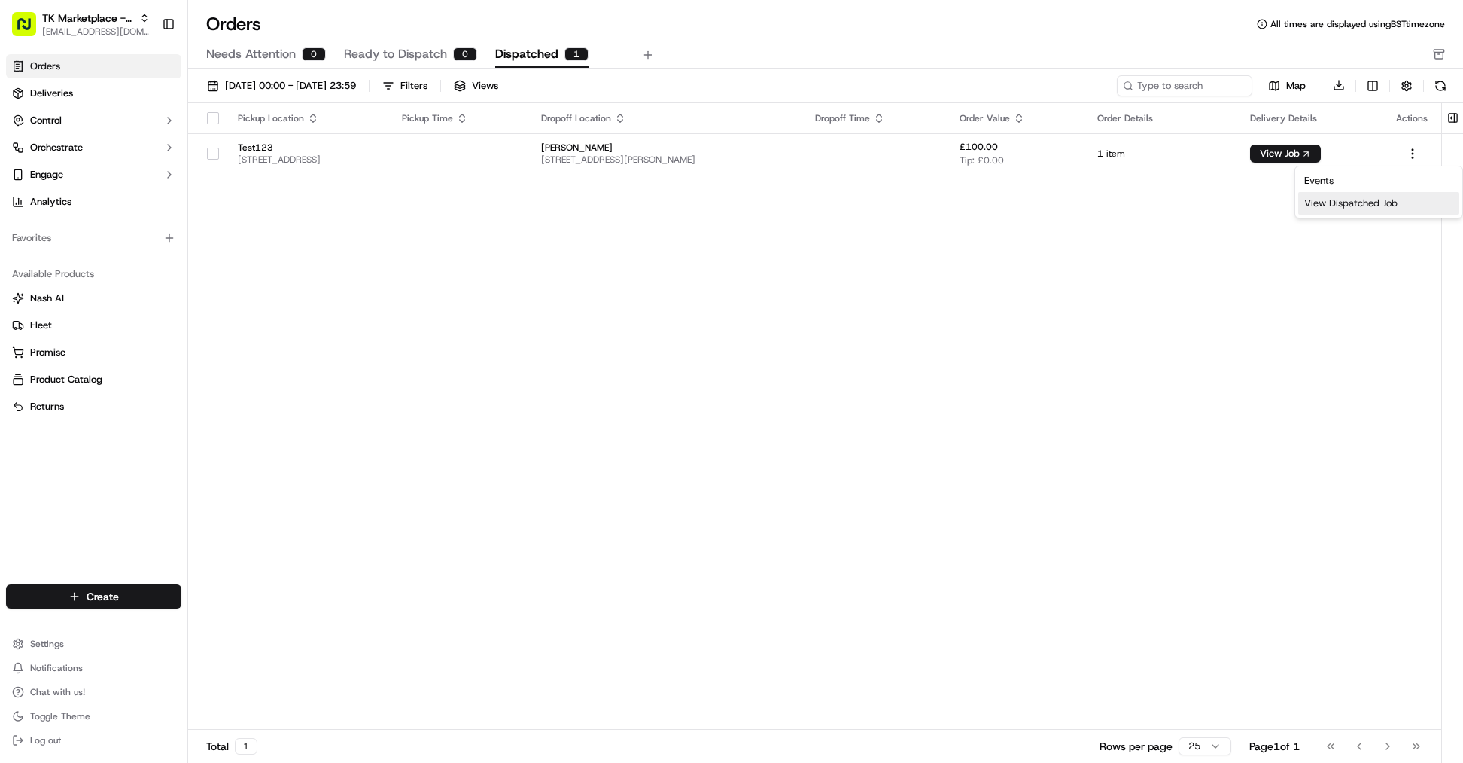
click at [1353, 208] on div "View Dispatched Job" at bounding box center [1379, 203] width 161 height 23
click at [90, 124] on button "Control" at bounding box center [93, 120] width 175 height 24
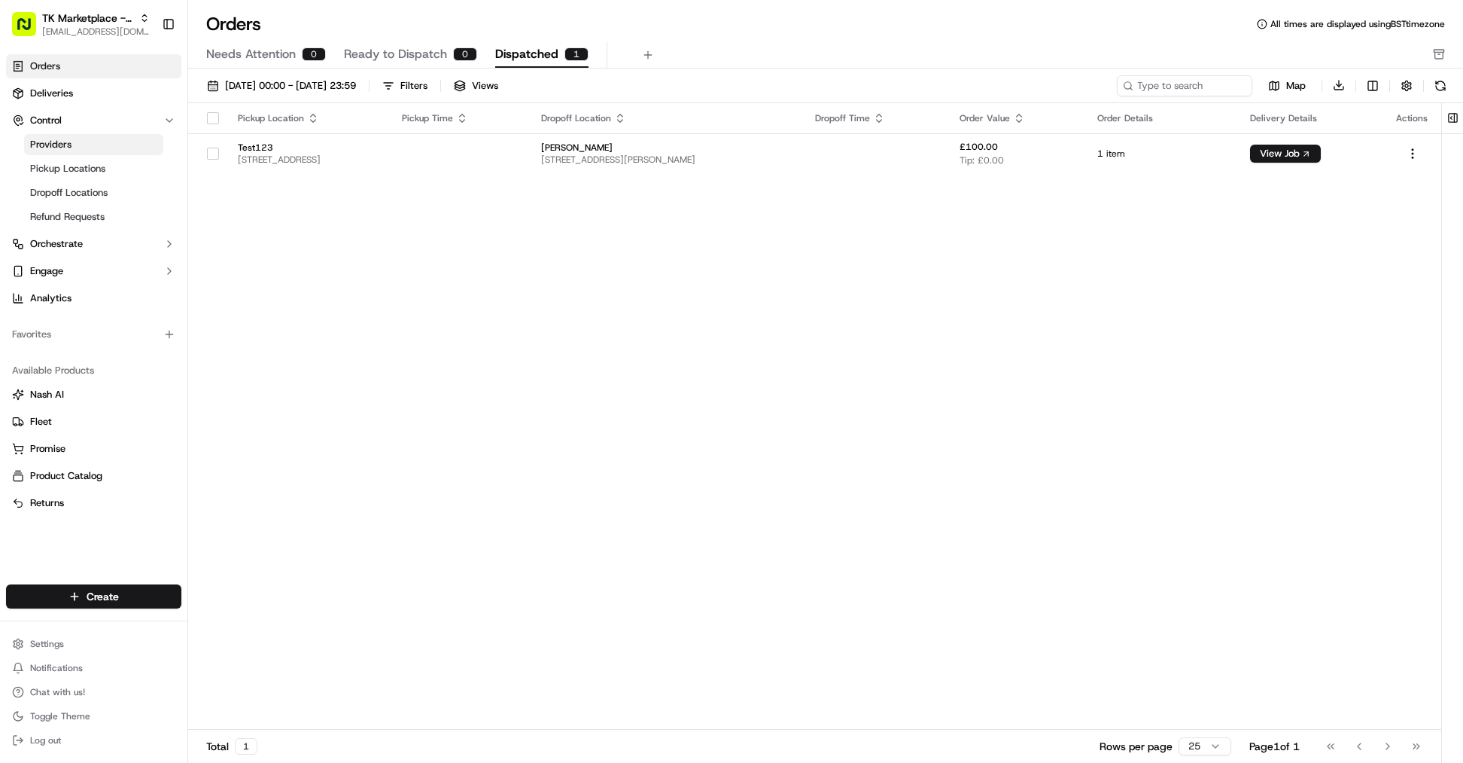
click at [141, 146] on link "Providers" at bounding box center [93, 144] width 139 height 21
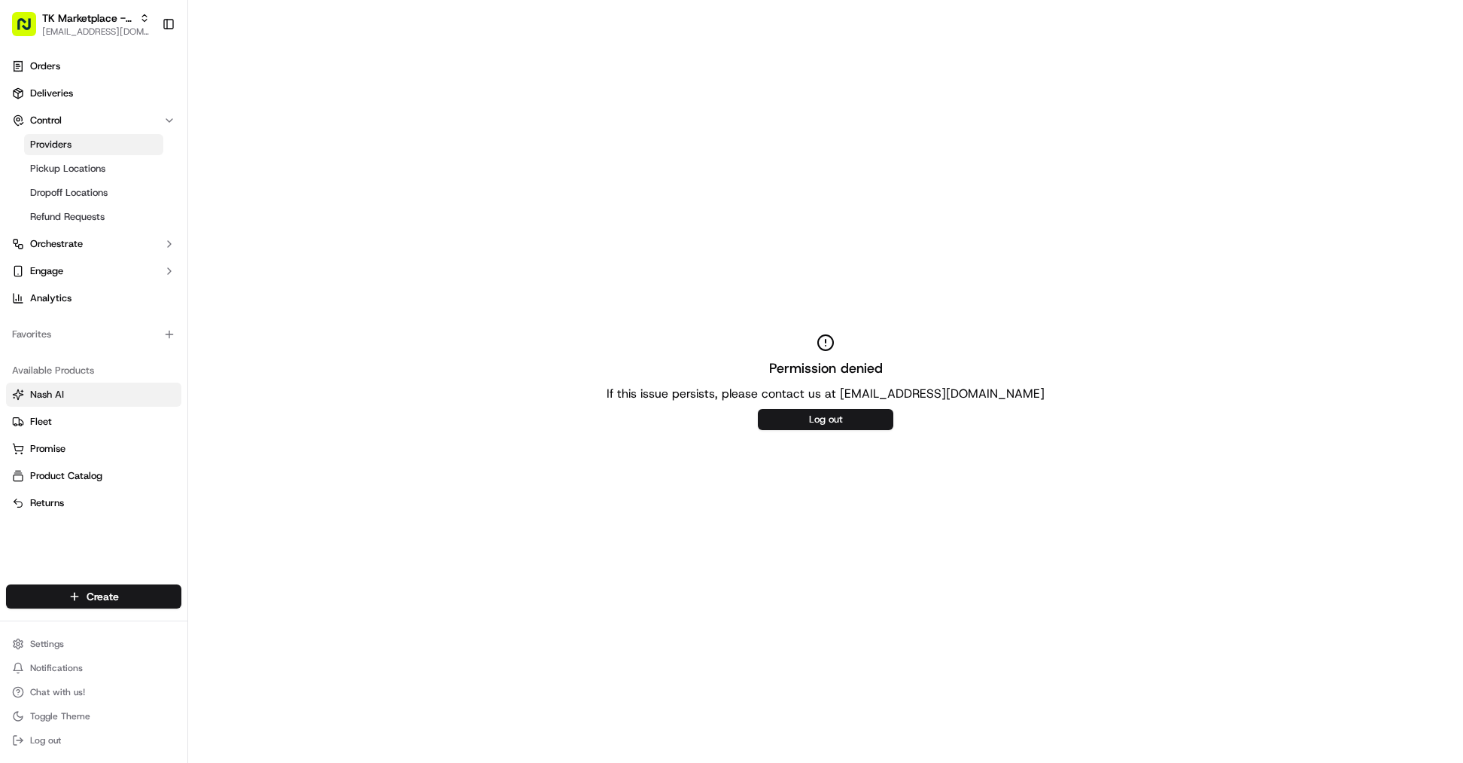
click at [102, 400] on link "Nash AI" at bounding box center [93, 395] width 163 height 14
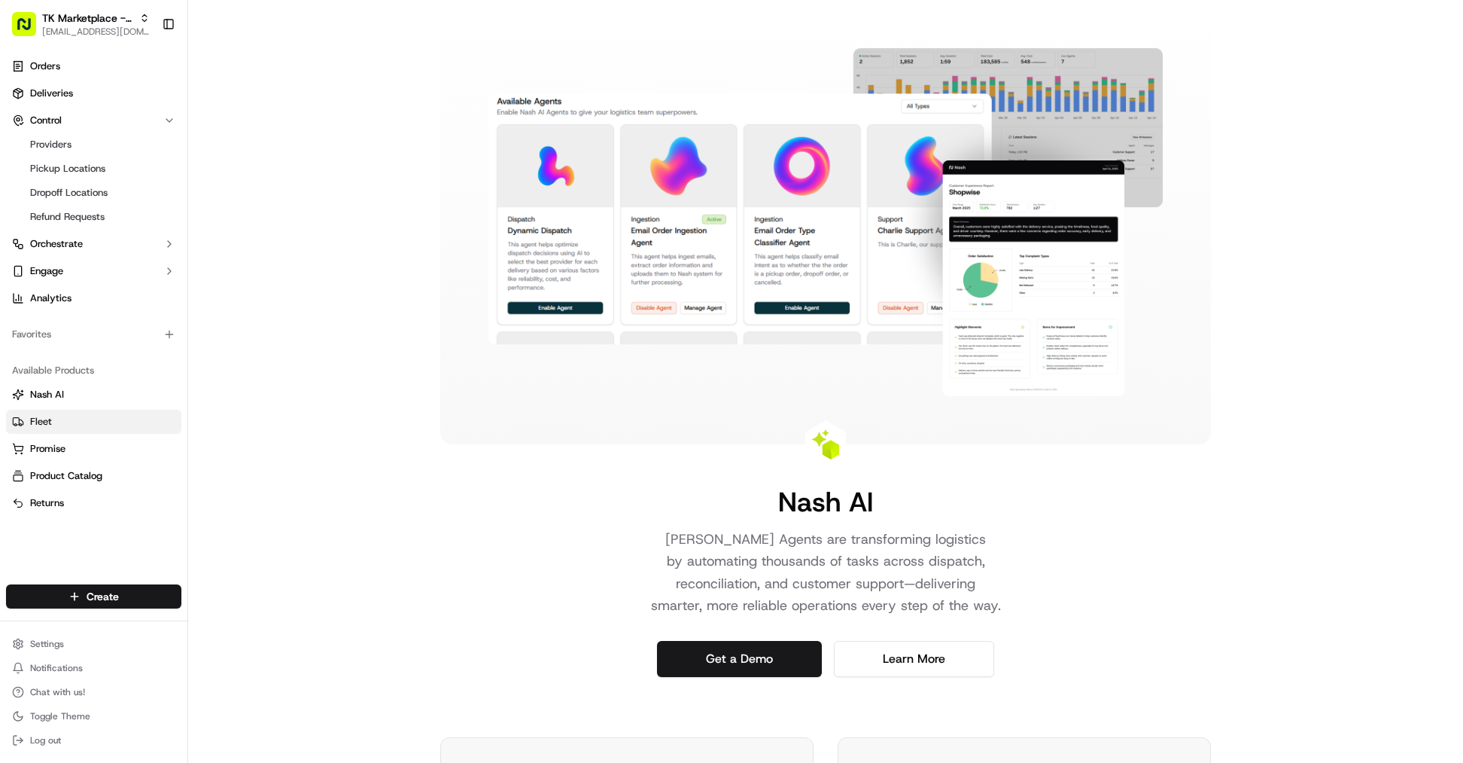
click at [96, 417] on link "Fleet" at bounding box center [93, 422] width 163 height 14
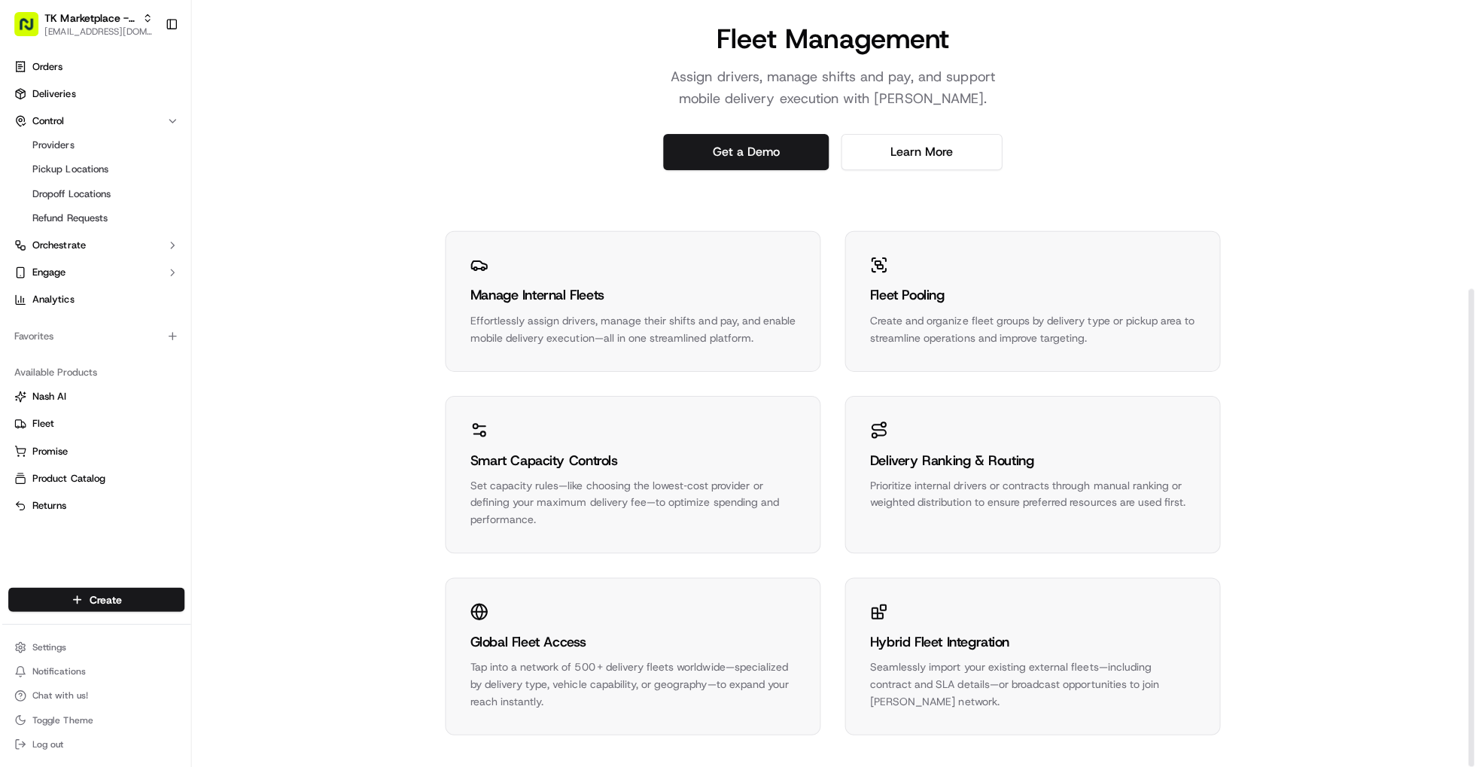
scroll to position [461, 0]
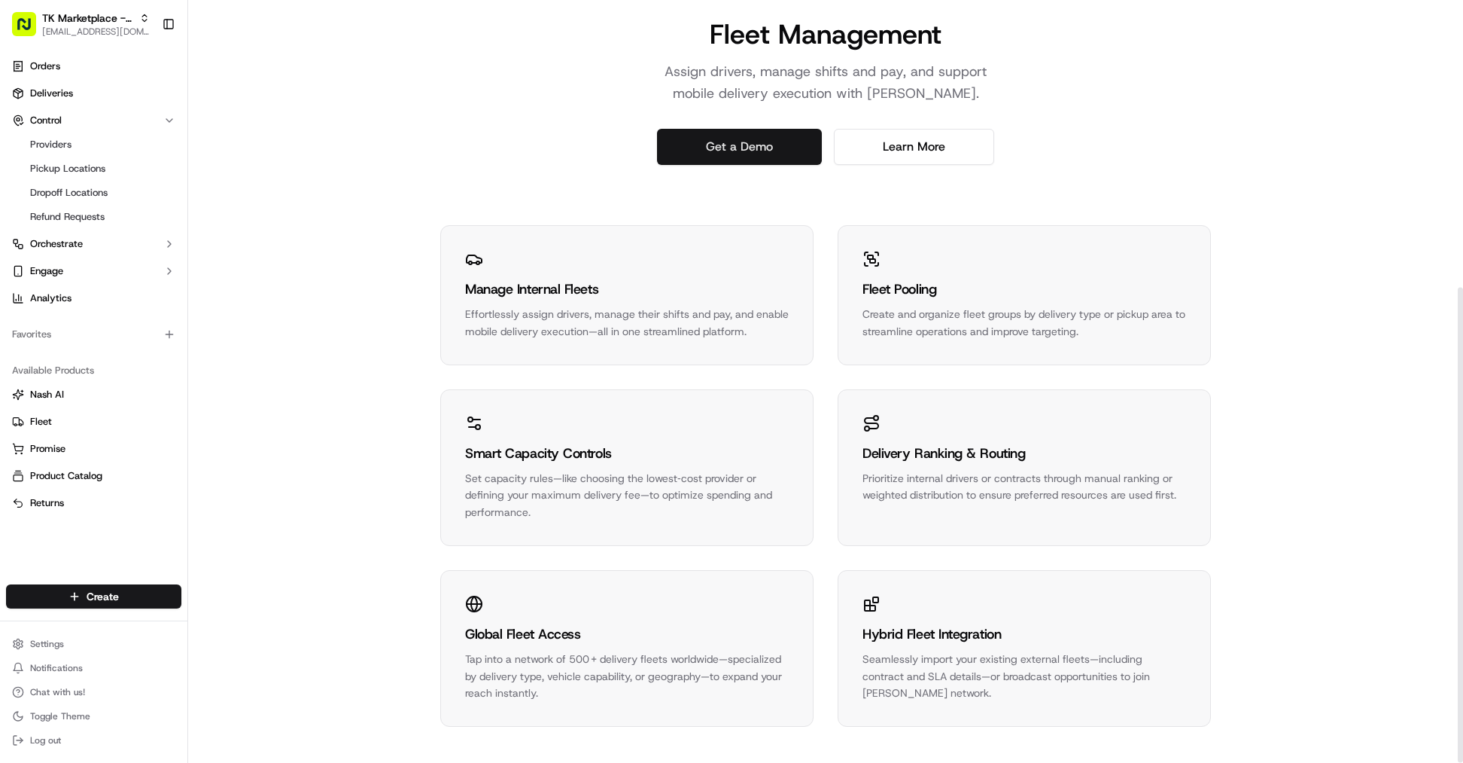
click at [711, 145] on link "Get a Demo" at bounding box center [739, 147] width 165 height 36
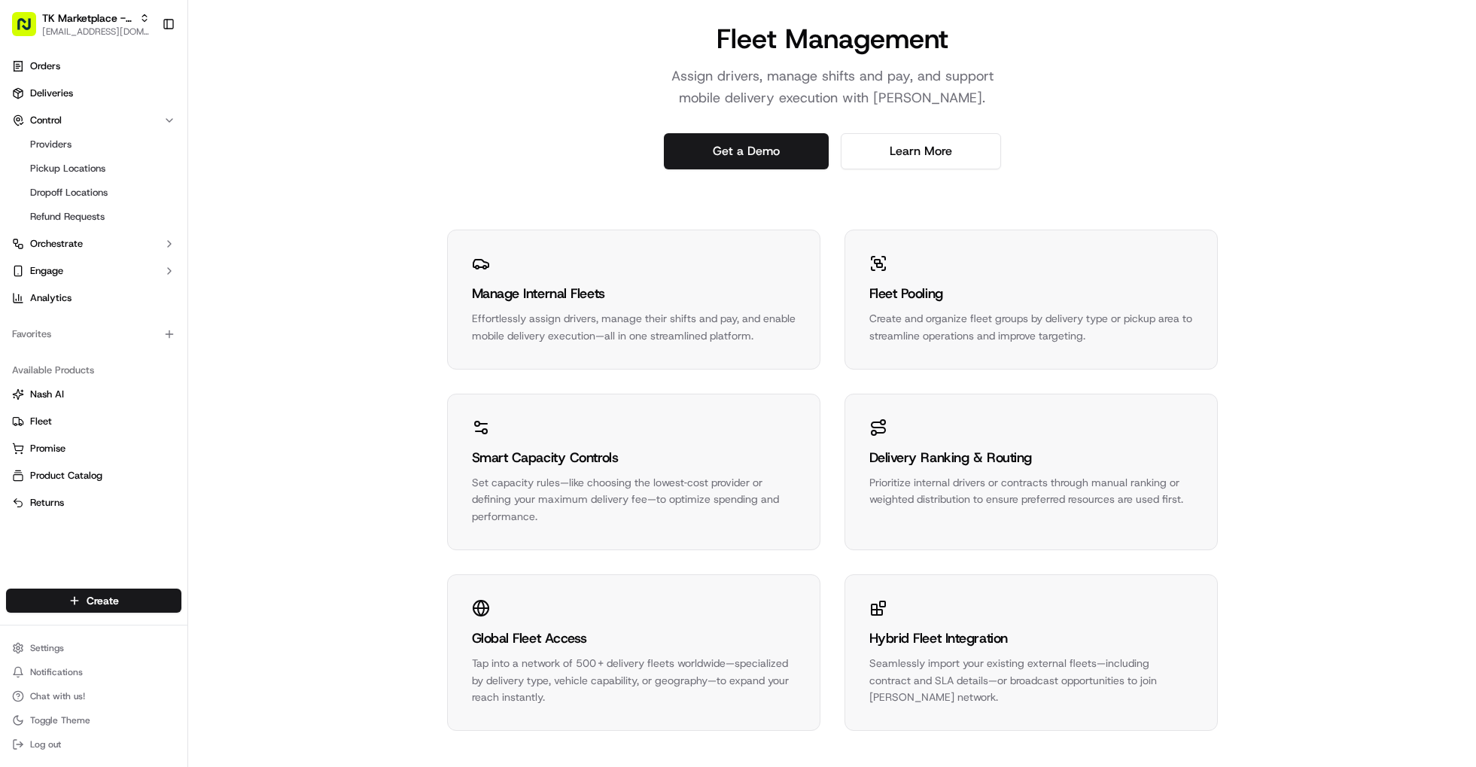
scroll to position [456, 0]
click at [93, 92] on link "Deliveries" at bounding box center [93, 93] width 175 height 24
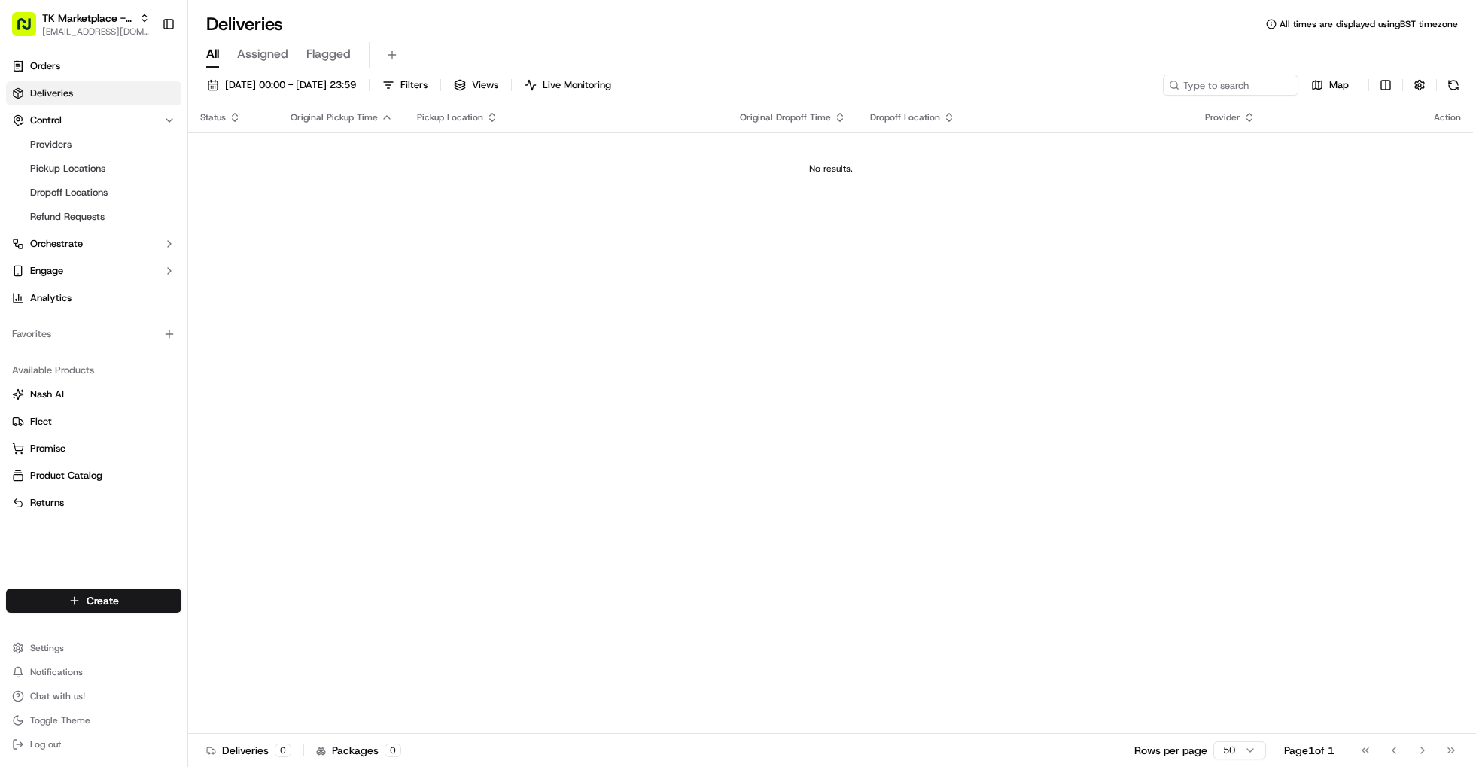
click at [217, 116] on span "Status" at bounding box center [213, 117] width 26 height 12
click at [231, 120] on icon "button" at bounding box center [235, 117] width 12 height 12
click at [231, 122] on icon "button" at bounding box center [235, 117] width 12 height 12
click at [428, 88] on span "Filters" at bounding box center [413, 85] width 27 height 14
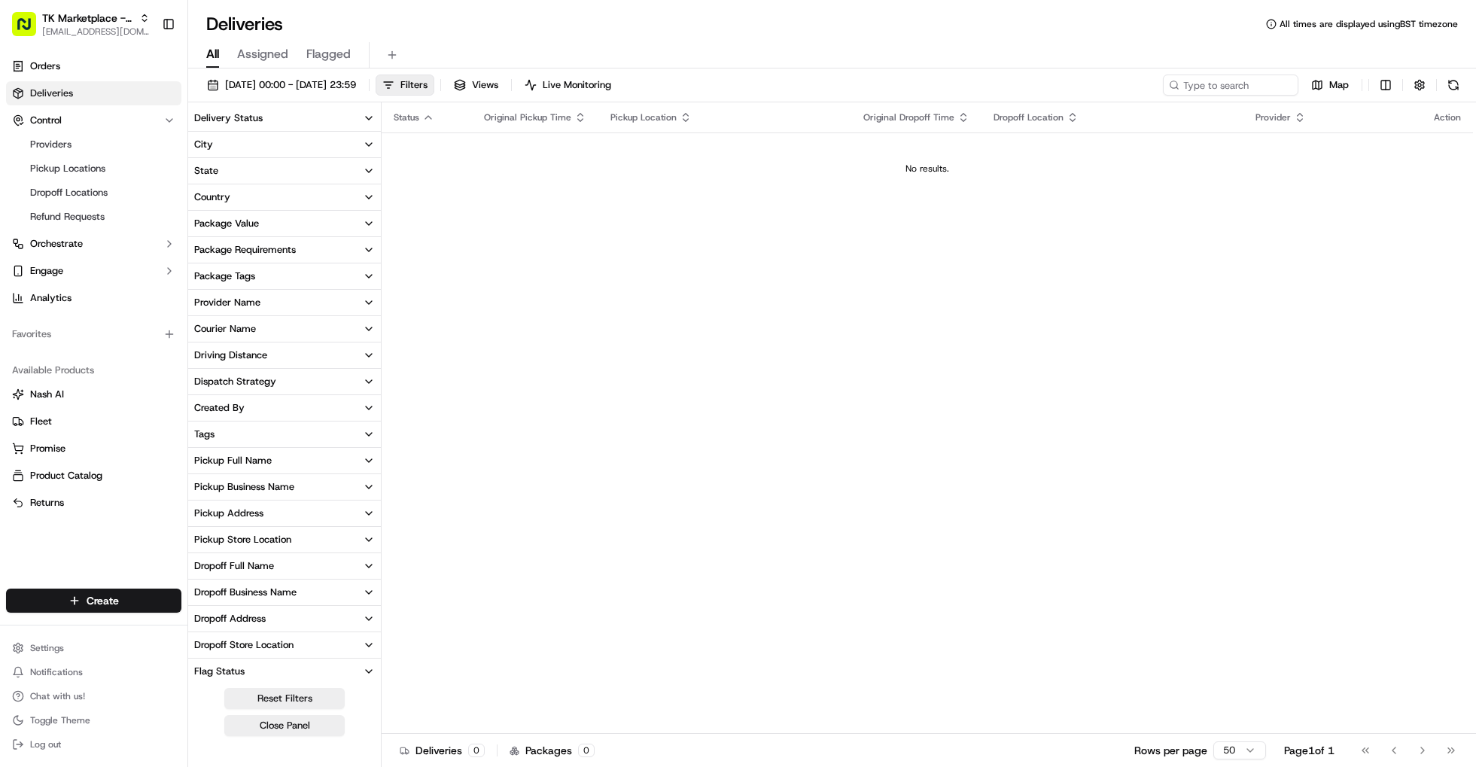
click at [368, 118] on icon "button" at bounding box center [369, 118] width 12 height 12
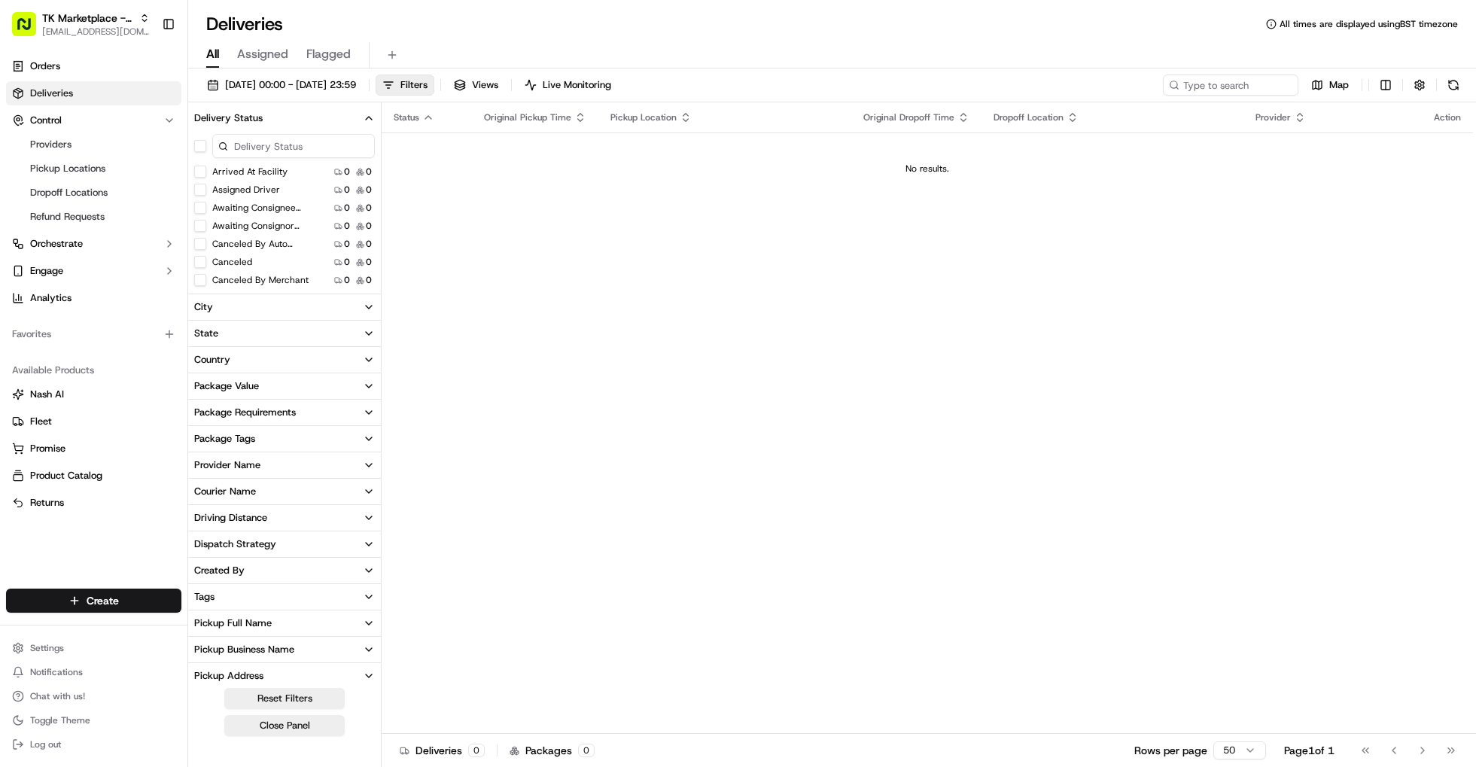
click at [294, 170] on div "Arrived At Facility 0 0" at bounding box center [284, 171] width 193 height 15
drag, startPoint x: 278, startPoint y: 190, endPoint x: 248, endPoint y: 194, distance: 30.4
click at [248, 194] on div "Assigned Driver 0 0" at bounding box center [284, 189] width 193 height 15
click at [491, 206] on div "Status Original Pickup Time Pickup Location Original Dropoff Time Dropoff Locat…" at bounding box center [928, 418] width 1092 height 632
click at [595, 221] on div "Status Original Pickup Time Pickup Location Original Dropoff Time Dropoff Locat…" at bounding box center [928, 418] width 1092 height 632
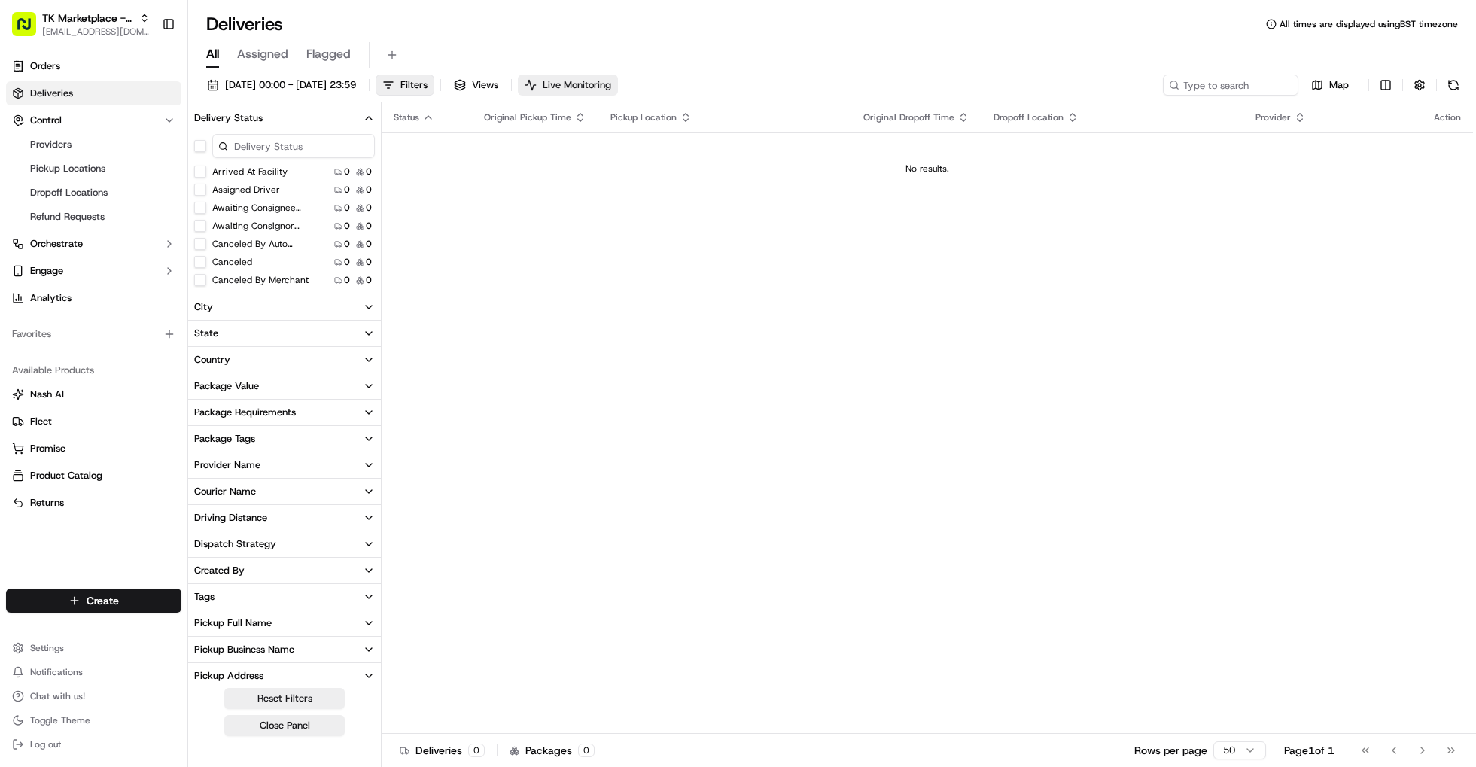
click at [611, 88] on span "Live Monitoring" at bounding box center [577, 85] width 69 height 14
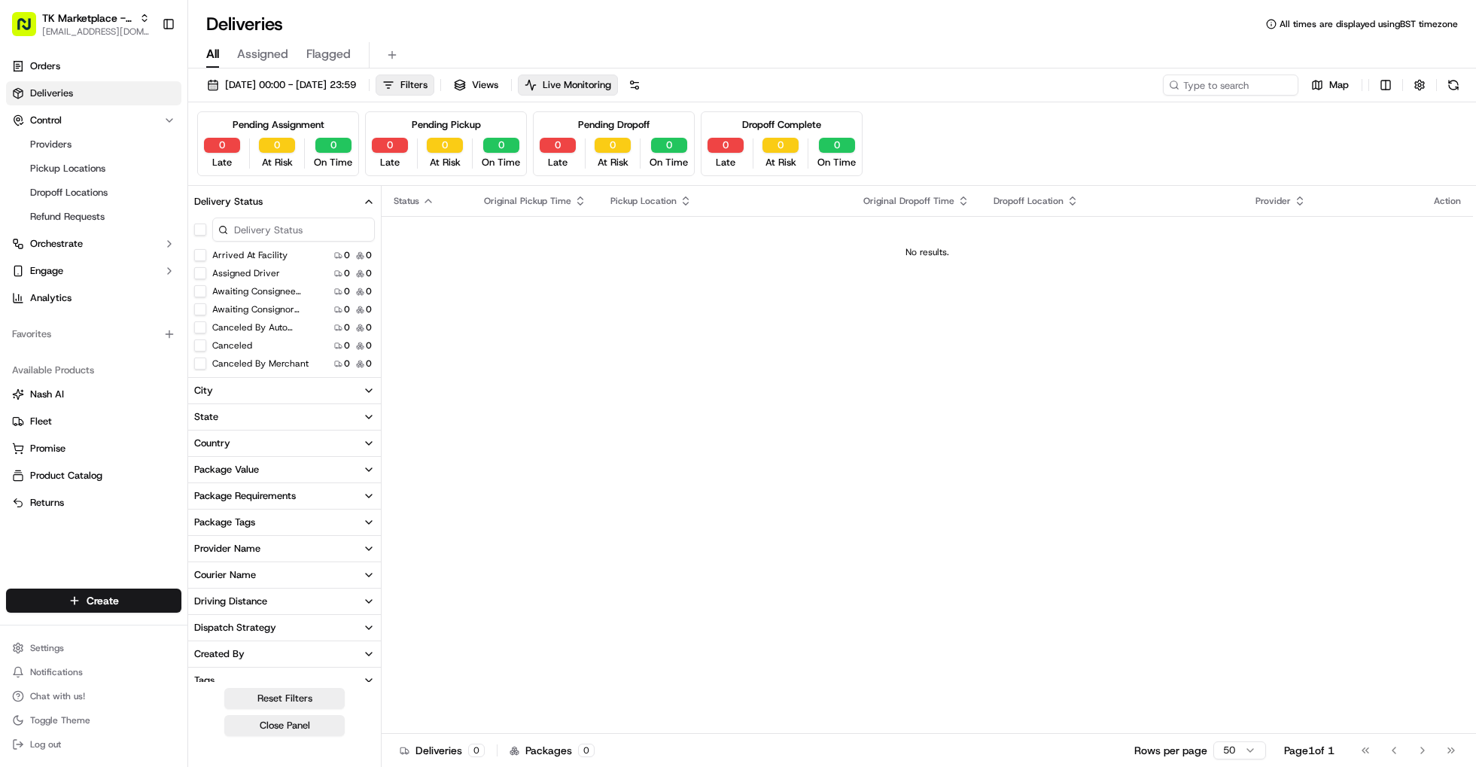
click at [367, 199] on icon "button" at bounding box center [369, 202] width 12 height 12
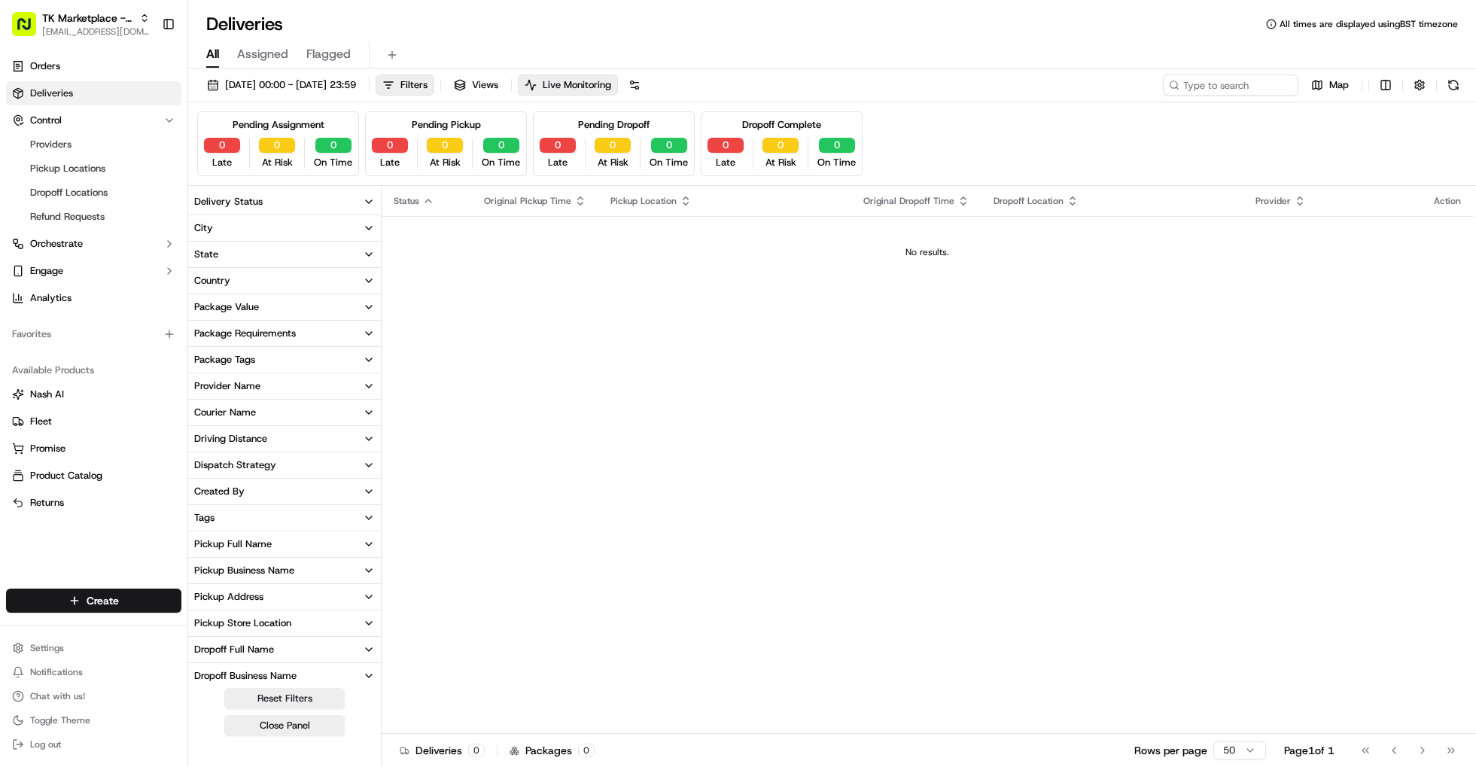
click at [365, 200] on icon "button" at bounding box center [369, 202] width 12 height 12
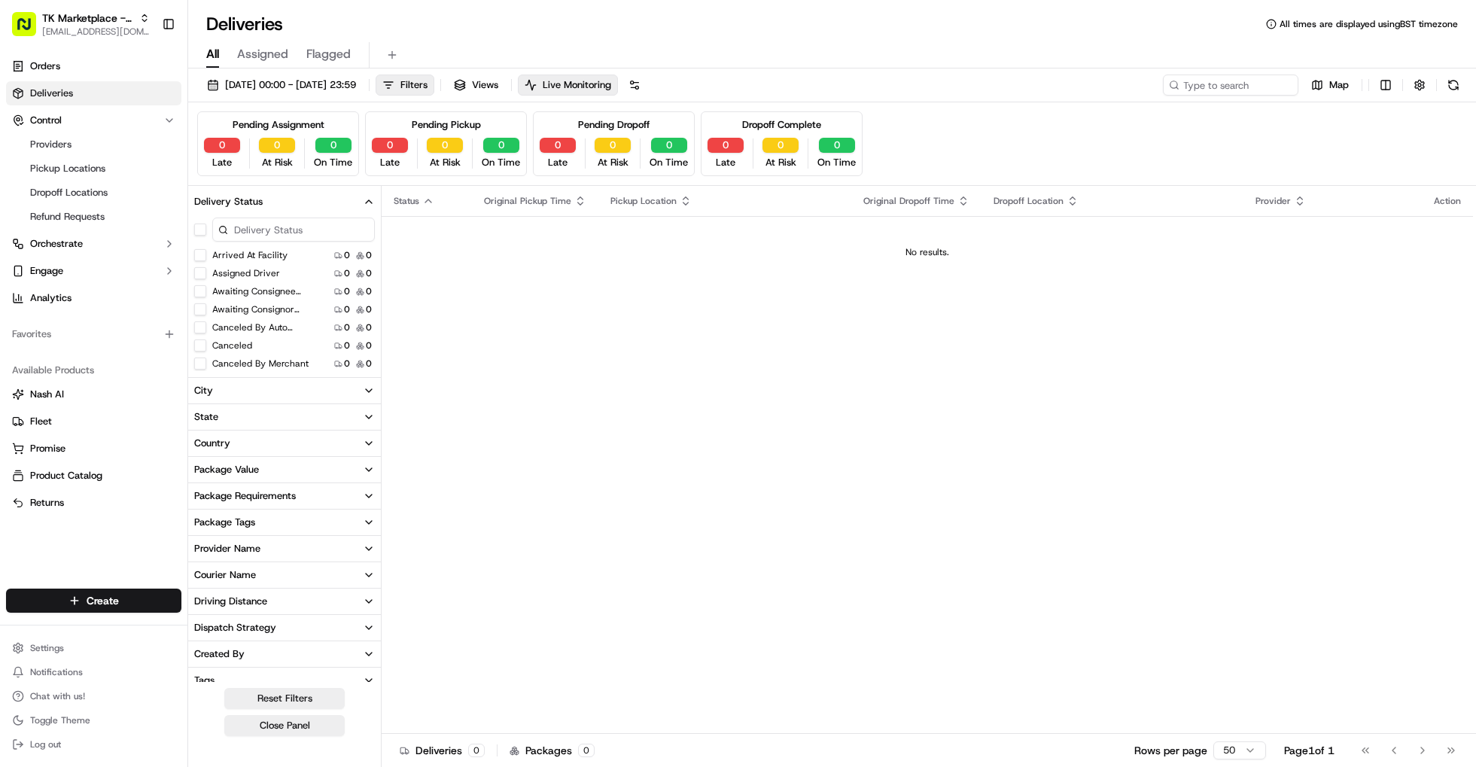
click at [365, 200] on icon "button" at bounding box center [369, 202] width 12 height 12
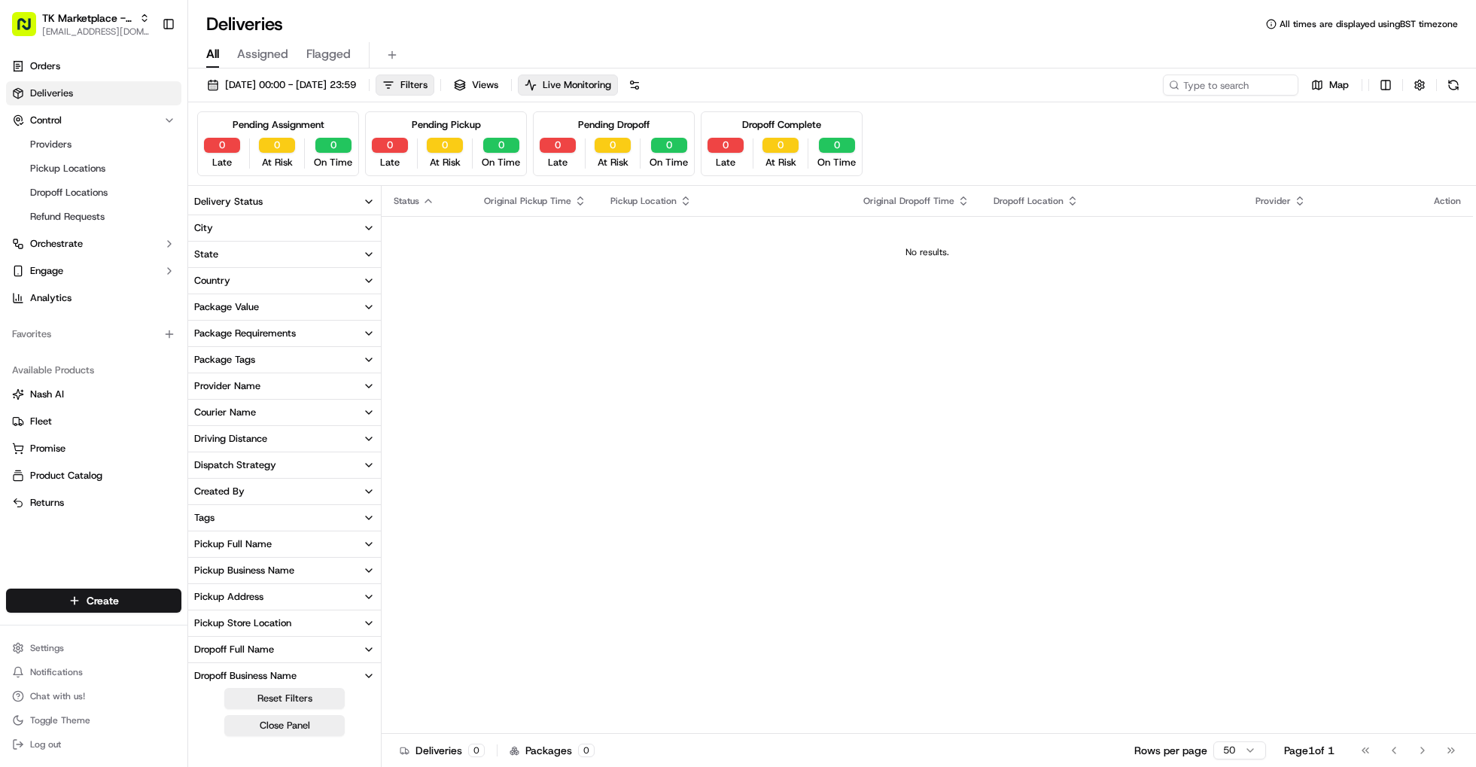
click at [528, 294] on div "Status Original Pickup Time Pickup Location Original Dropoff Time Dropoff Locat…" at bounding box center [928, 460] width 1092 height 548
click at [527, 293] on div "Status Original Pickup Time Pickup Location Original Dropoff Time Dropoff Locat…" at bounding box center [928, 460] width 1092 height 548
click at [663, 271] on td "No results." at bounding box center [928, 252] width 1092 height 72
click at [430, 199] on icon "button" at bounding box center [428, 201] width 12 height 12
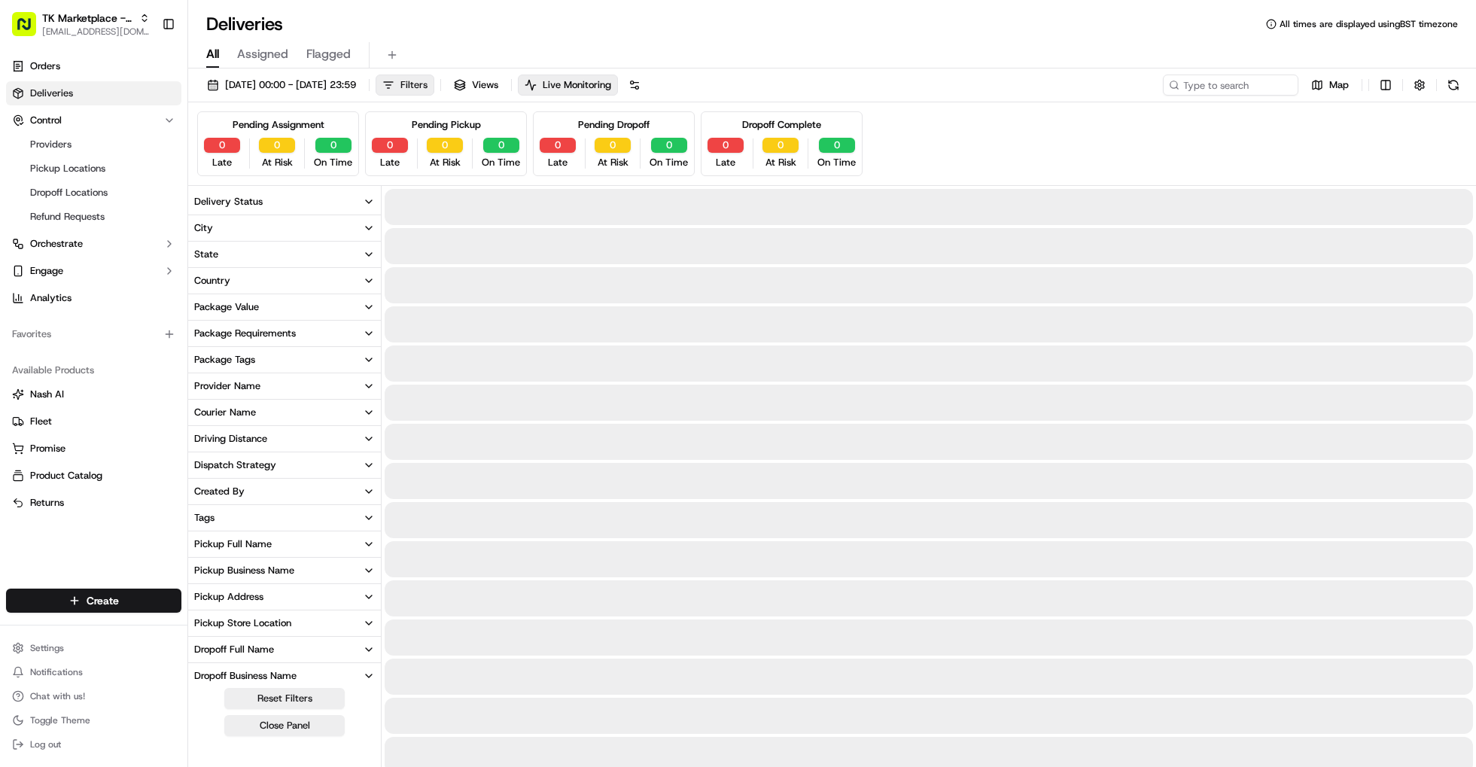
click at [428, 89] on span "Filters" at bounding box center [413, 85] width 27 height 14
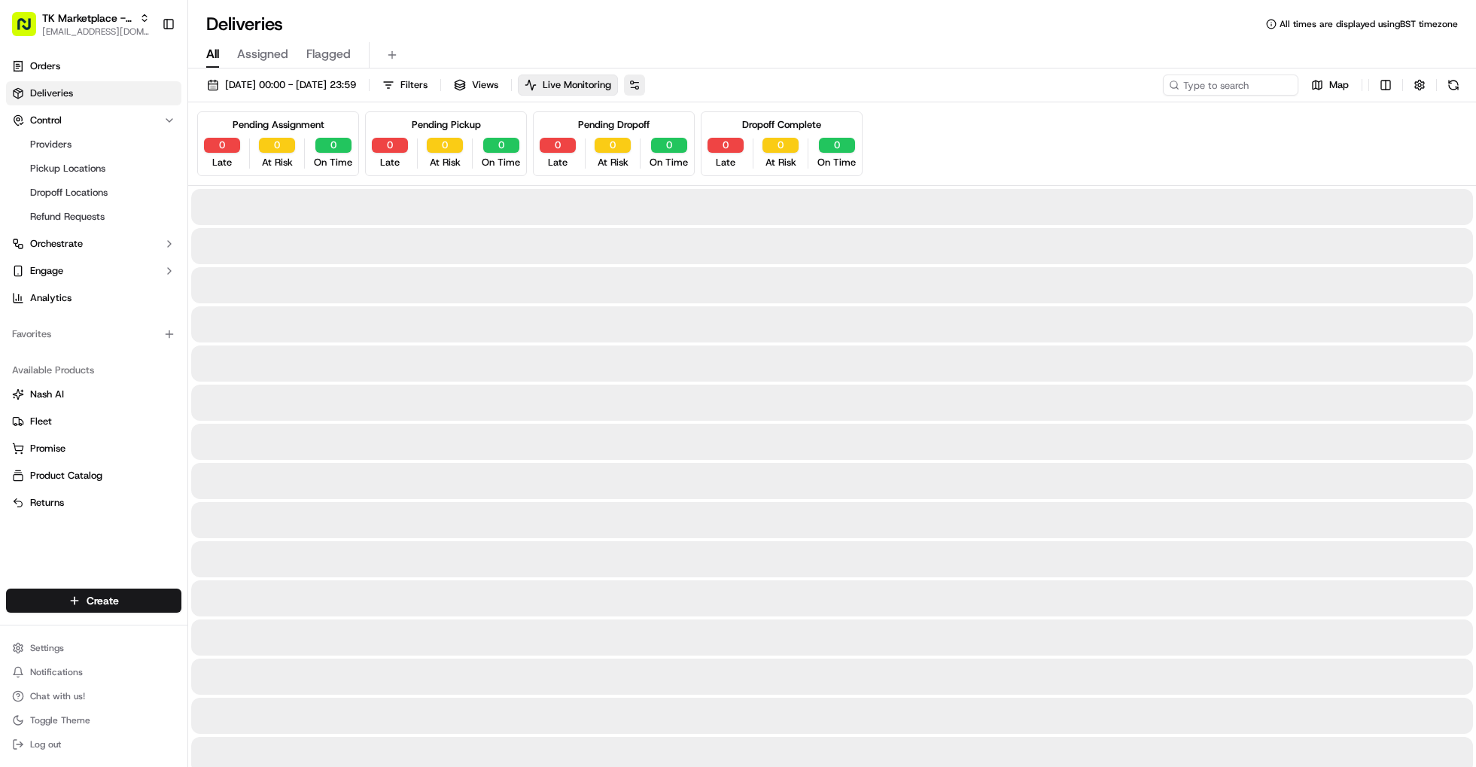
click at [645, 86] on button at bounding box center [634, 85] width 21 height 21
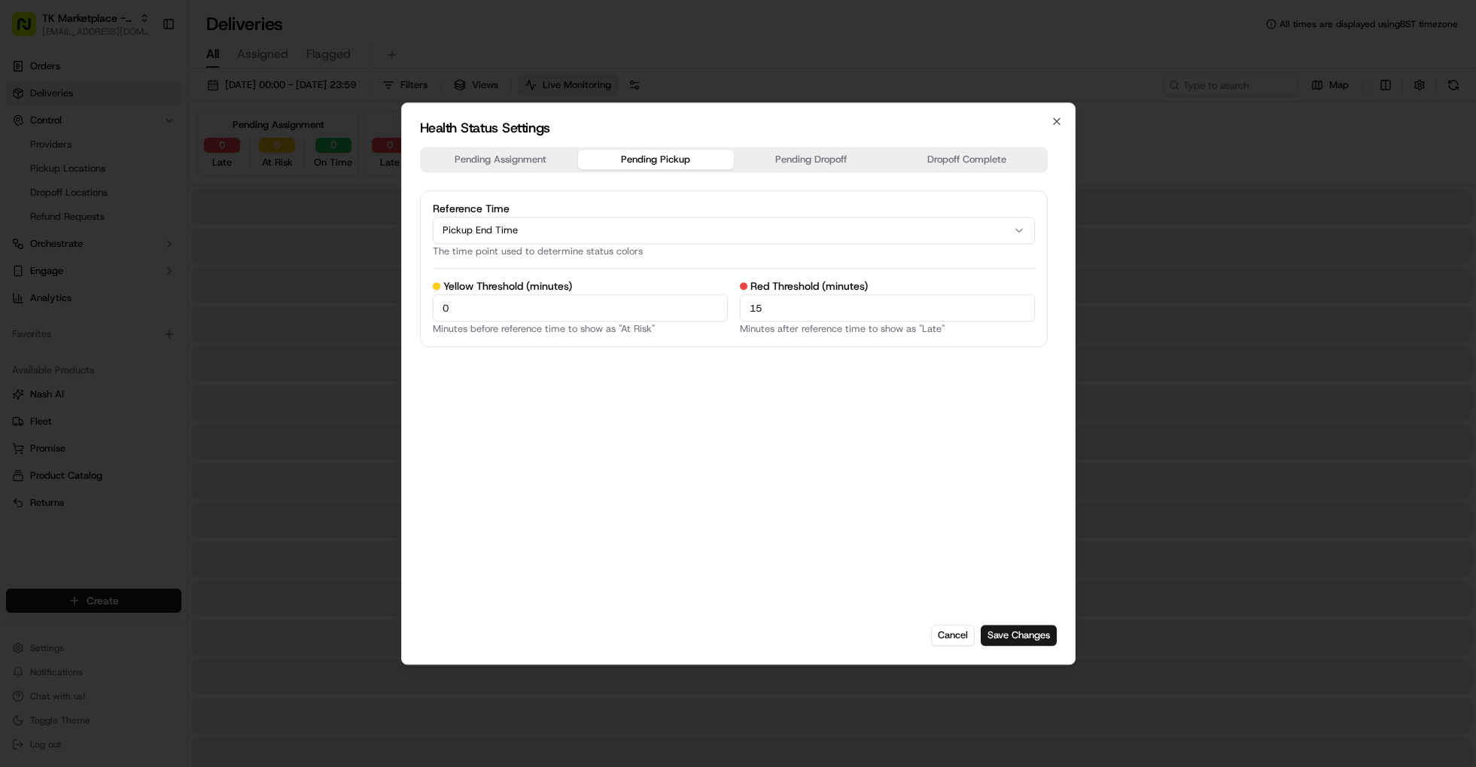
click at [681, 164] on button "Pending Pickup" at bounding box center [656, 160] width 156 height 20
click at [805, 164] on button "Pending Dropoff" at bounding box center [812, 160] width 156 height 20
click at [952, 163] on button "Dropoff Complete" at bounding box center [967, 160] width 156 height 20
click at [538, 157] on button "Pending Assignment" at bounding box center [501, 160] width 156 height 20
click at [1058, 123] on icon "button" at bounding box center [1057, 121] width 6 height 6
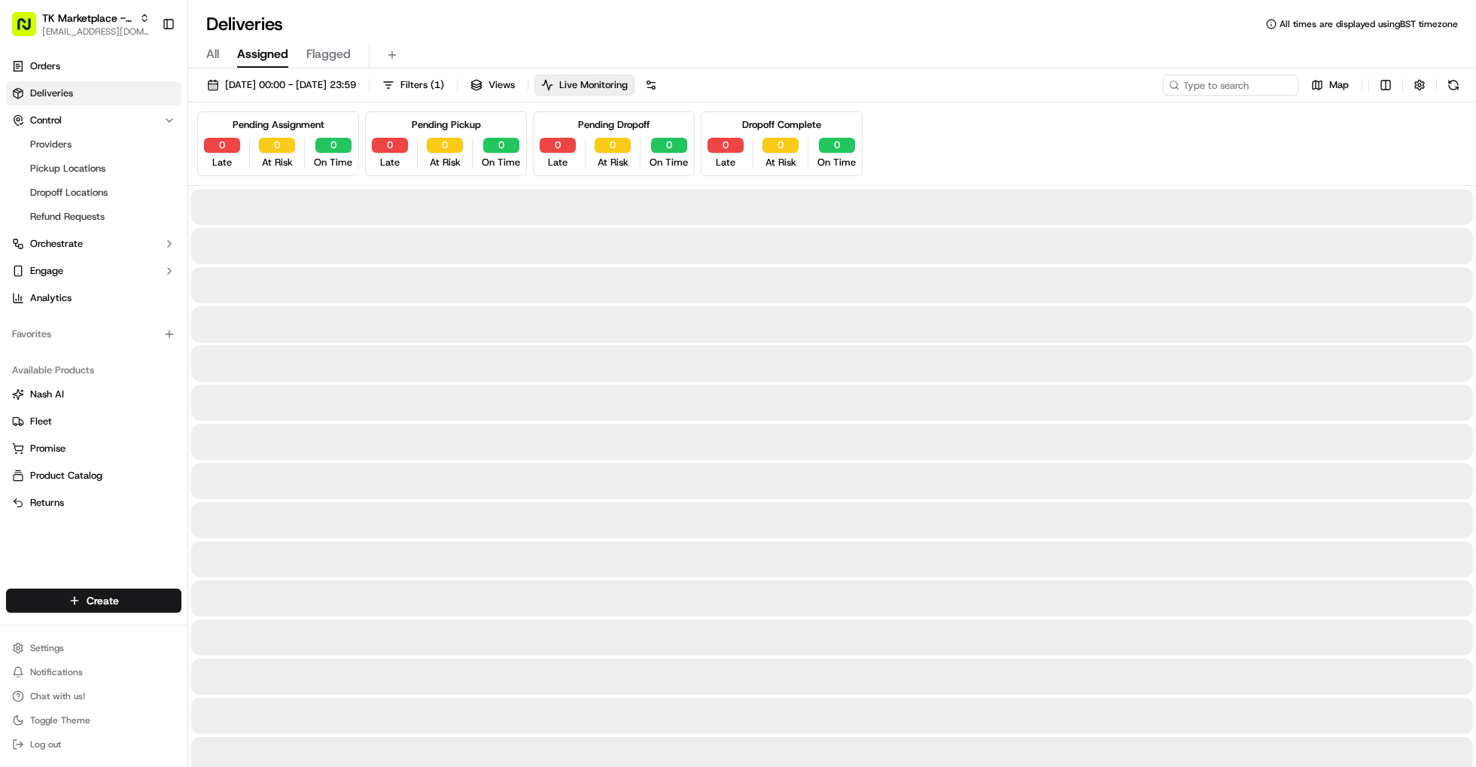
click at [273, 59] on span "Assigned" at bounding box center [262, 54] width 51 height 18
click at [321, 53] on span "Flagged" at bounding box center [328, 54] width 44 height 18
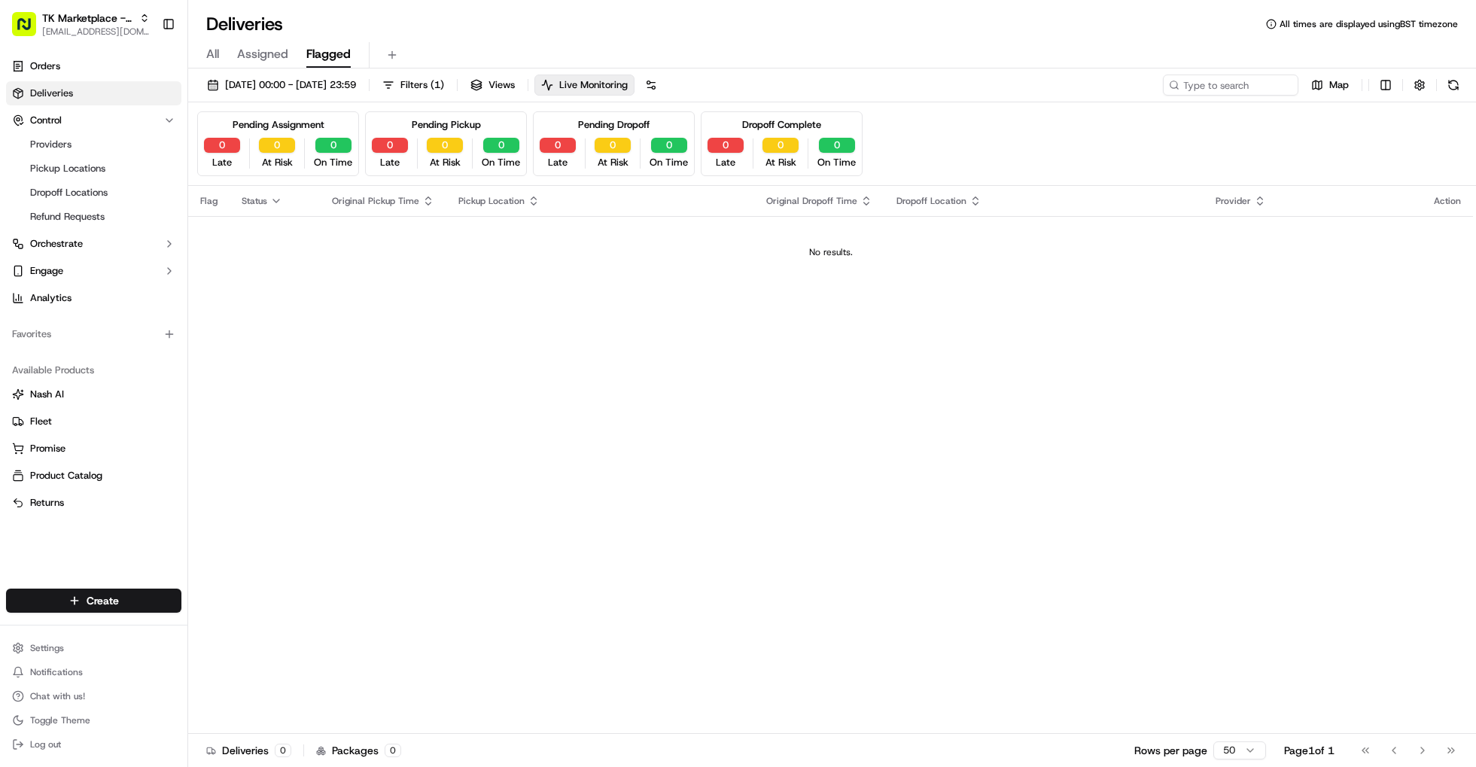
click at [227, 60] on div "All Assigned Flagged" at bounding box center [832, 55] width 1288 height 26
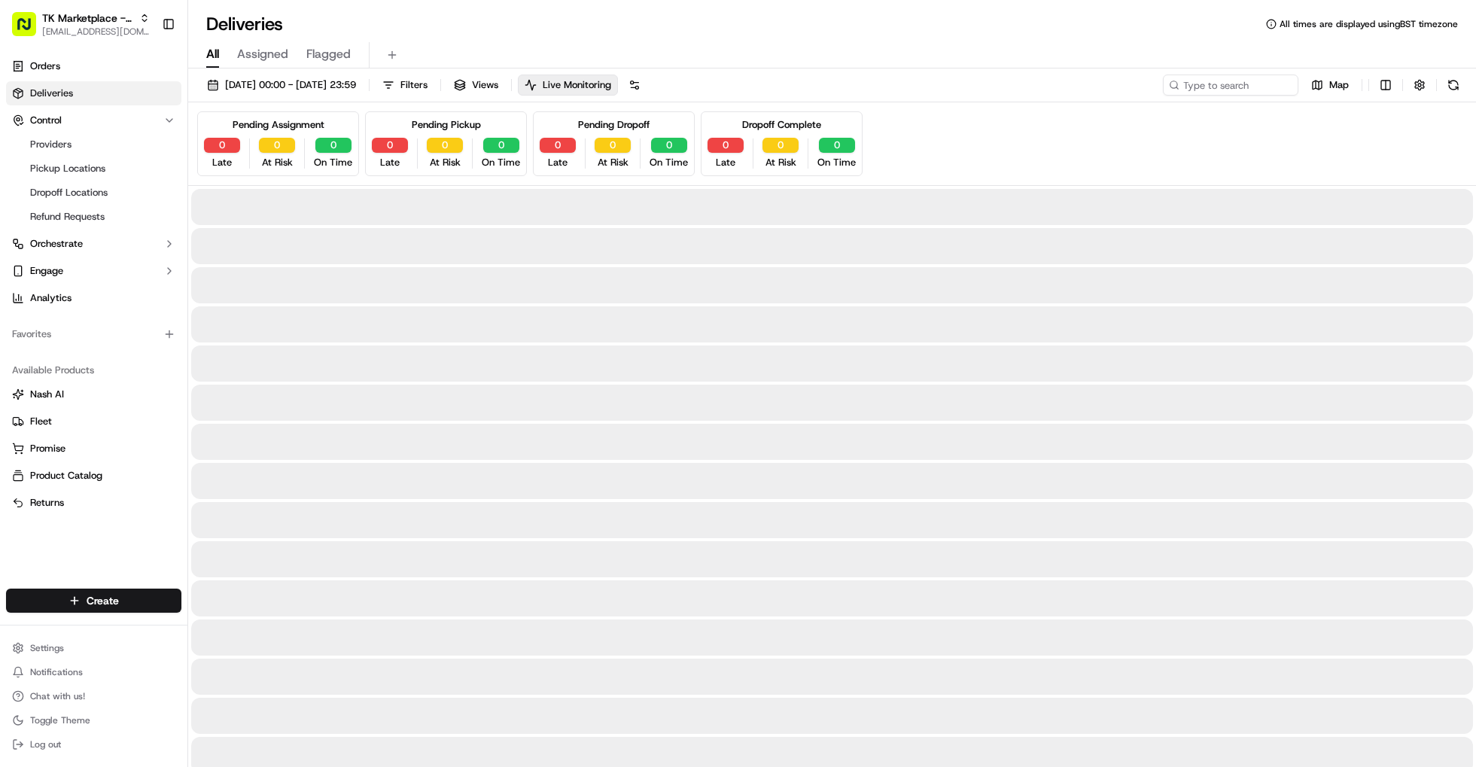
click at [218, 56] on span "All" at bounding box center [212, 54] width 13 height 18
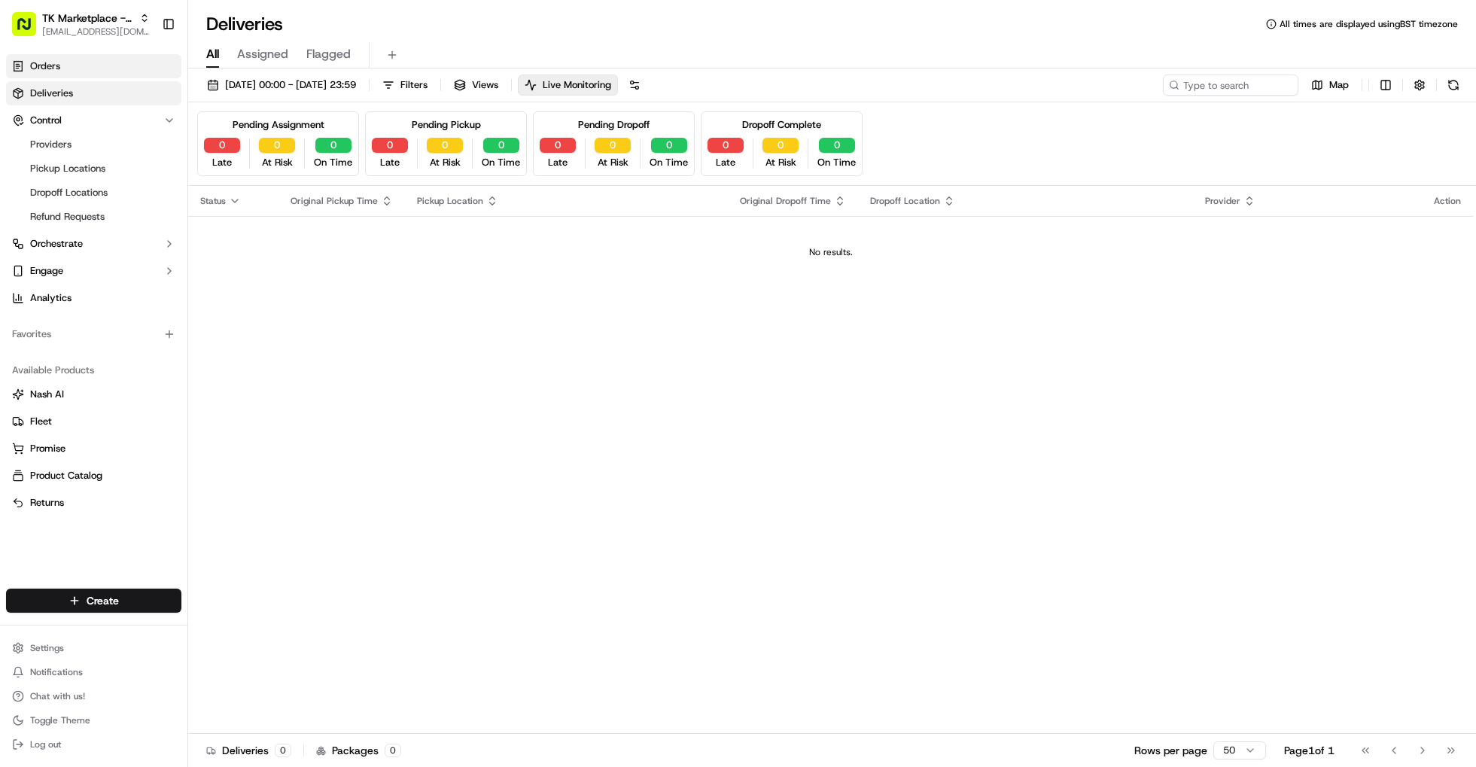
click at [129, 66] on link "Orders" at bounding box center [93, 66] width 175 height 24
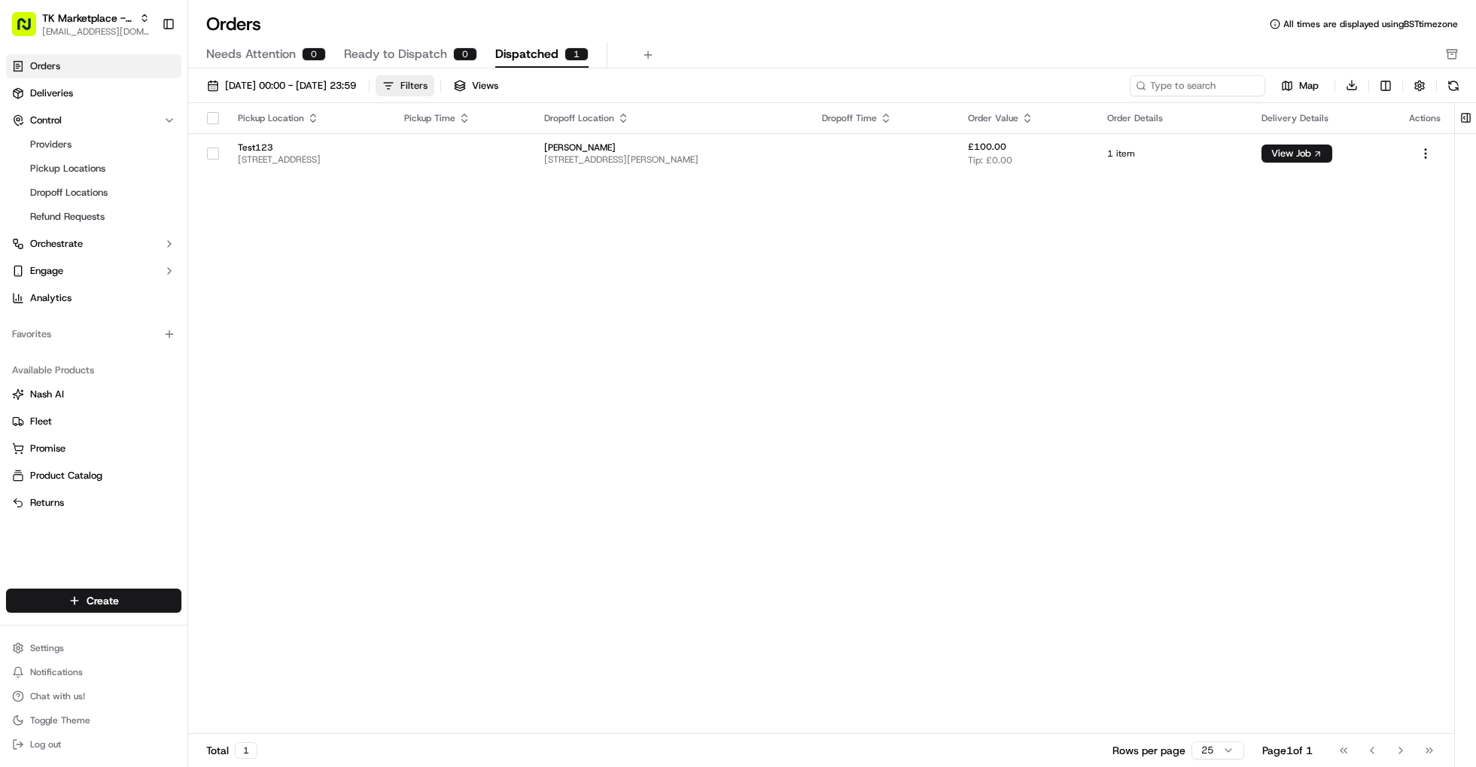
click at [428, 85] on div "Filters" at bounding box center [413, 86] width 27 height 14
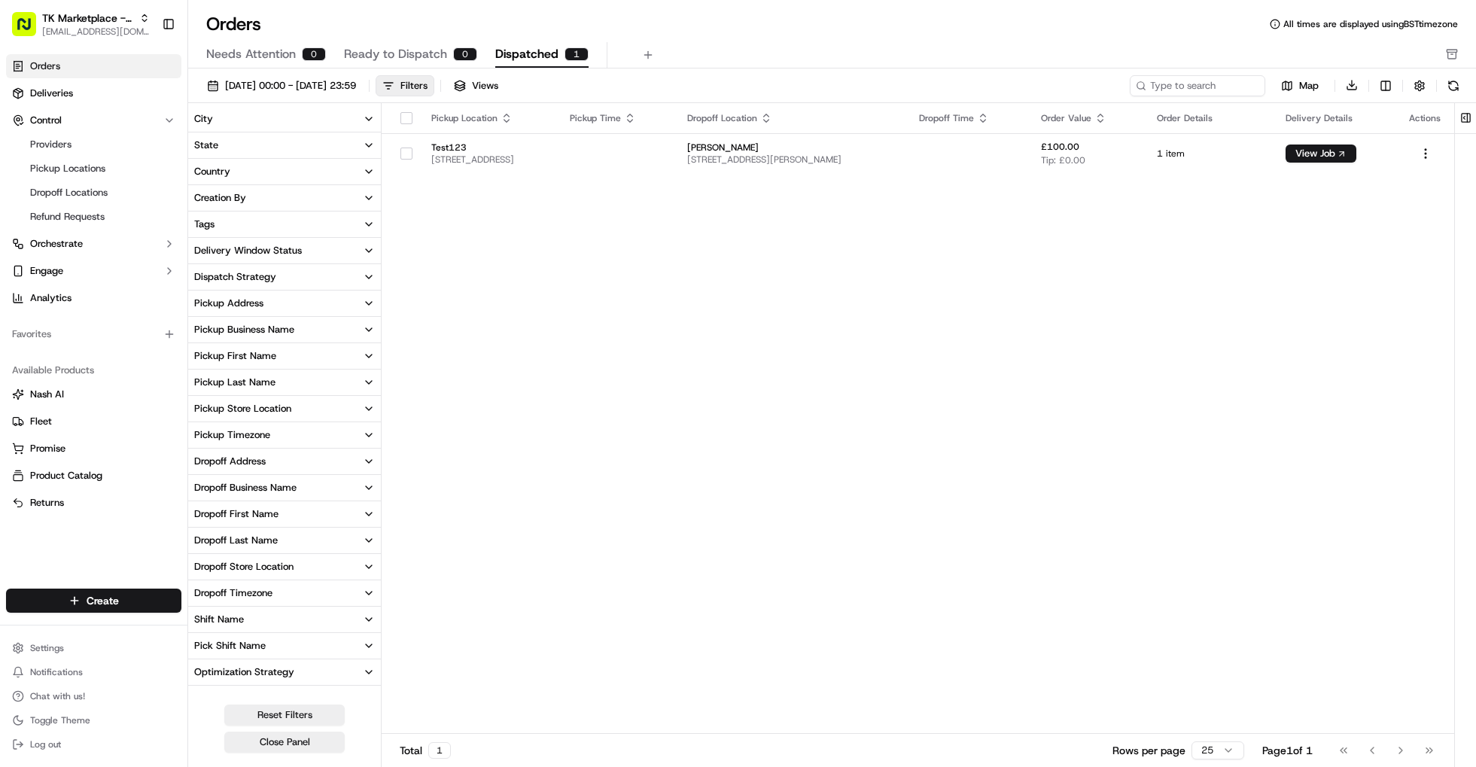
click at [513, 301] on div "Pickup Location Pickup Time Dropoff Location Dropoff Time Order Value Order Det…" at bounding box center [918, 419] width 1073 height 632
click at [434, 93] on button "Filters" at bounding box center [405, 85] width 59 height 21
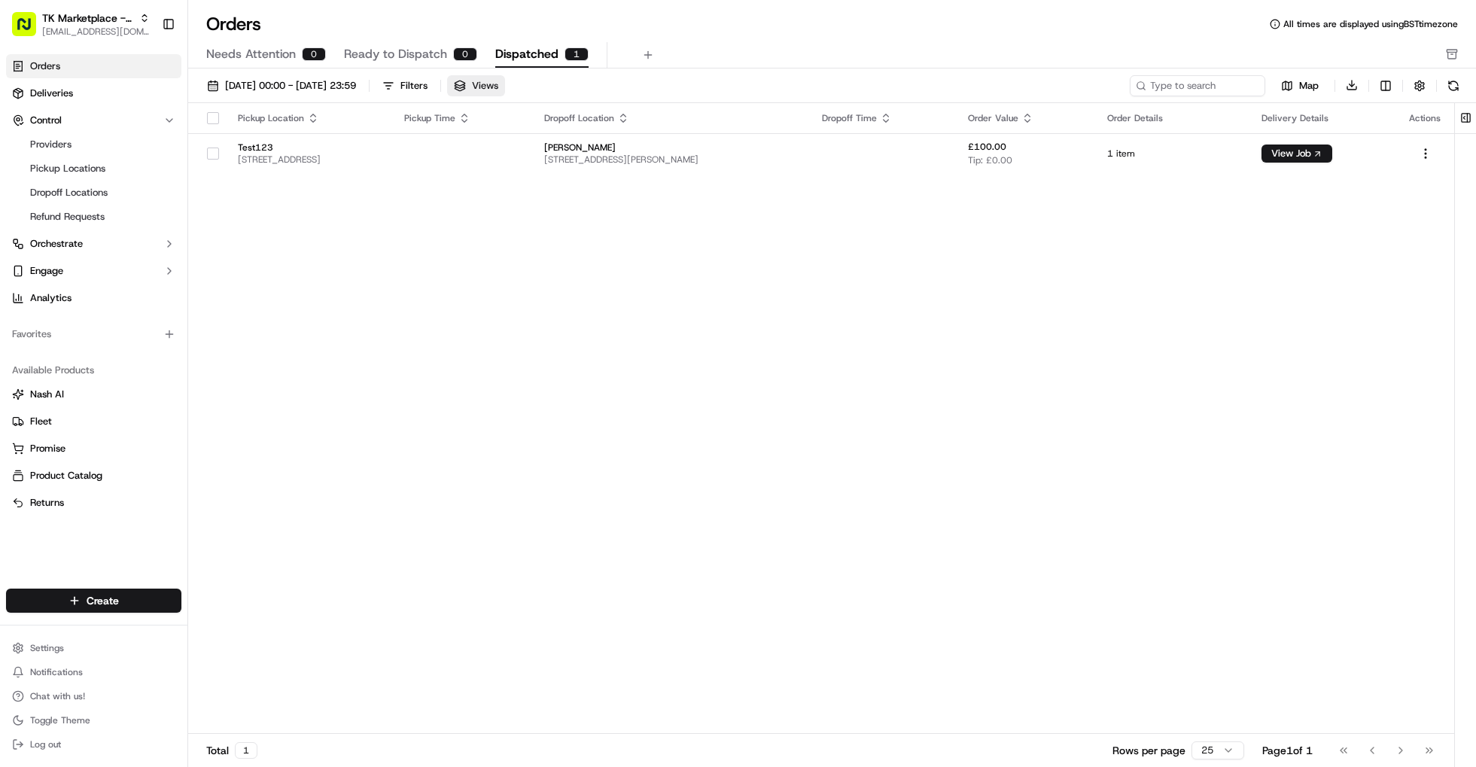
click at [505, 95] on button "Views" at bounding box center [476, 85] width 58 height 21
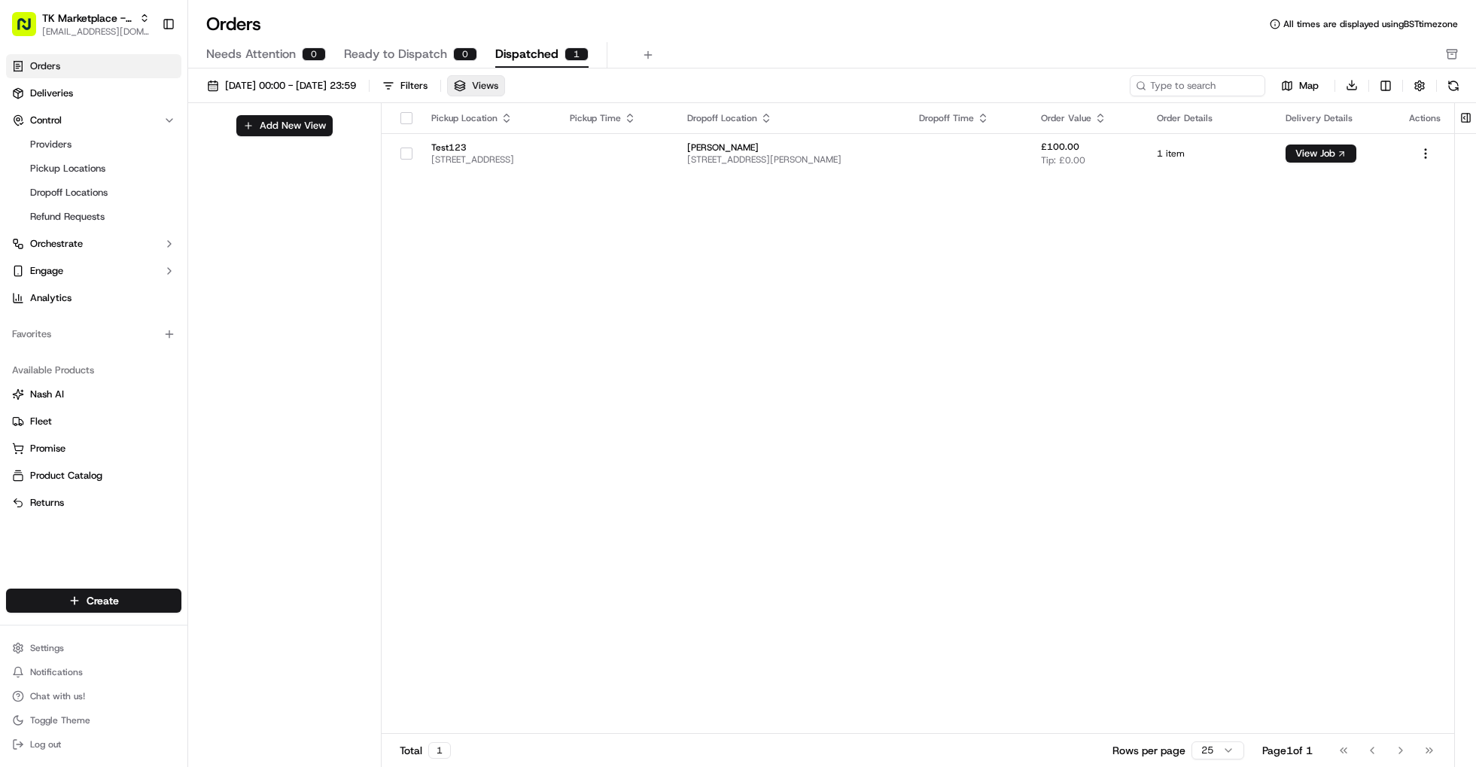
click at [498, 83] on span "Views" at bounding box center [485, 86] width 26 height 14
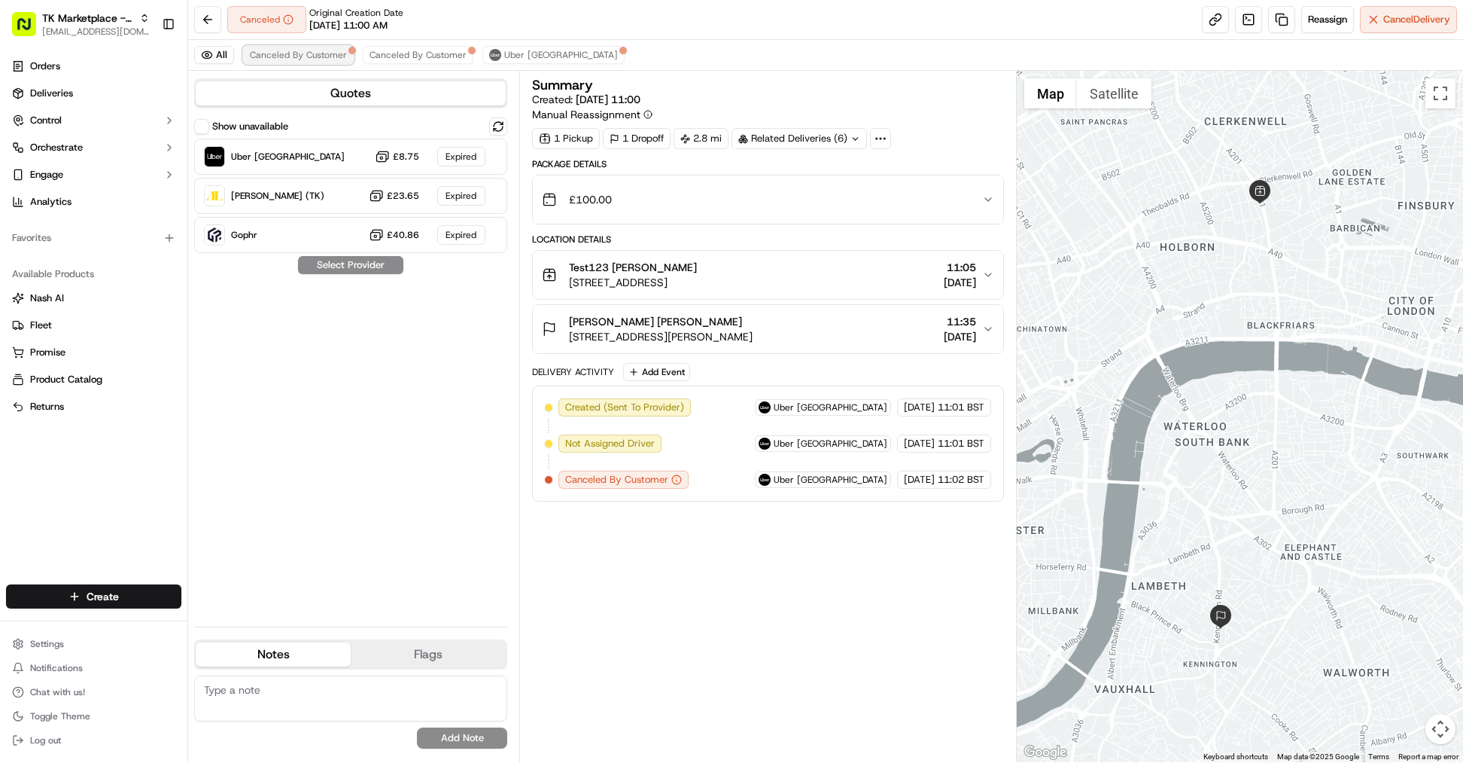
click at [284, 57] on span "Canceled By Customer" at bounding box center [298, 55] width 97 height 12
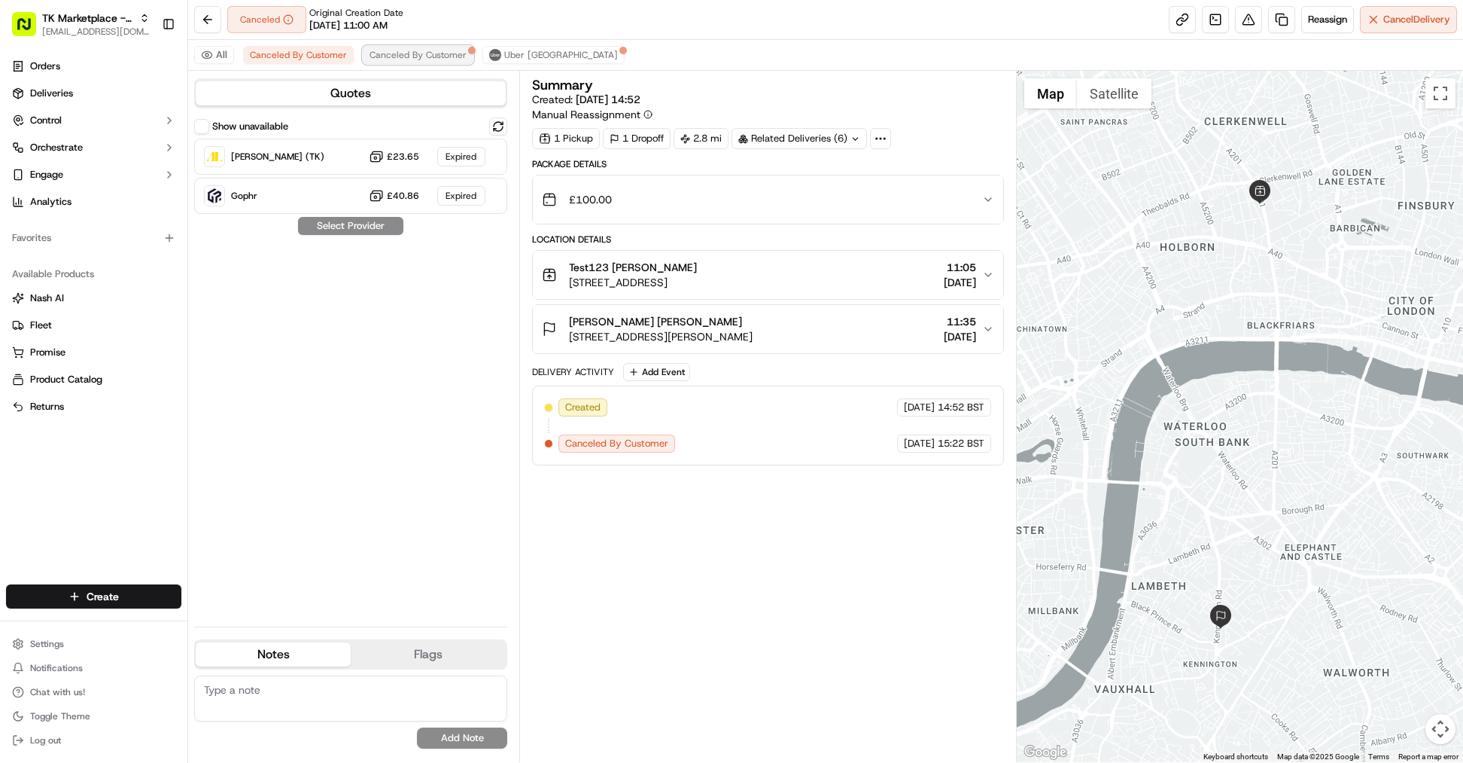
click at [414, 50] on span "Canceled By Customer" at bounding box center [418, 55] width 97 height 12
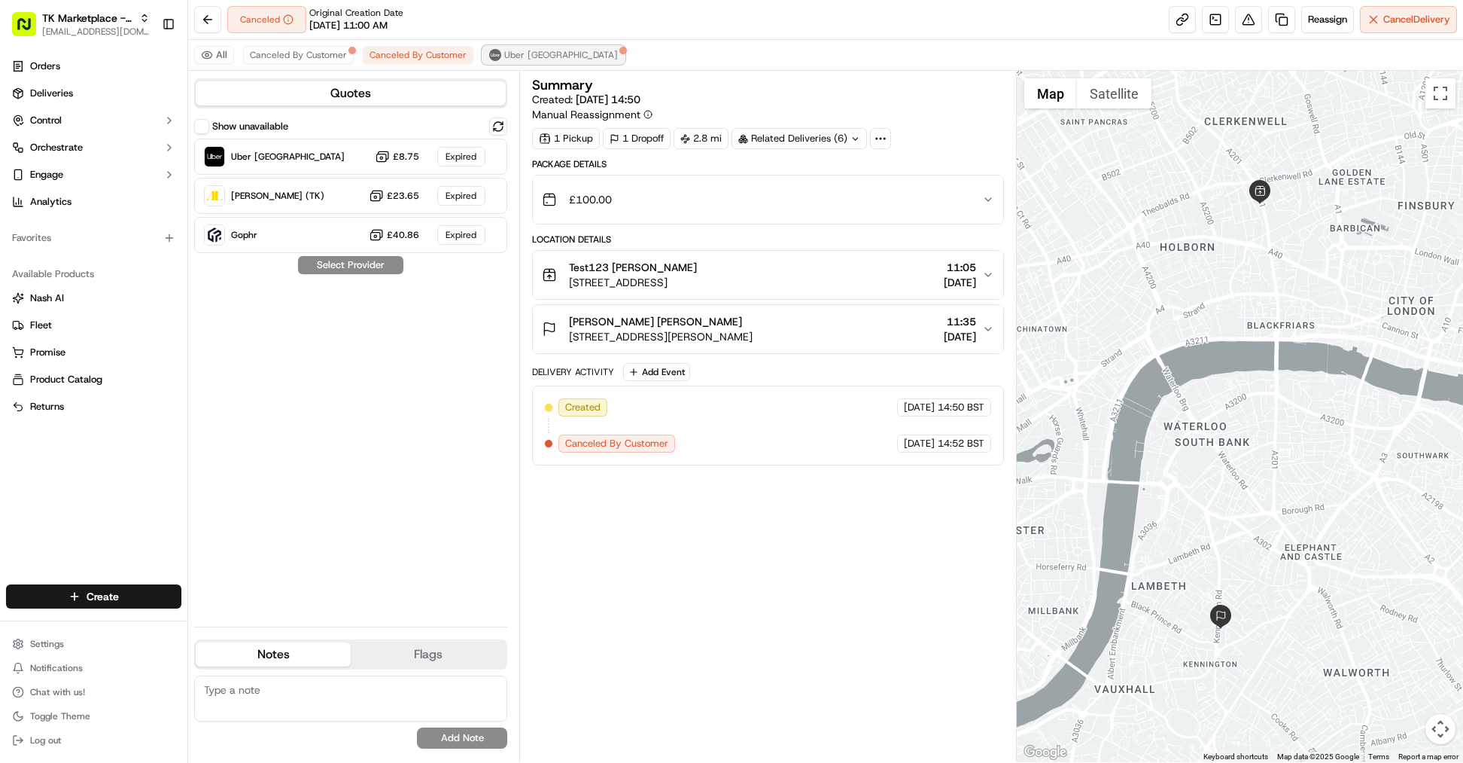
click at [496, 50] on button "Uber [GEOGRAPHIC_DATA]" at bounding box center [554, 55] width 142 height 18
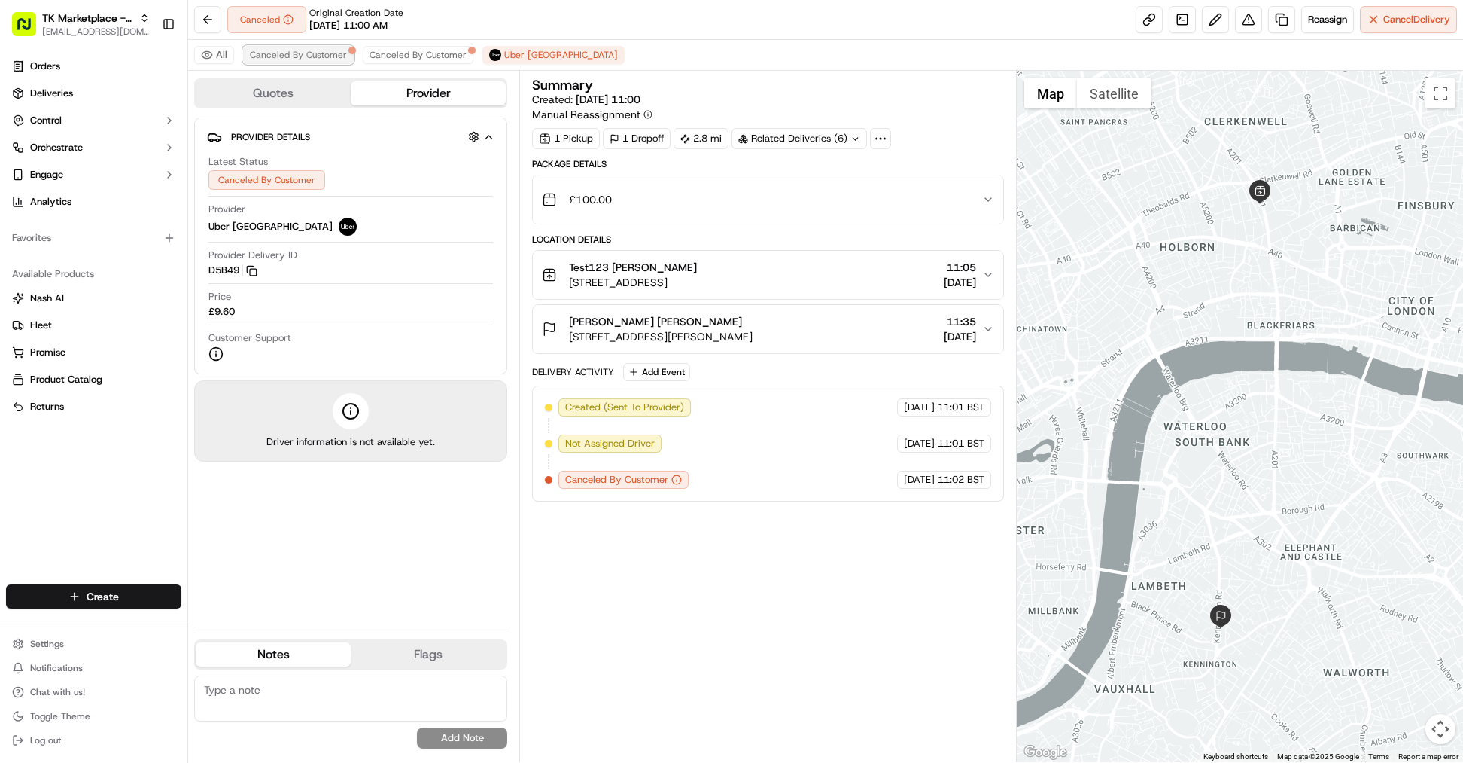
click at [278, 53] on span "Canceled By Customer" at bounding box center [298, 55] width 97 height 12
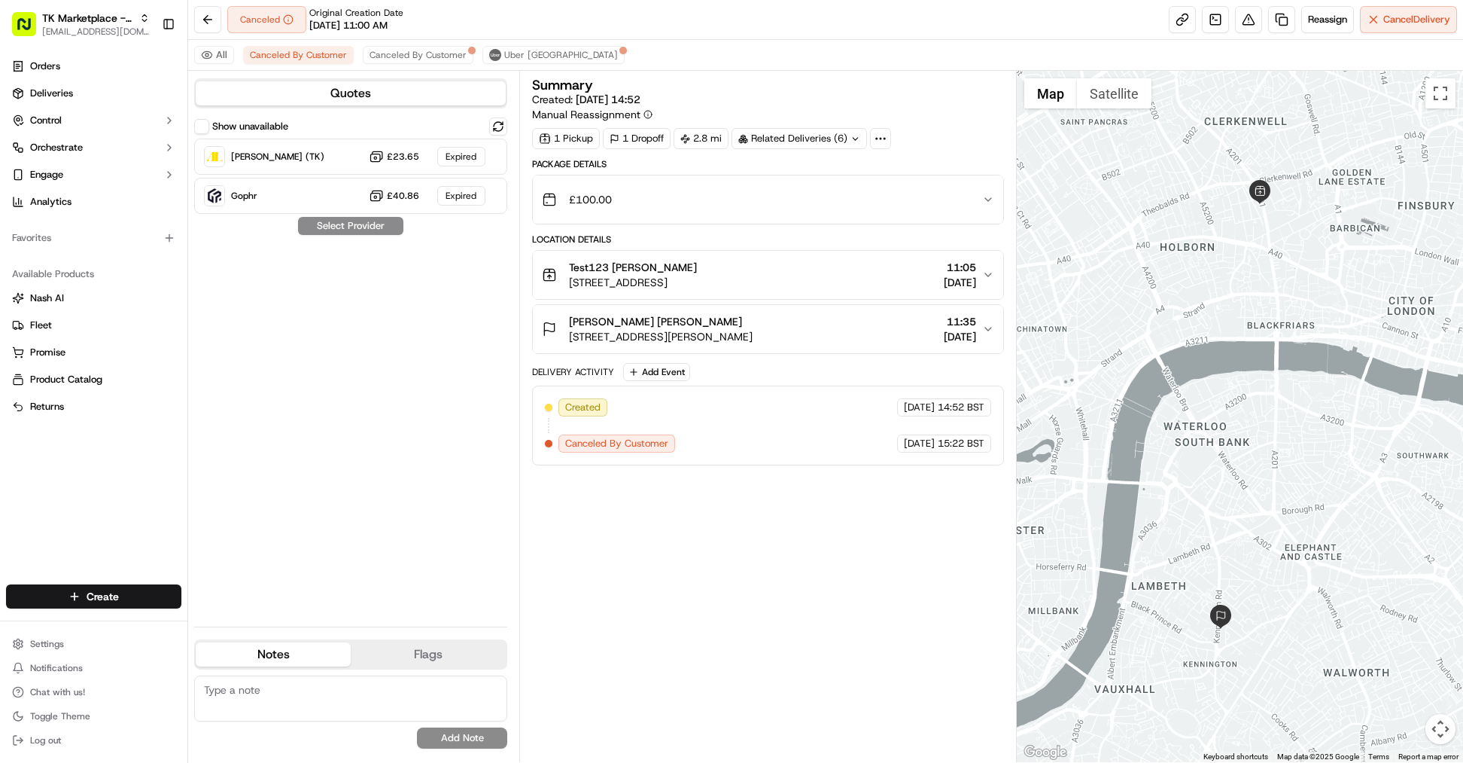
click at [293, 96] on button "Quotes" at bounding box center [351, 93] width 310 height 24
click at [335, 94] on button "Quotes" at bounding box center [351, 93] width 310 height 24
click at [215, 58] on button "All" at bounding box center [214, 55] width 40 height 18
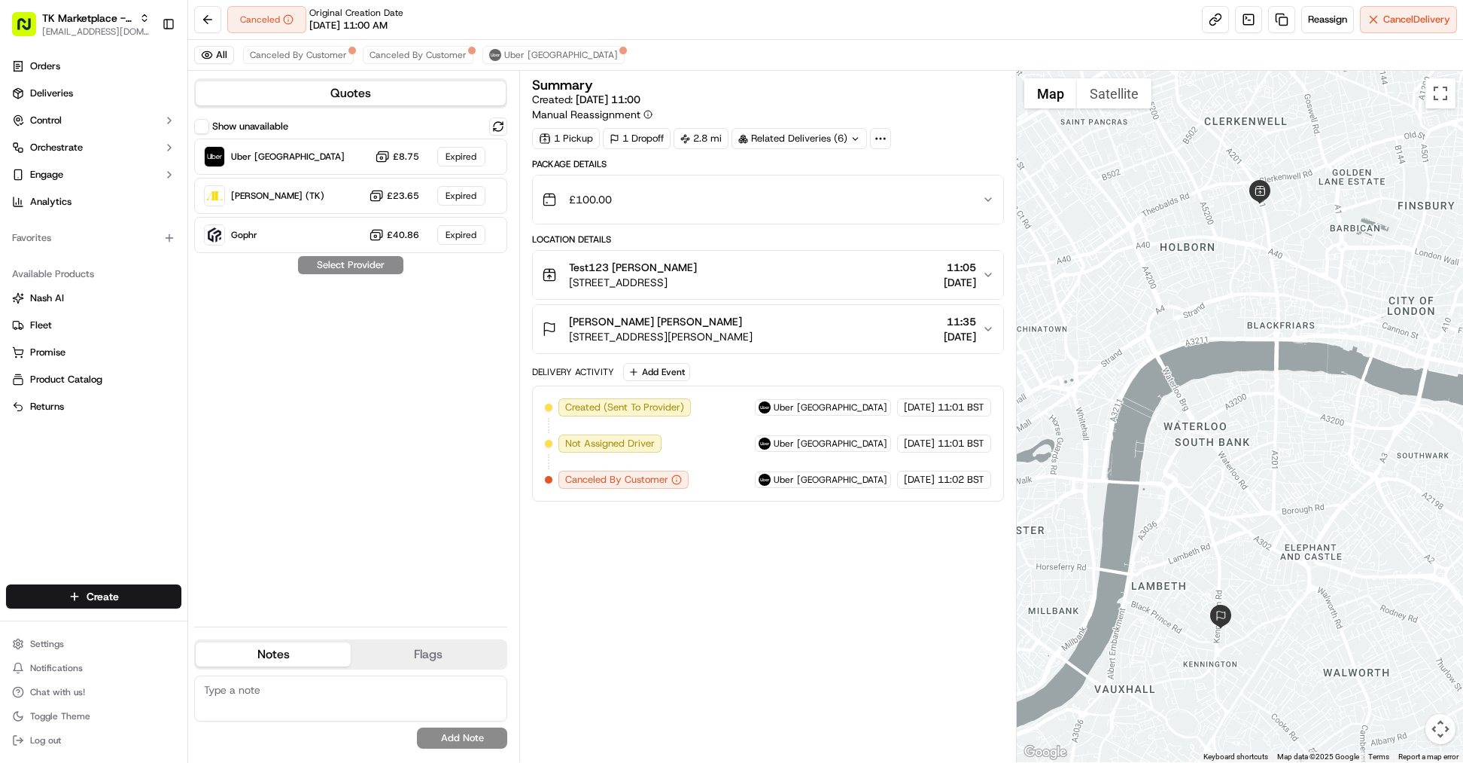
click at [433, 650] on button "Flags" at bounding box center [428, 654] width 155 height 24
click at [305, 648] on button "Notes" at bounding box center [273, 654] width 155 height 24
click at [849, 141] on div "Related Deliveries (6)" at bounding box center [800, 138] width 136 height 21
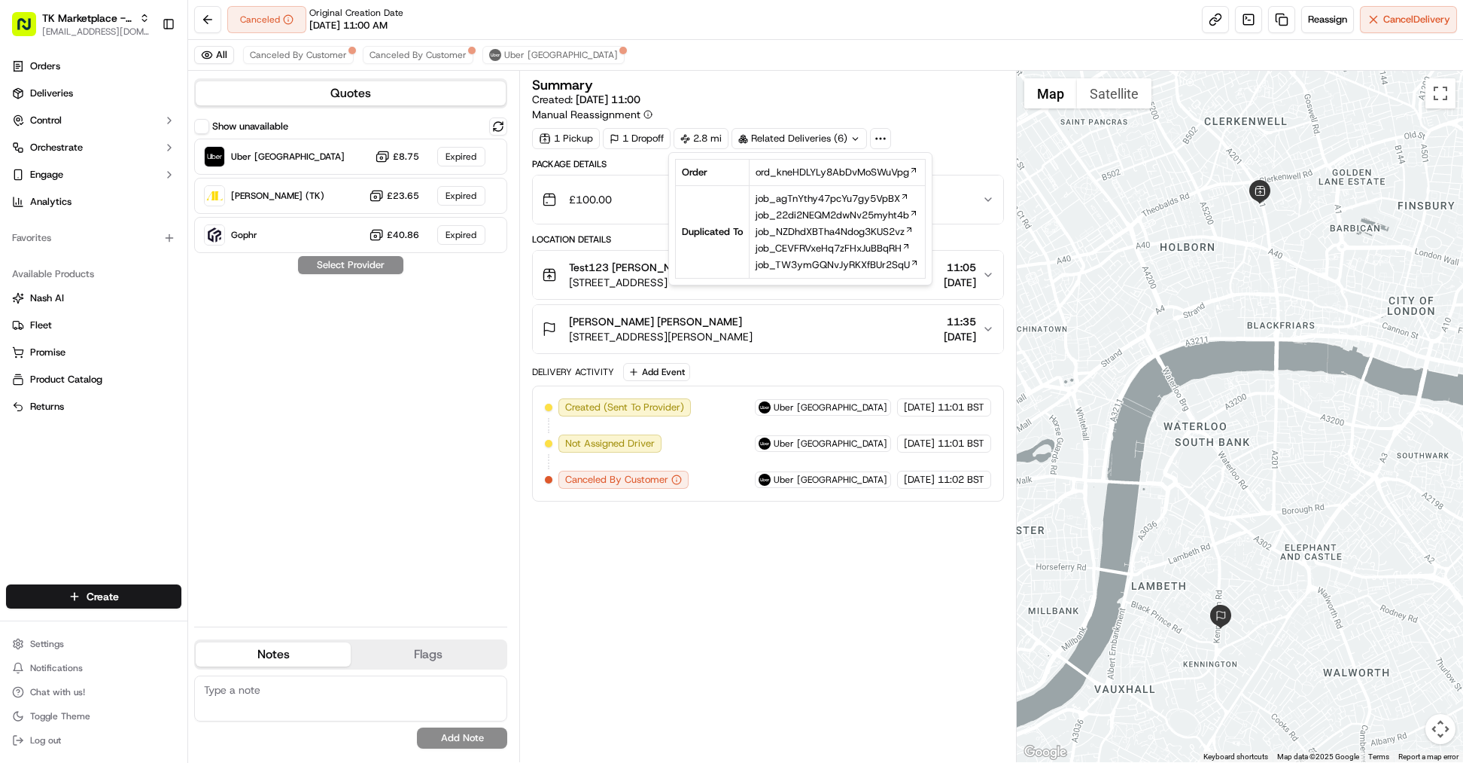
click at [857, 97] on div "Summary Created: 04/09/2025 11:00 Manual Reassignment" at bounding box center [768, 100] width 472 height 44
